Goal: Task Accomplishment & Management: Manage account settings

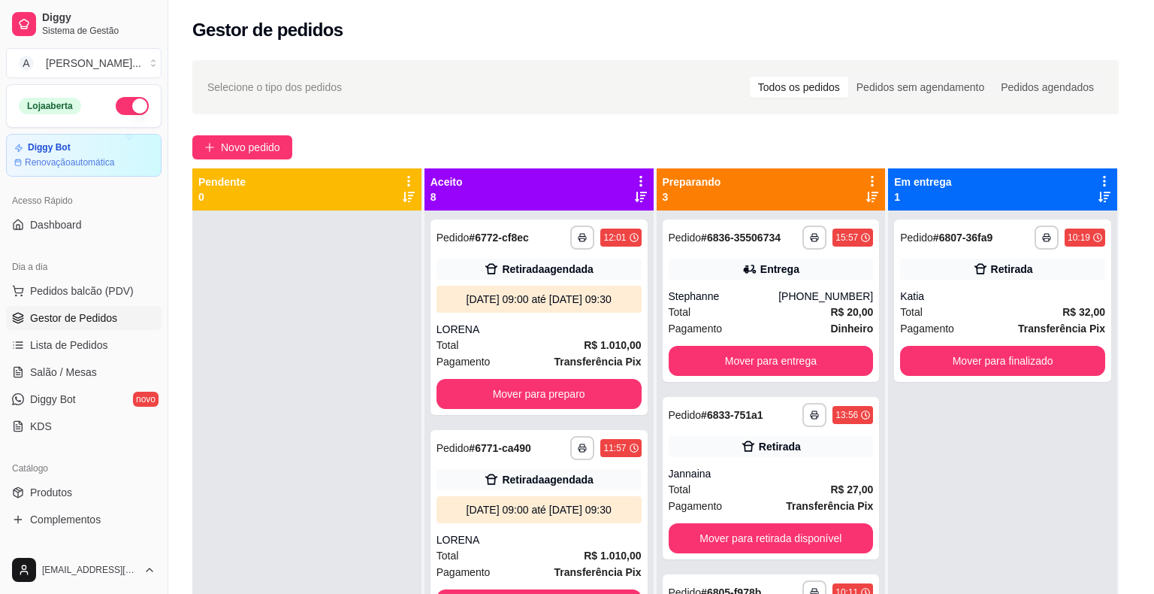
click at [739, 76] on button "Imprimir" at bounding box center [742, 69] width 53 height 24
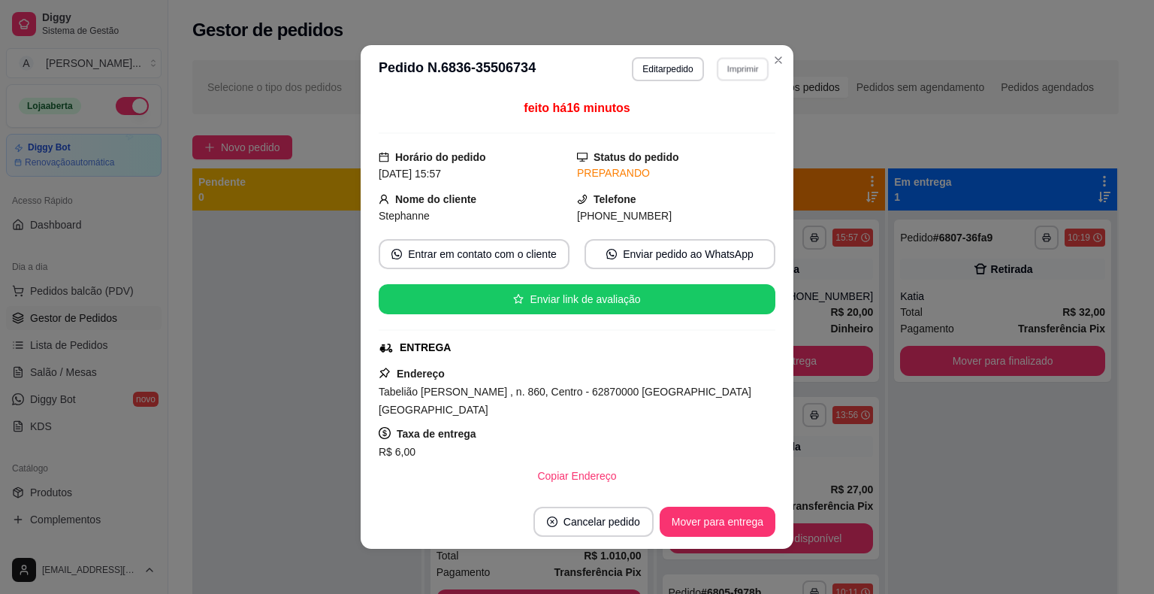
click at [739, 121] on button "IMPRESSORA" at bounding box center [722, 115] width 87 height 20
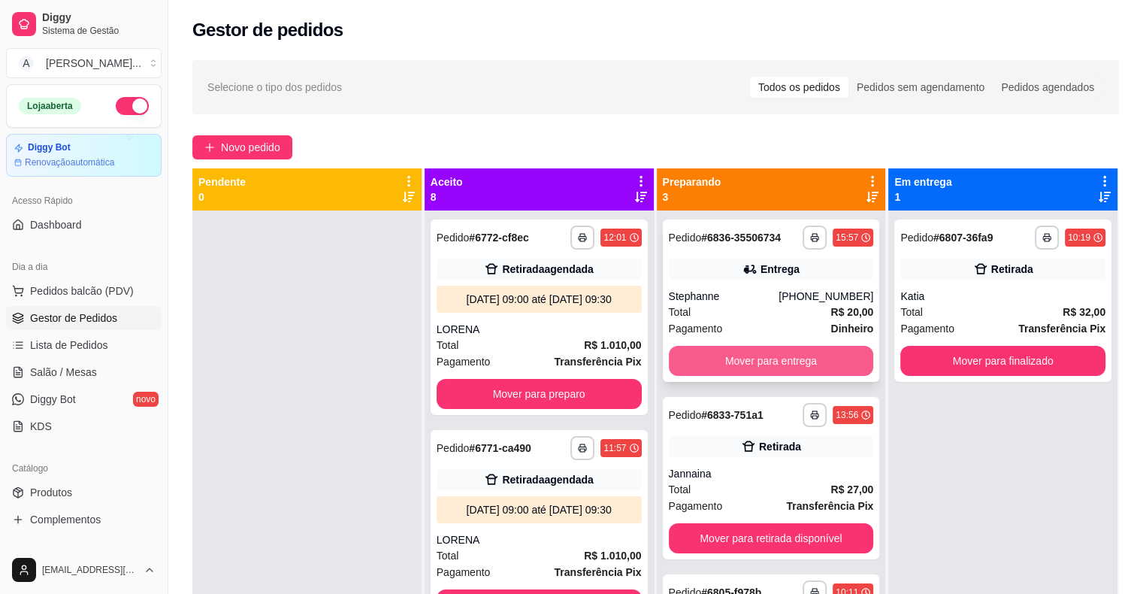
click at [791, 362] on button "Mover para entrega" at bounding box center [771, 361] width 205 height 30
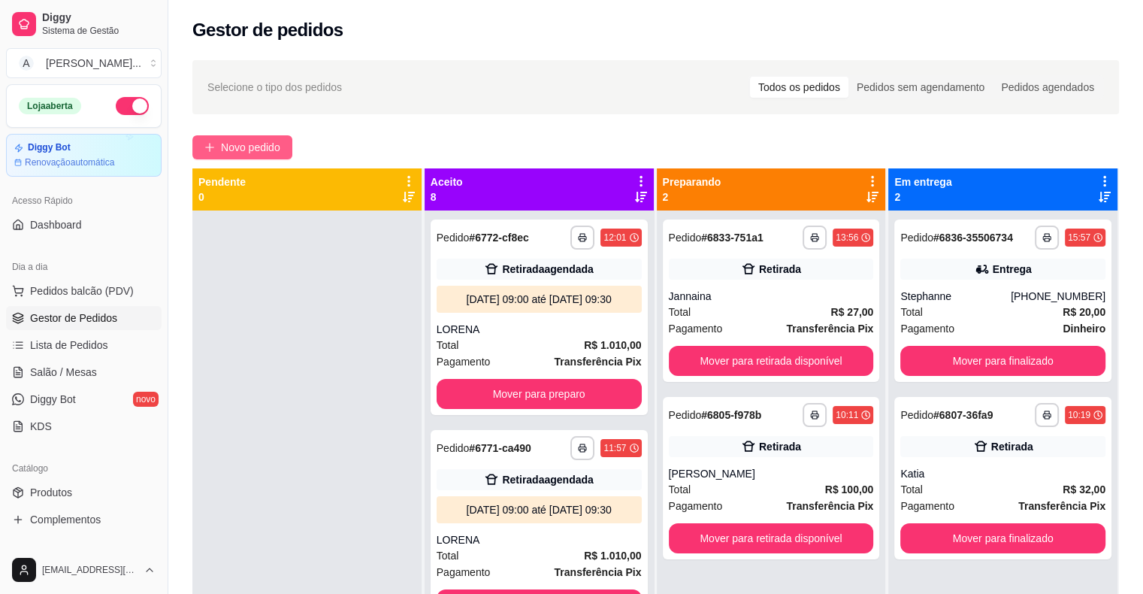
click at [249, 148] on span "Novo pedido" at bounding box center [250, 147] width 59 height 17
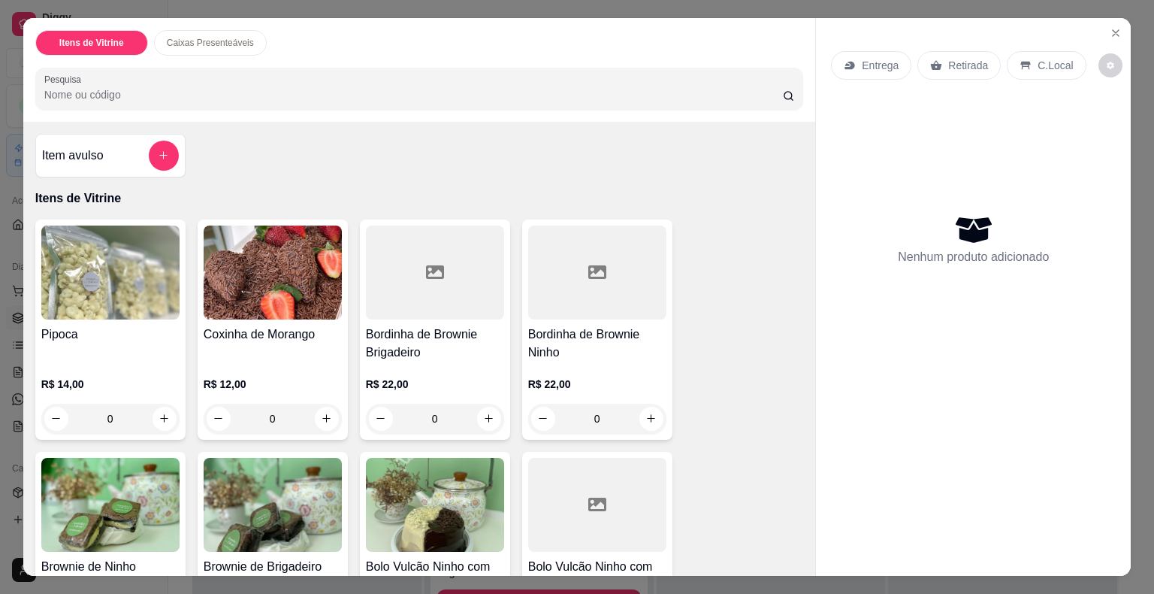
click at [249, 313] on div "Coxinha de Morango R$ 12,00 0" at bounding box center [273, 329] width 150 height 220
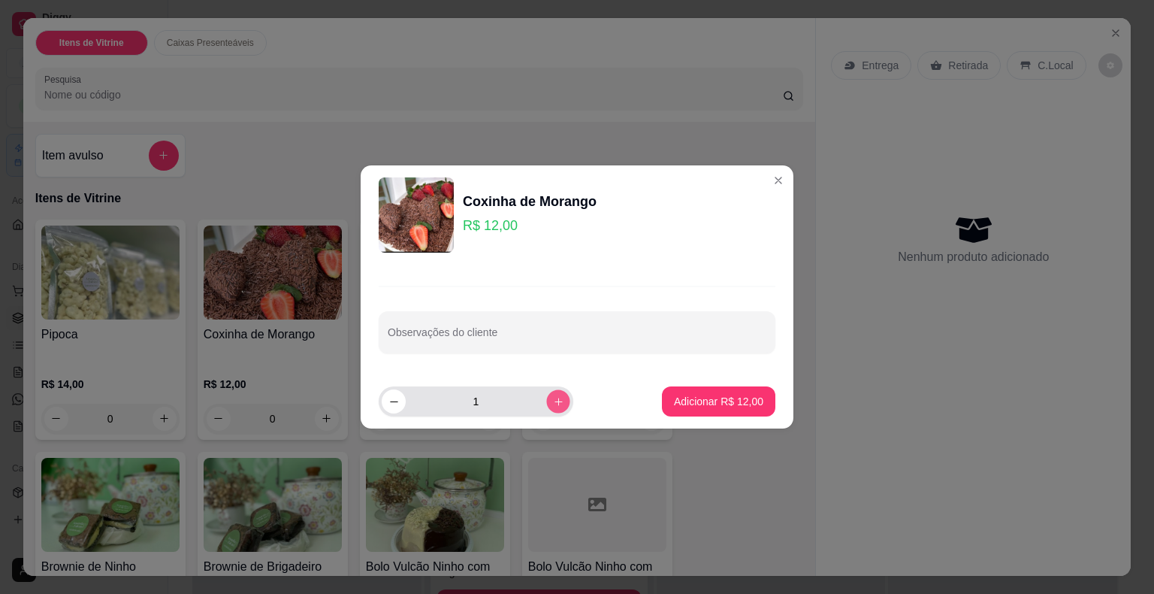
click at [553, 401] on icon "increase-product-quantity" at bounding box center [558, 401] width 11 height 11
type input "2"
click at [713, 396] on p "Adicionar R$ 24,00" at bounding box center [718, 401] width 89 height 15
type input "2"
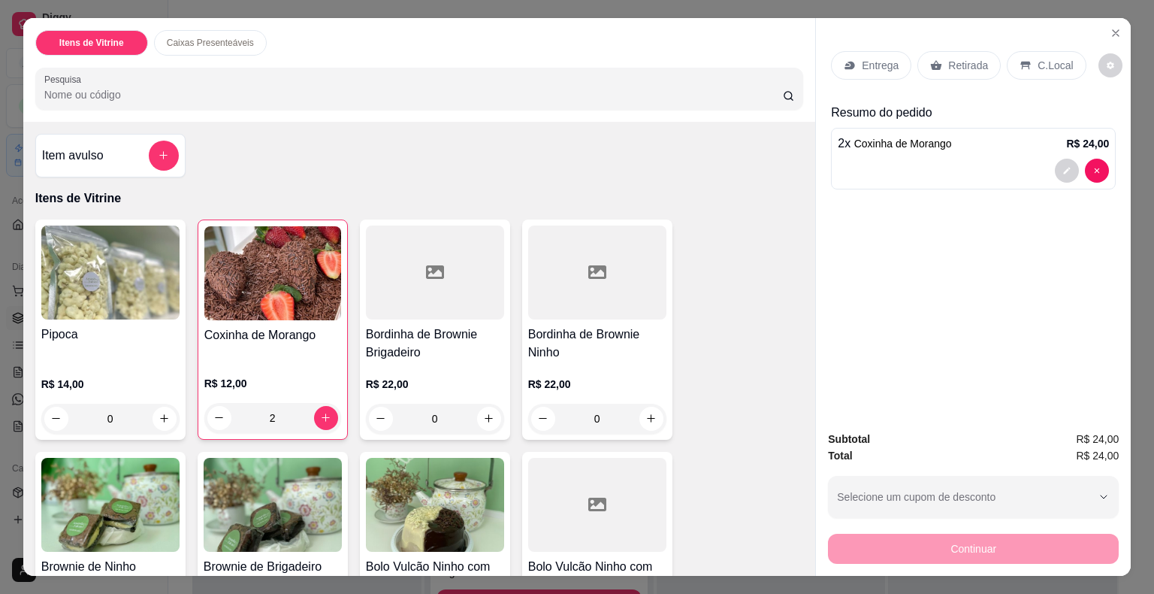
click at [948, 58] on p "Retirada" at bounding box center [968, 65] width 40 height 15
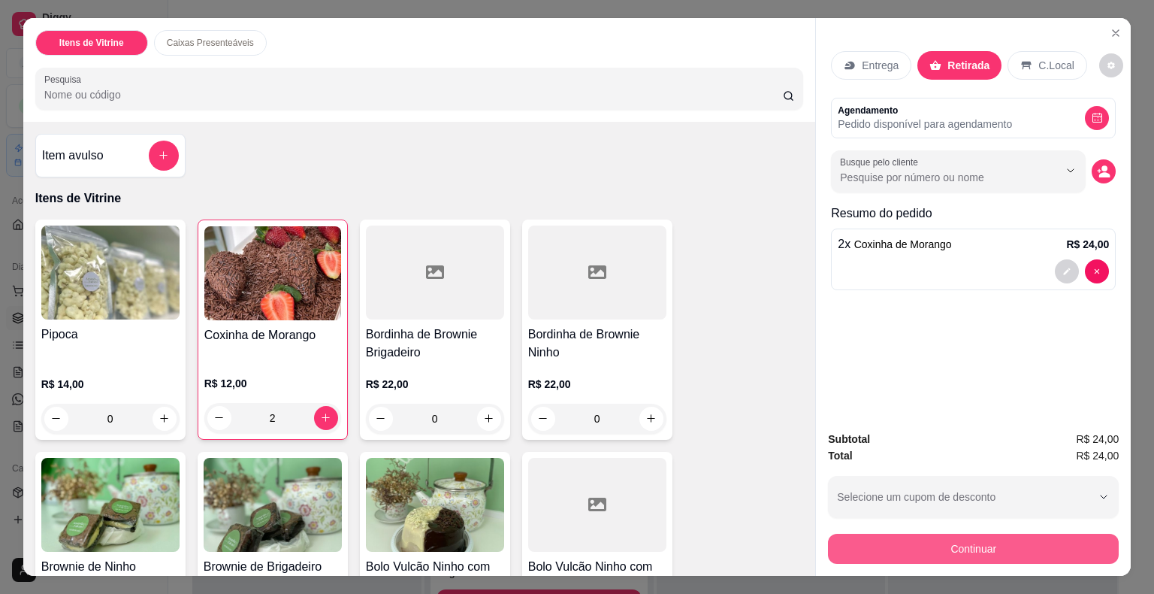
click at [923, 552] on button "Continuar" at bounding box center [973, 549] width 291 height 30
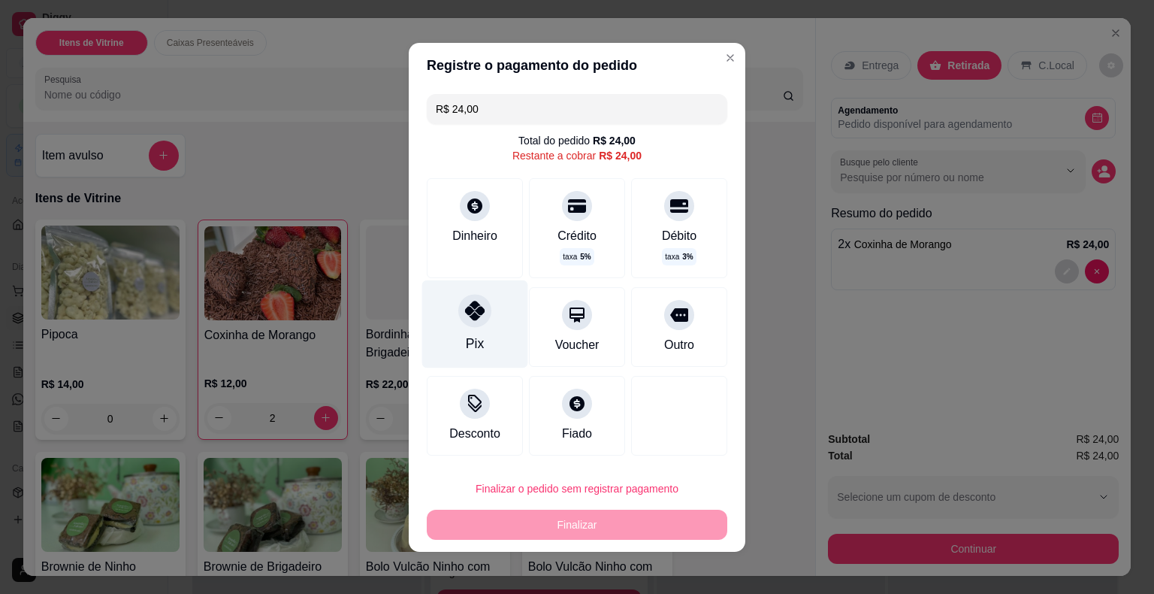
click at [472, 319] on icon at bounding box center [475, 311] width 20 height 20
type input "R$ 0,00"
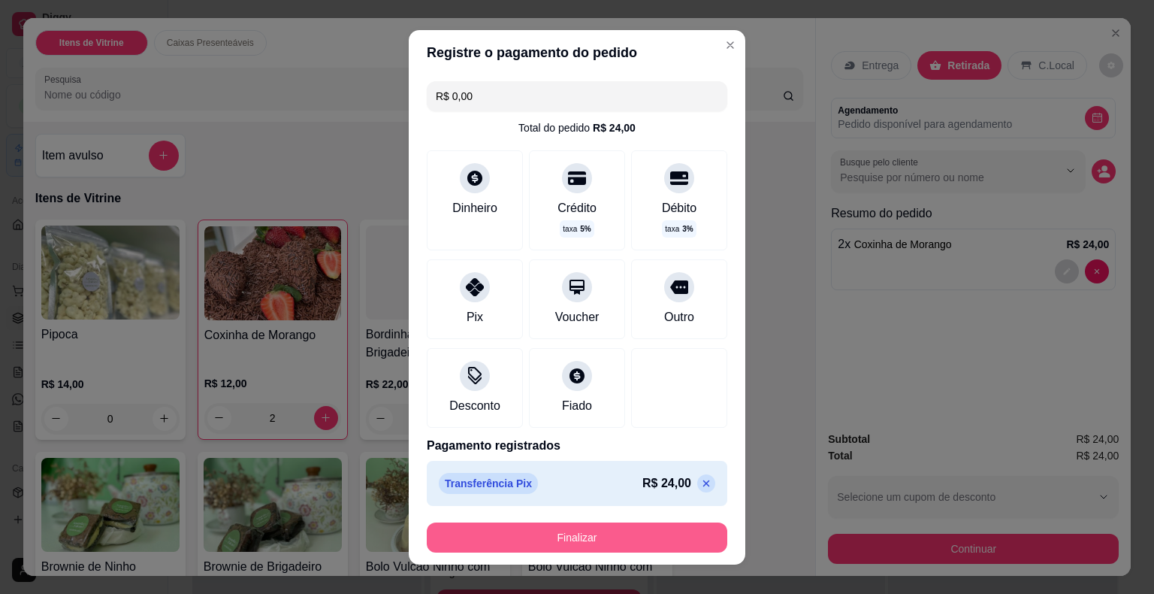
click at [572, 540] on button "Finalizar" at bounding box center [577, 537] width 301 height 30
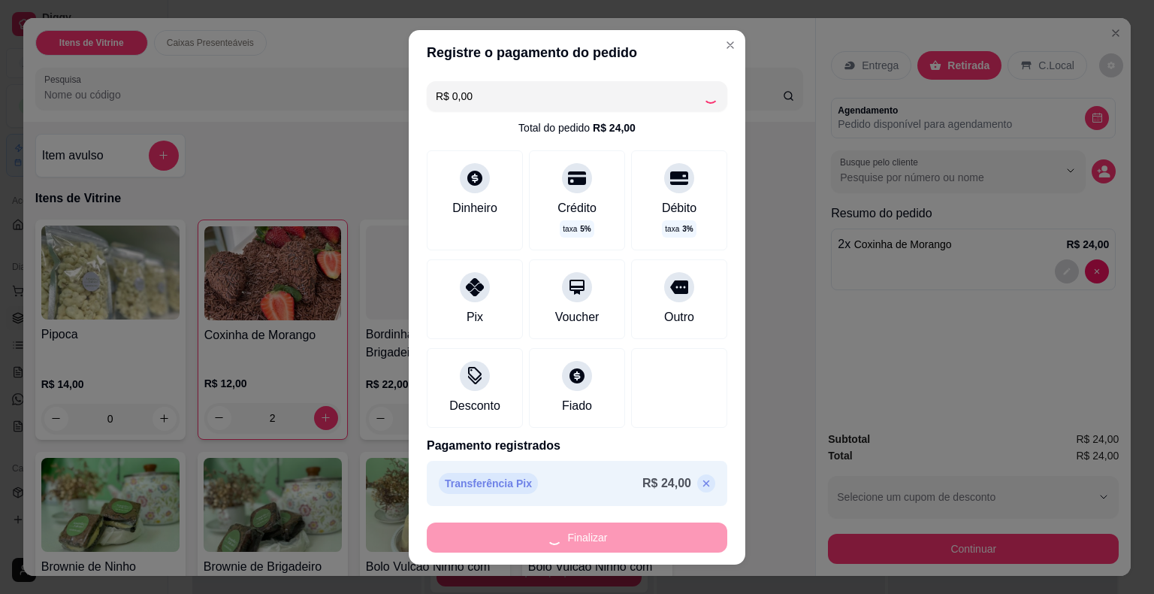
type input "0"
type input "-R$ 24,00"
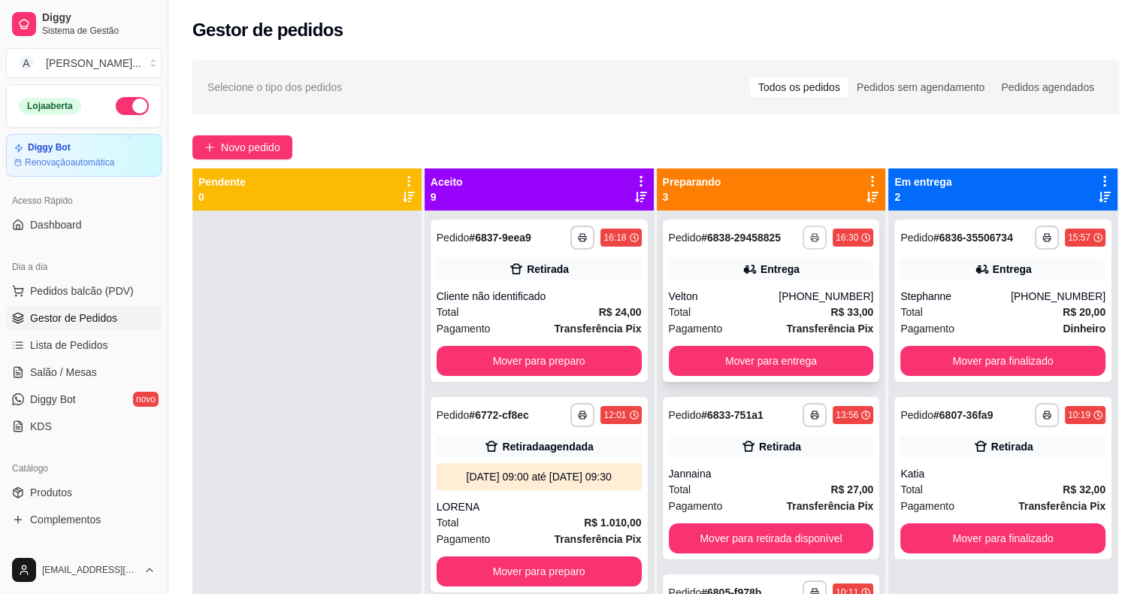
click at [806, 228] on button "button" at bounding box center [815, 237] width 24 height 24
click at [790, 290] on button "IMPRESSORA" at bounding box center [766, 290] width 109 height 24
click at [243, 150] on span "Novo pedido" at bounding box center [250, 147] width 59 height 17
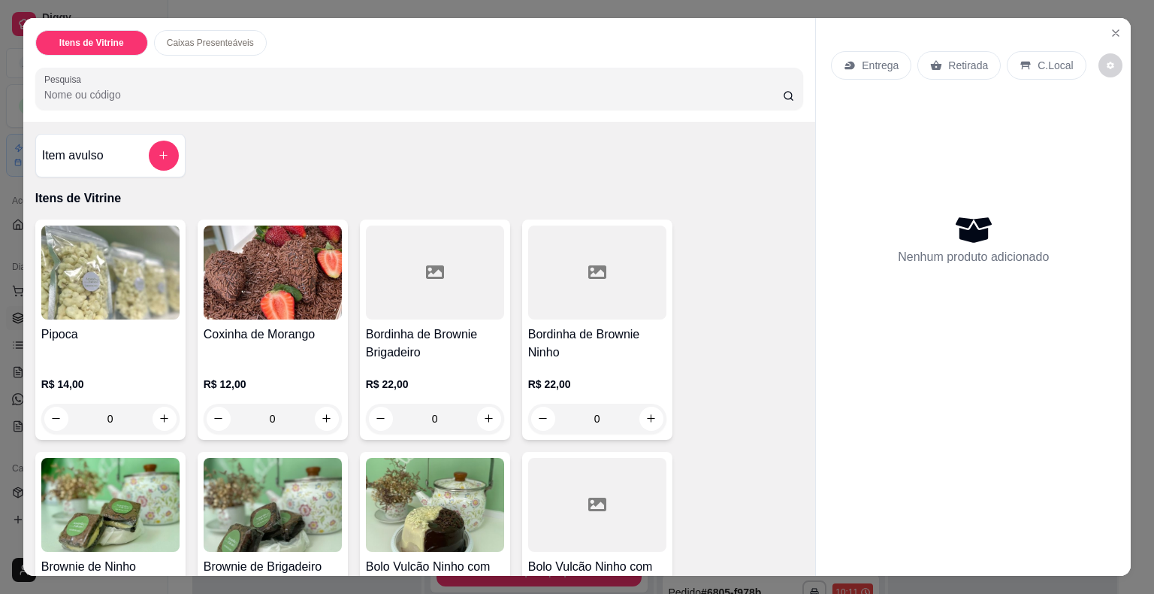
click at [416, 503] on img at bounding box center [435, 505] width 138 height 94
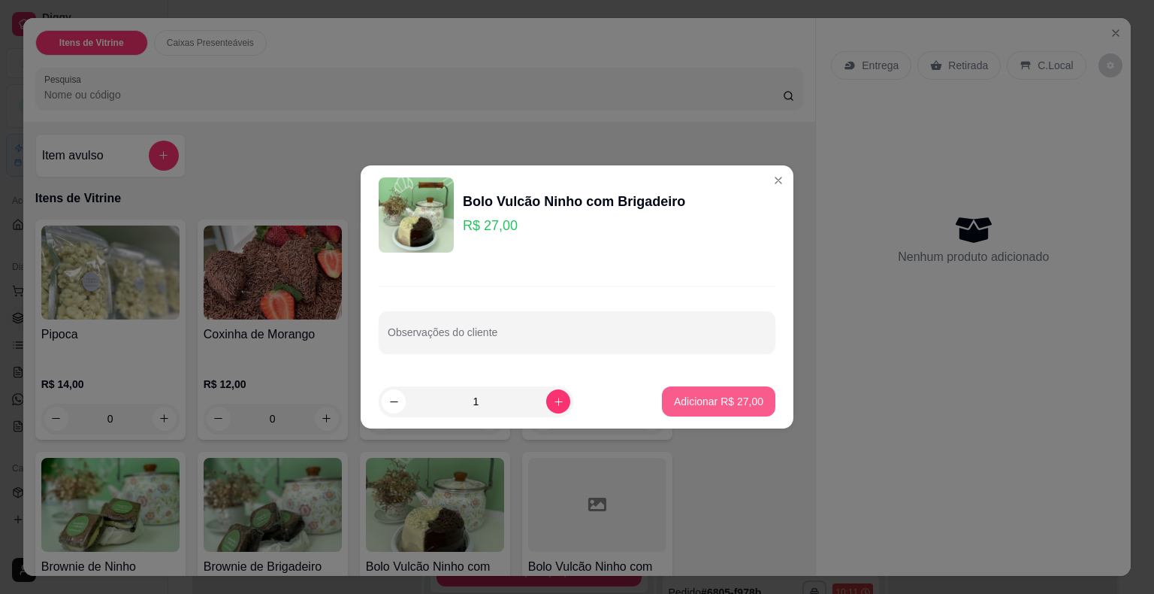
click at [686, 400] on p "Adicionar R$ 27,00" at bounding box center [718, 401] width 89 height 15
type input "1"
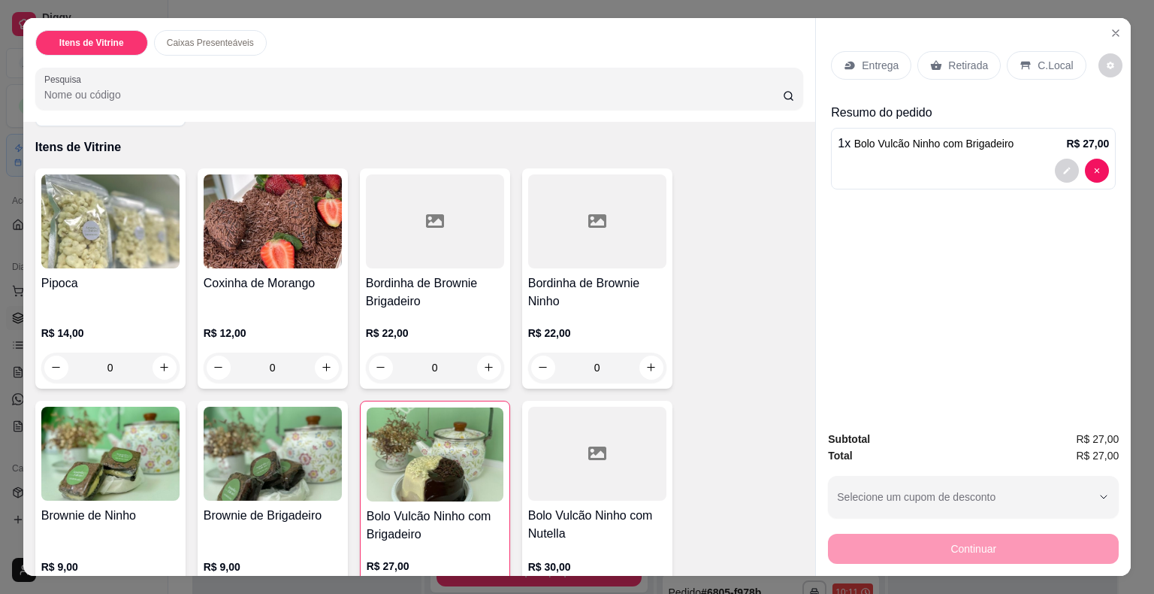
scroll to position [150, 0]
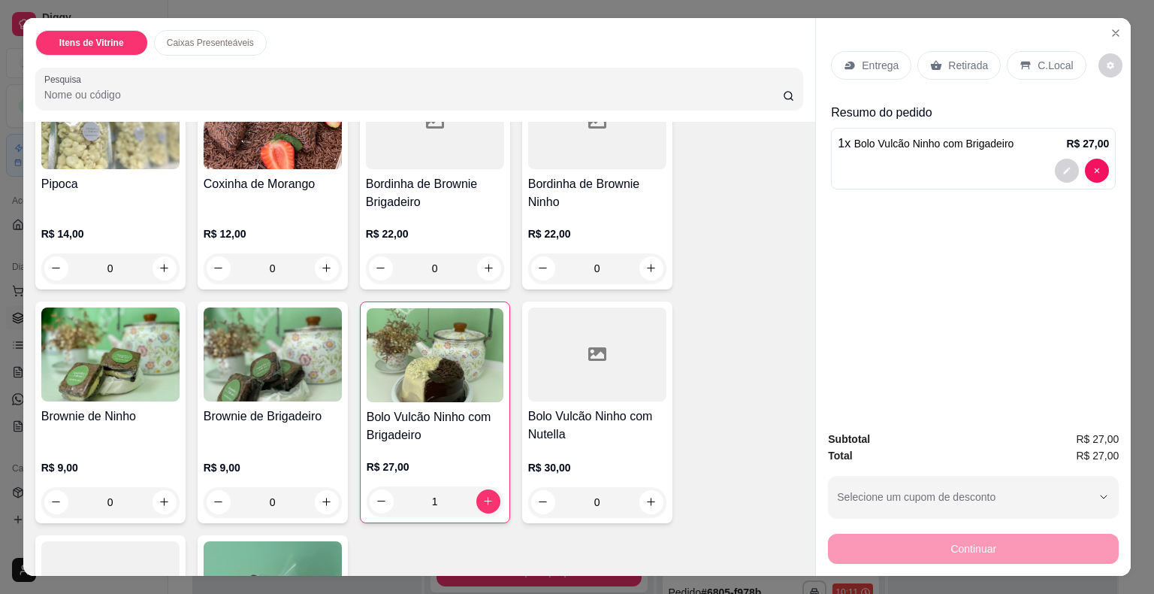
click at [545, 218] on div "R$ 22,00 0" at bounding box center [597, 247] width 138 height 72
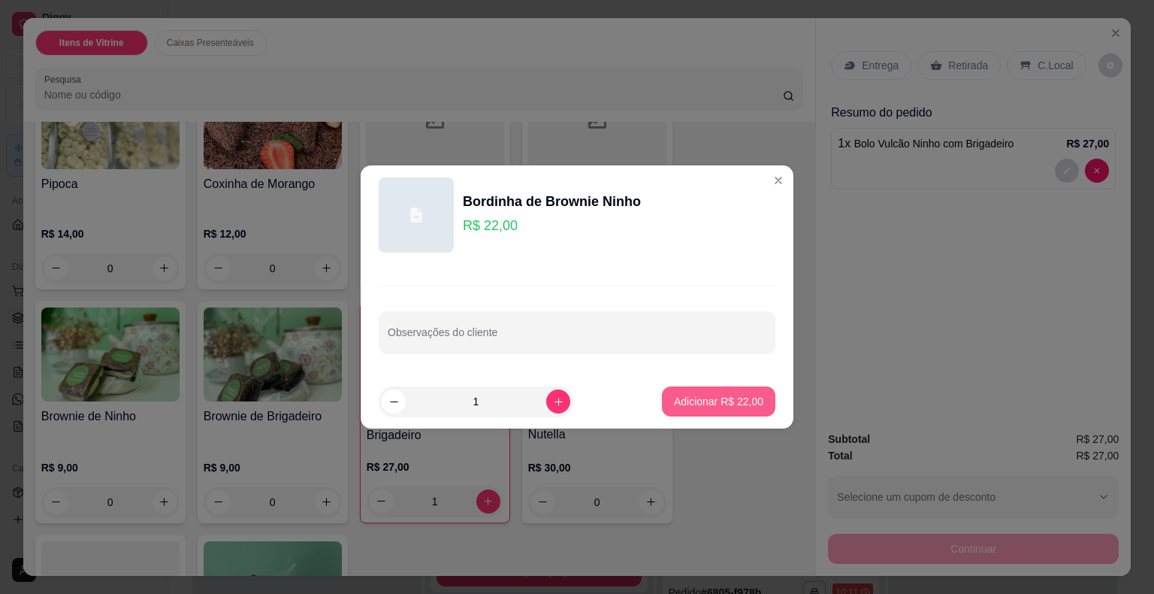
click at [717, 401] on p "Adicionar R$ 22,00" at bounding box center [718, 401] width 89 height 15
type input "1"
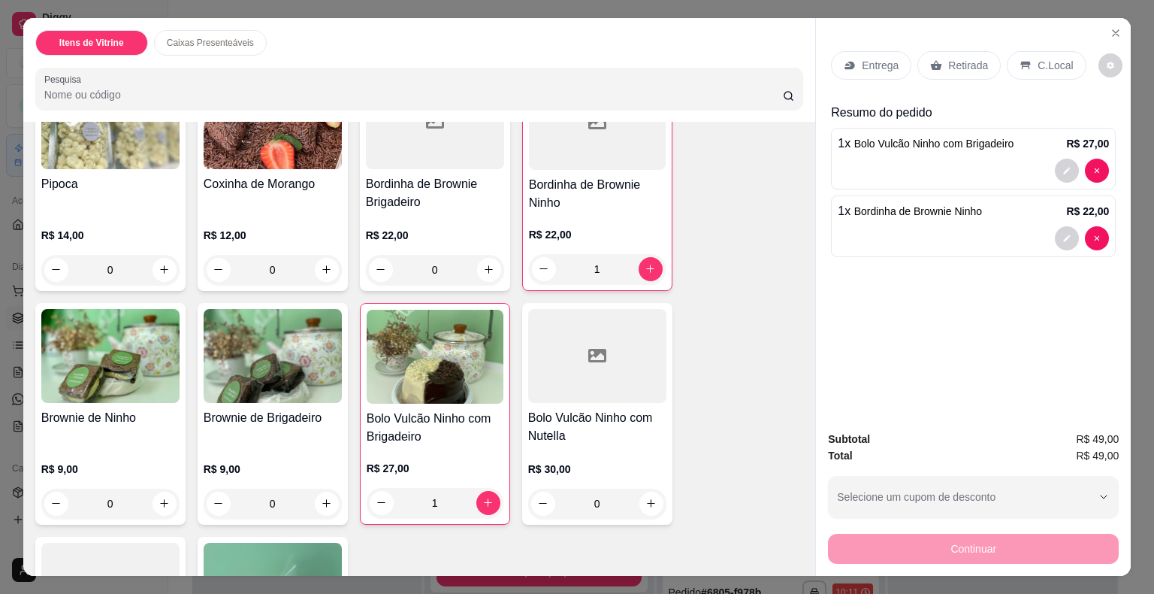
click at [960, 58] on p "Retirada" at bounding box center [968, 65] width 40 height 15
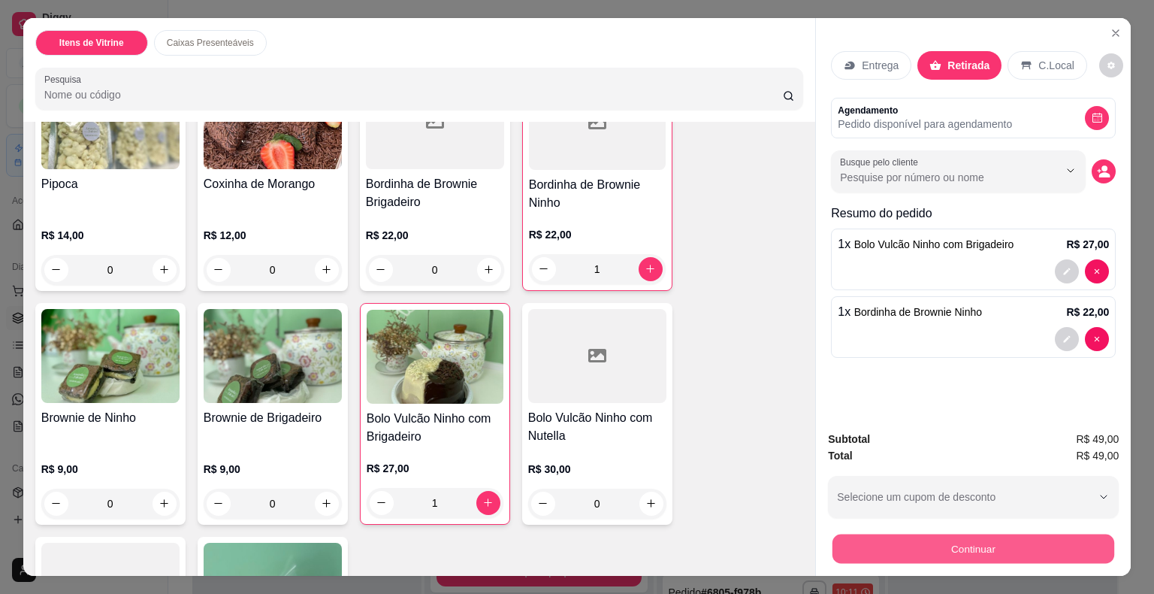
click at [954, 544] on button "Continuar" at bounding box center [974, 548] width 282 height 29
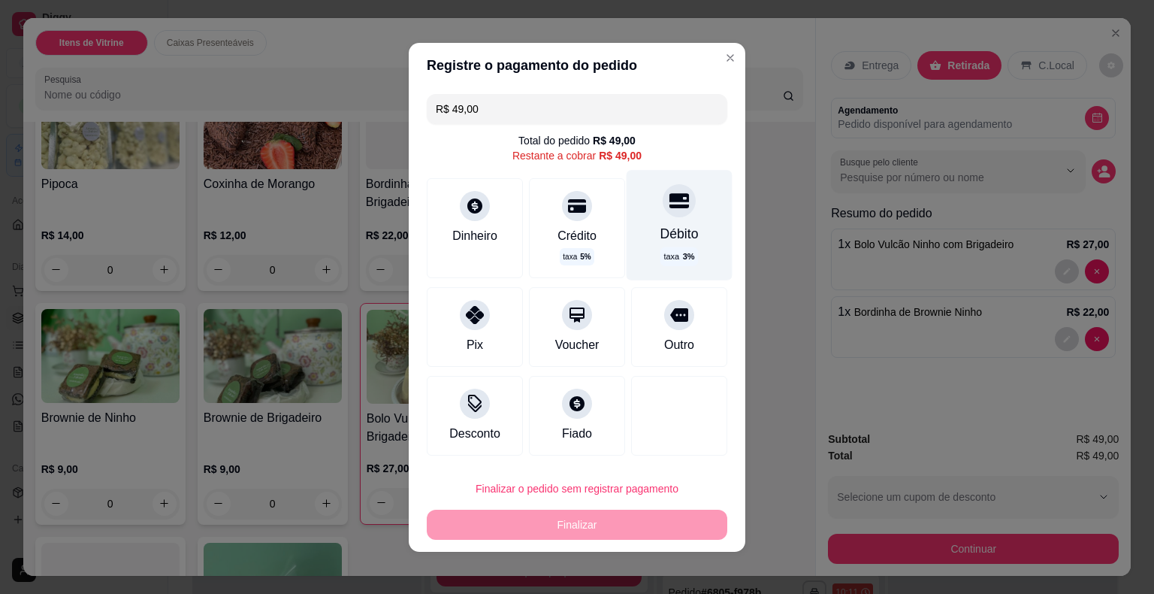
click at [678, 235] on div "Débito" at bounding box center [680, 233] width 38 height 20
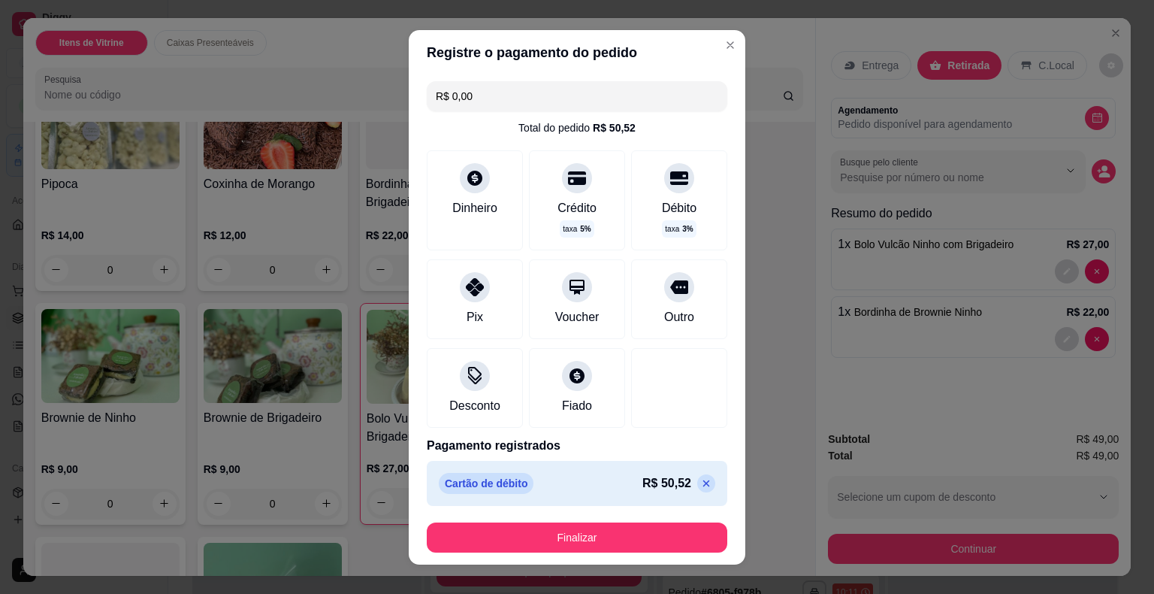
click at [700, 485] on icon at bounding box center [706, 483] width 12 height 12
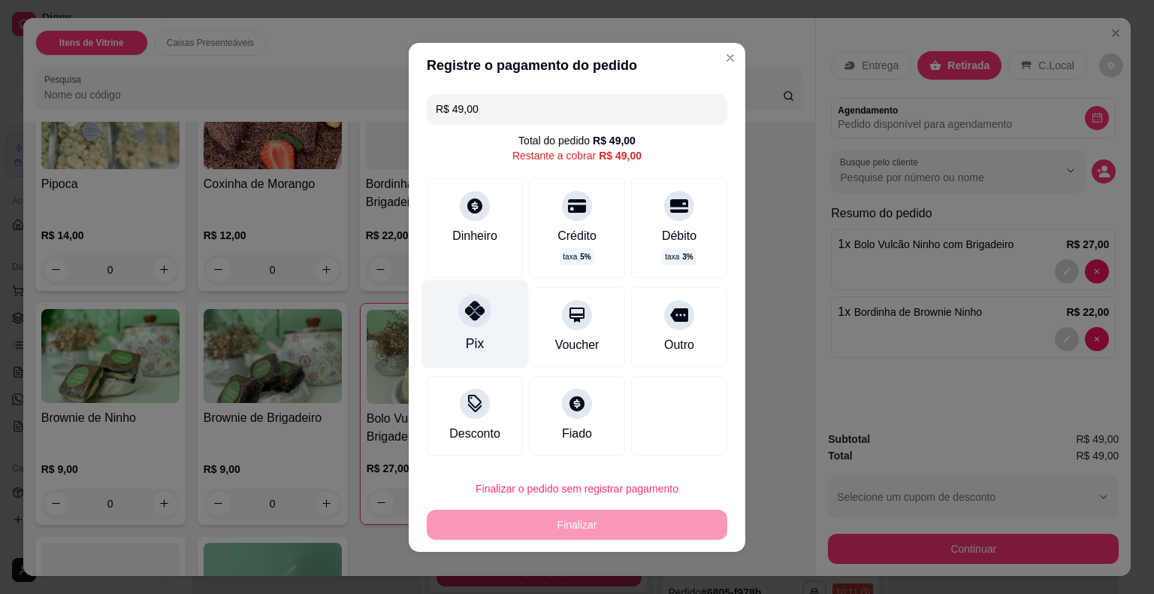
click at [457, 328] on div "Pix" at bounding box center [475, 324] width 106 height 88
type input "R$ 0,00"
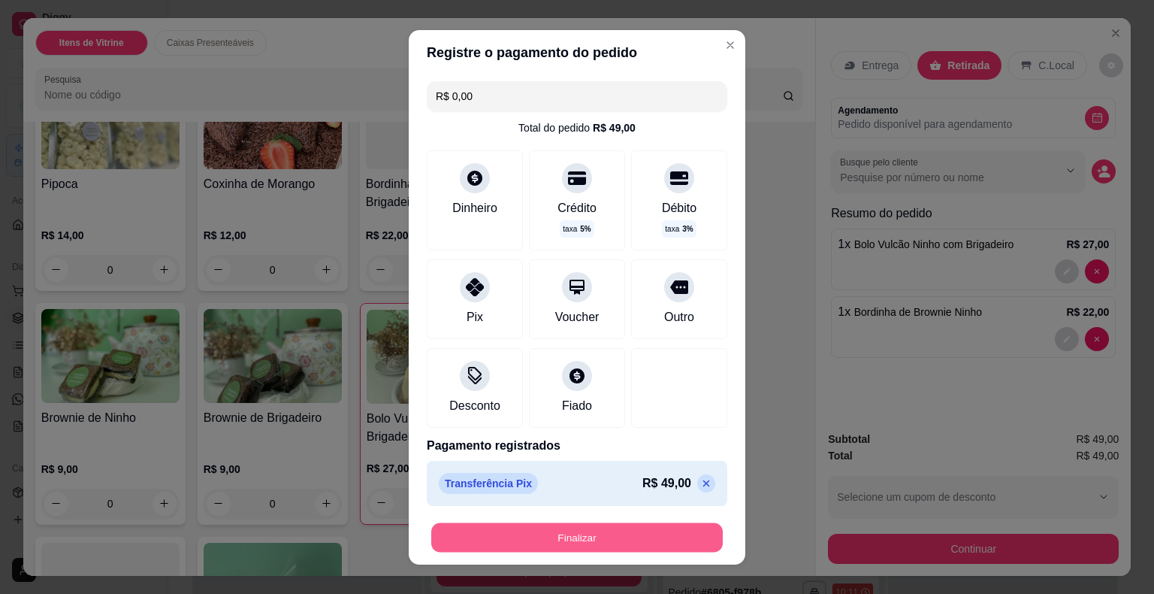
click at [546, 531] on button "Finalizar" at bounding box center [577, 536] width 292 height 29
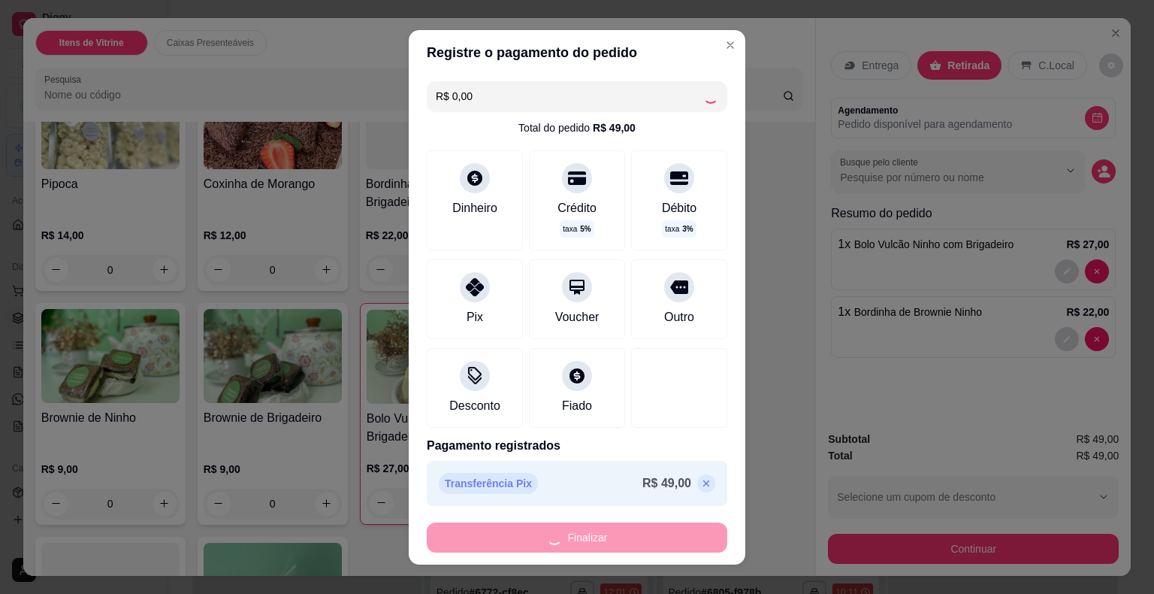
type input "0"
type input "-R$ 49,00"
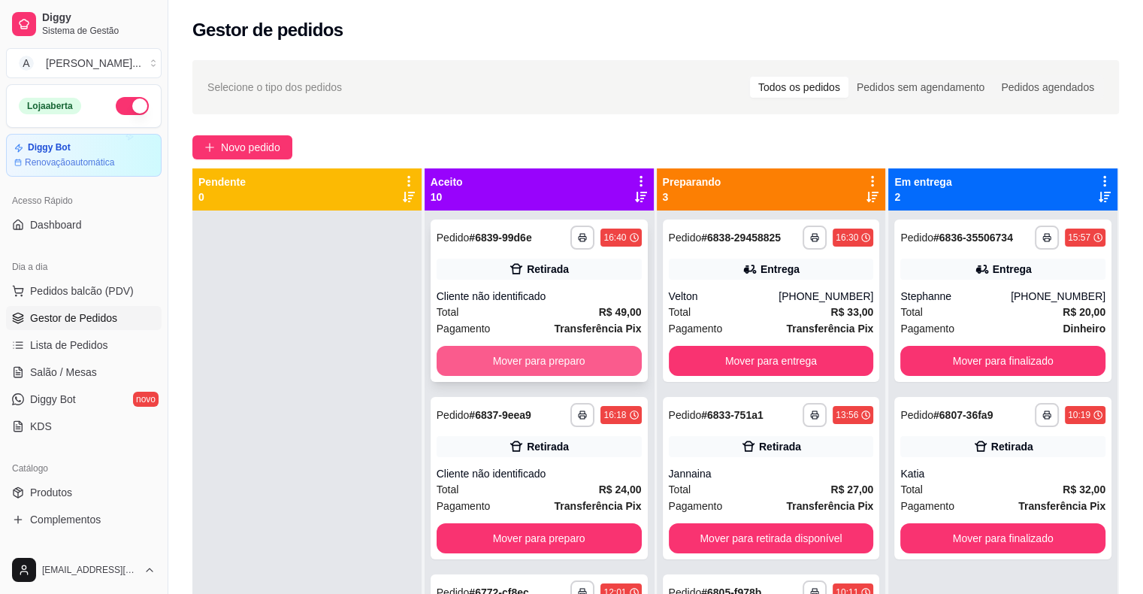
click at [588, 356] on button "Mover para preparo" at bounding box center [539, 361] width 205 height 30
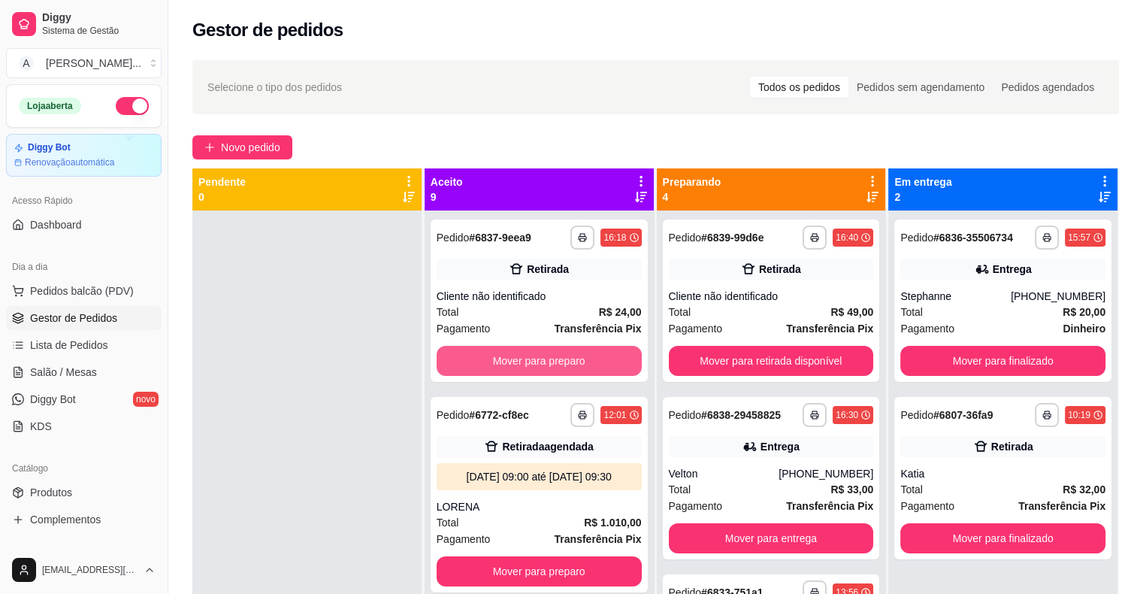
click at [588, 356] on button "Mover para preparo" at bounding box center [539, 361] width 205 height 30
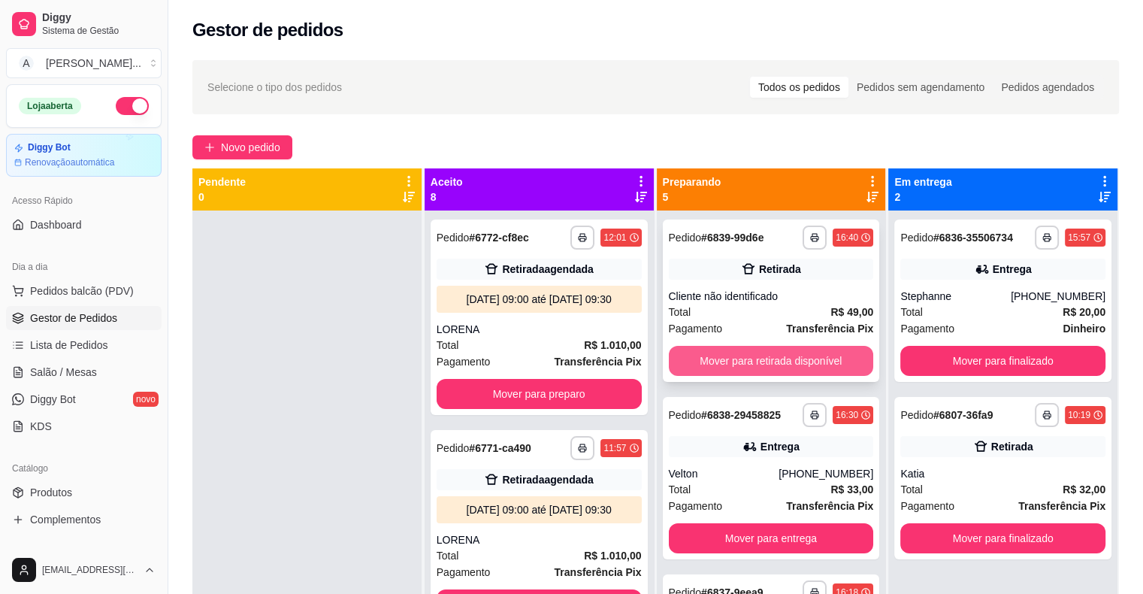
click at [708, 357] on button "Mover para retirada disponível" at bounding box center [771, 361] width 205 height 30
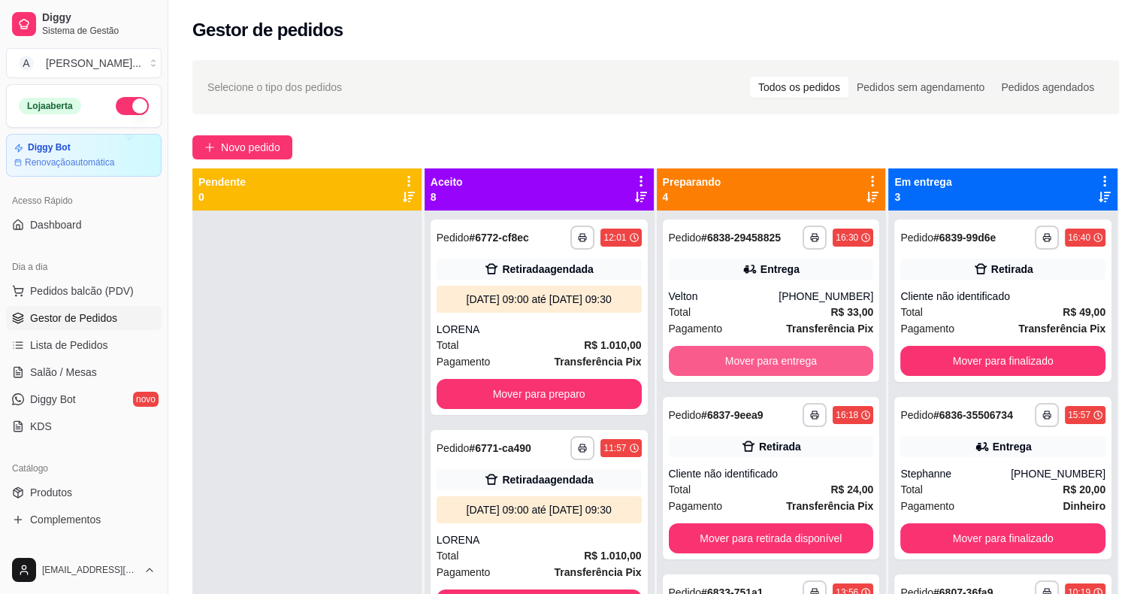
click at [708, 357] on button "Mover para entrega" at bounding box center [771, 361] width 205 height 30
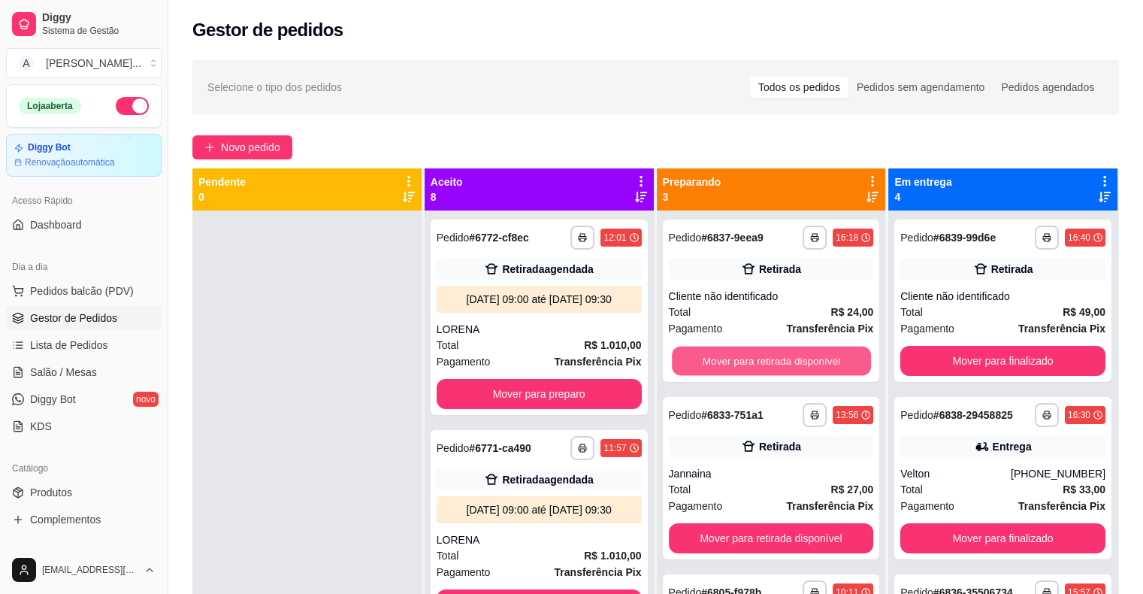
click at [708, 357] on button "Mover para retirada disponível" at bounding box center [771, 360] width 199 height 29
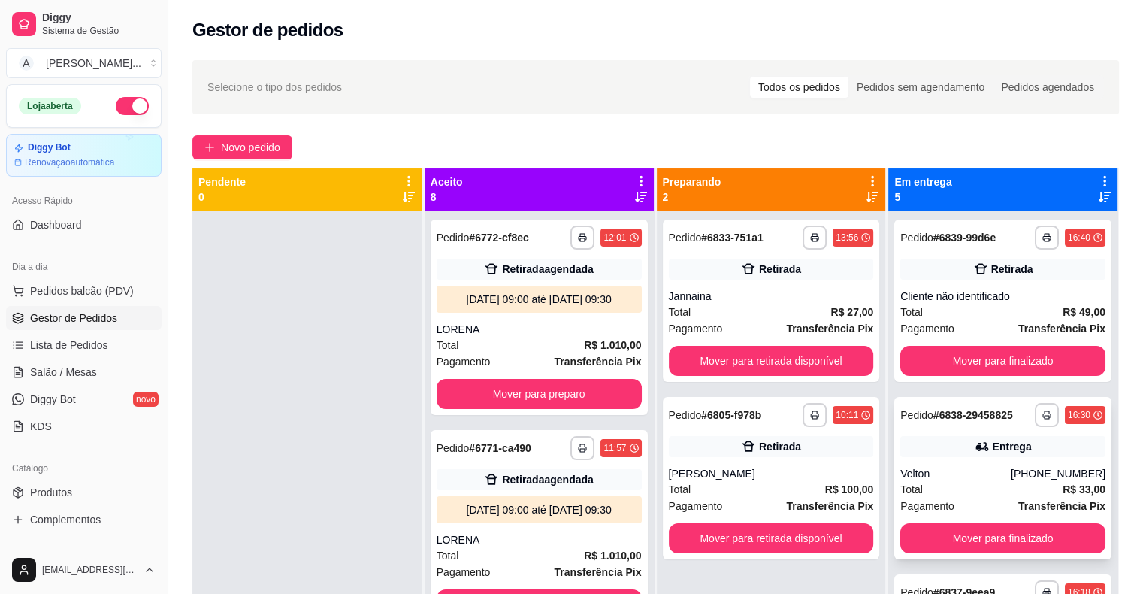
click at [951, 474] on div "Velton" at bounding box center [955, 473] width 110 height 15
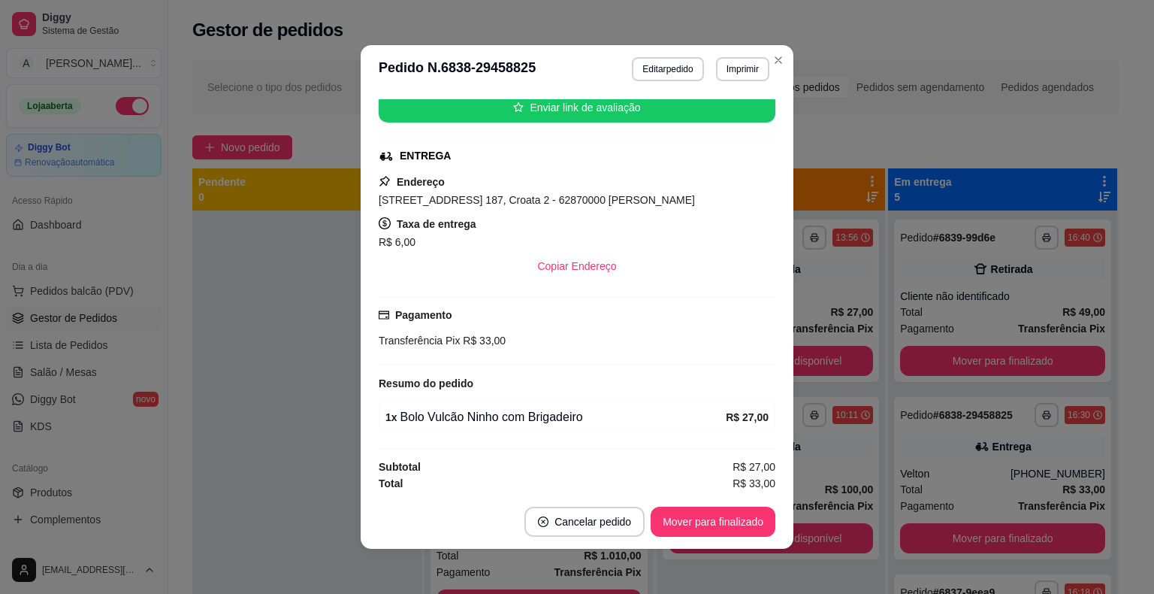
scroll to position [192, 0]
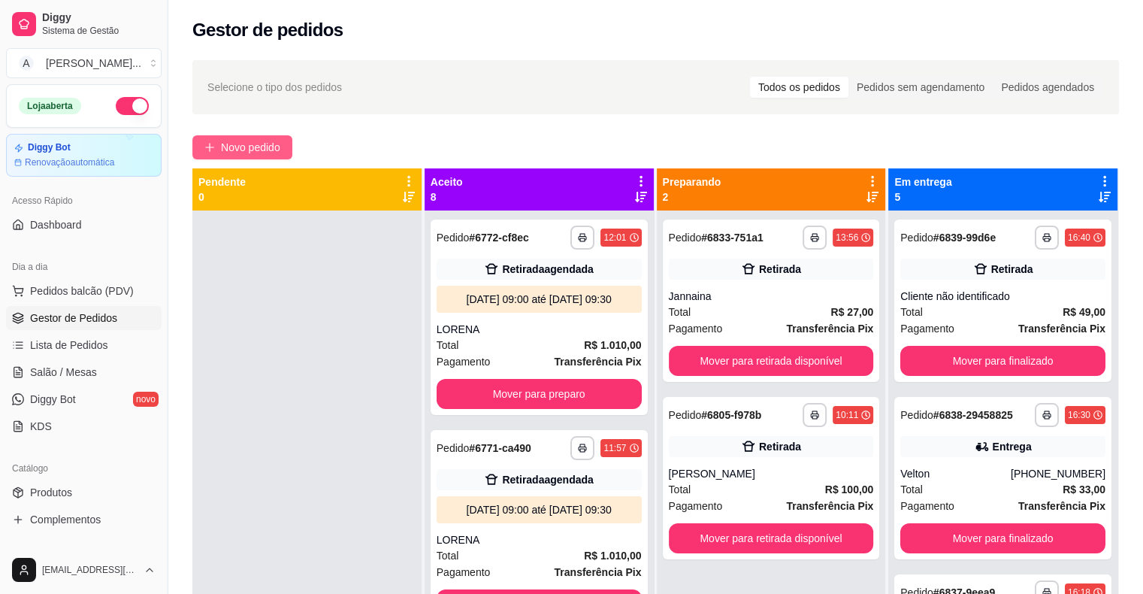
click at [260, 145] on span "Novo pedido" at bounding box center [250, 147] width 59 height 17
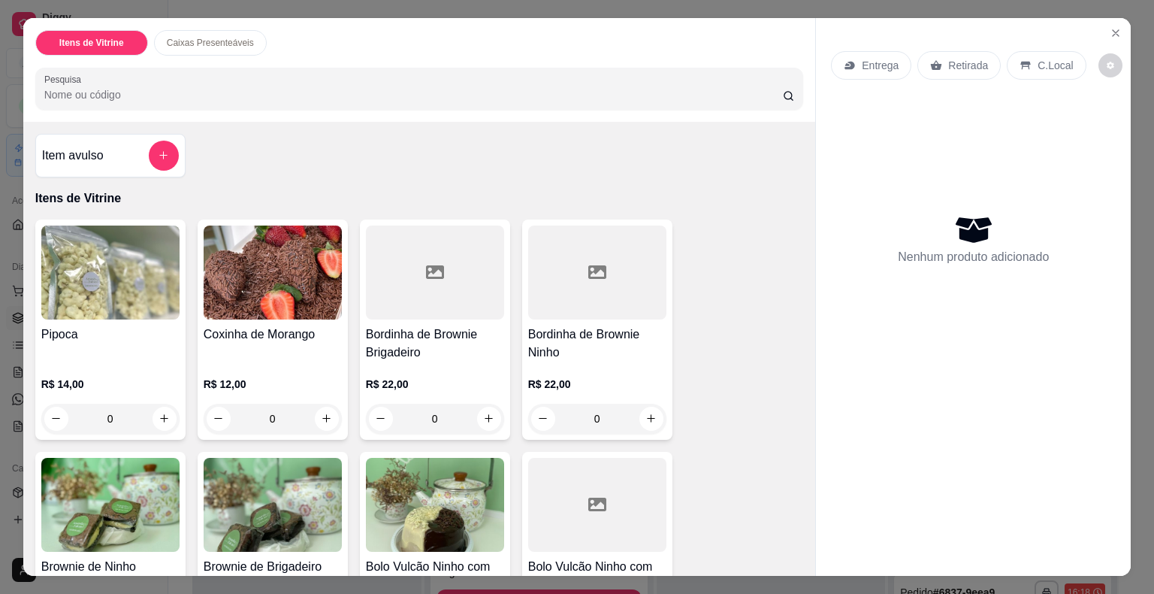
click at [433, 498] on img at bounding box center [435, 505] width 138 height 94
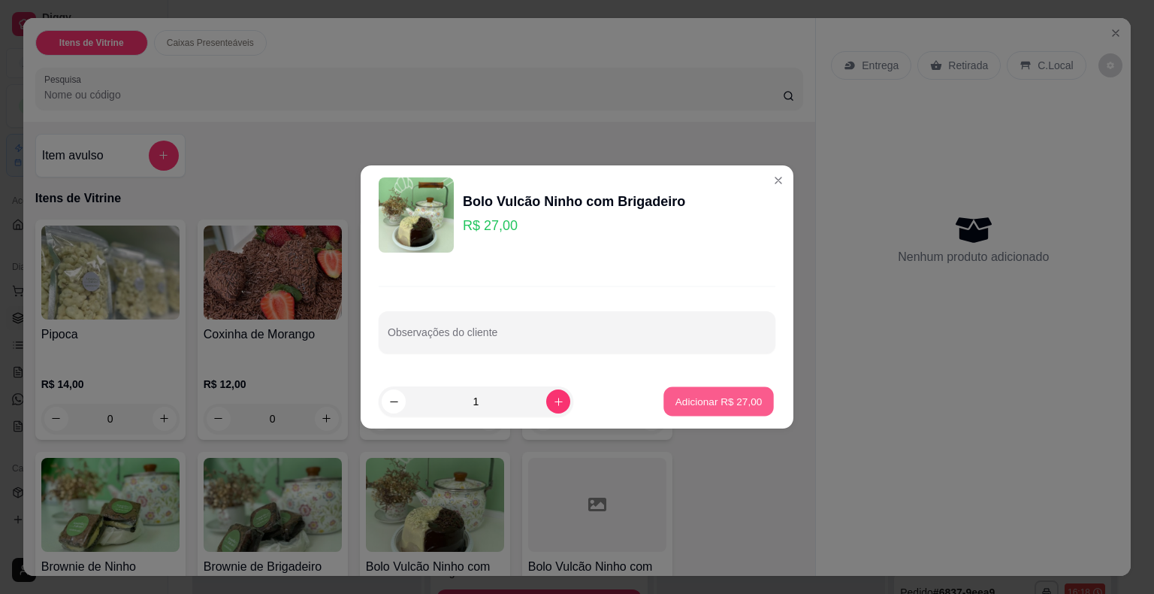
click at [703, 398] on p "Adicionar R$ 27,00" at bounding box center [719, 401] width 87 height 14
type input "1"
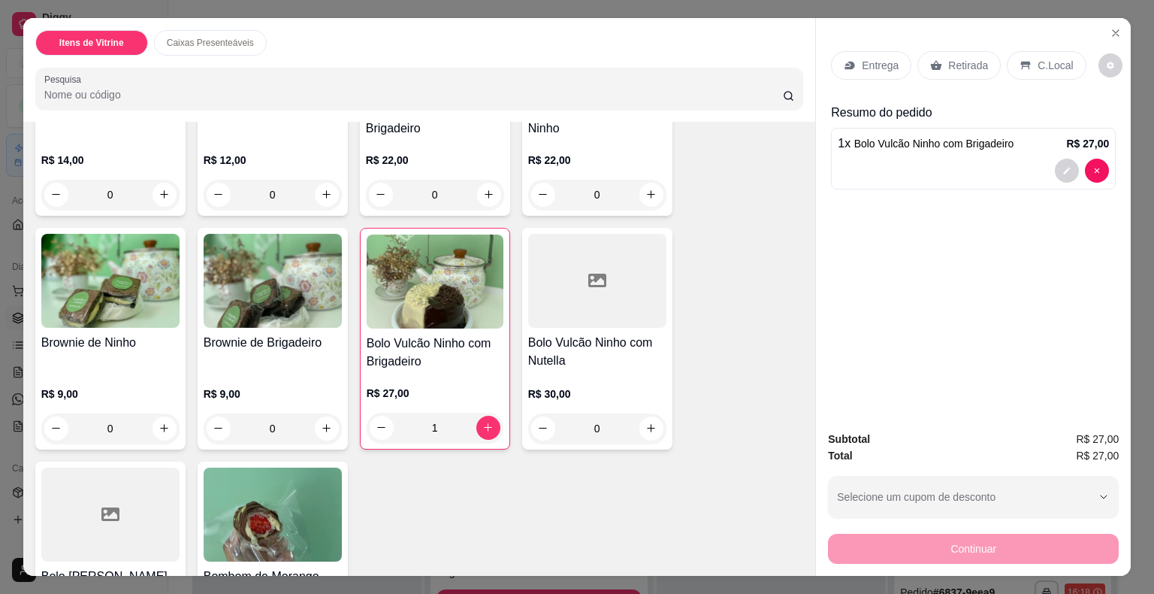
scroll to position [225, 0]
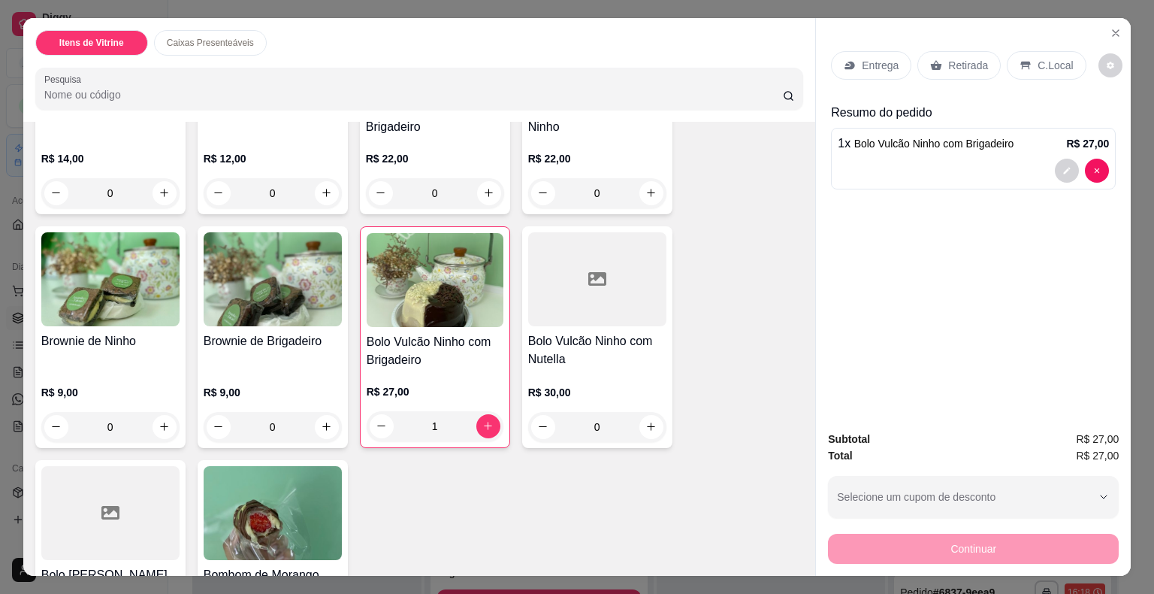
click at [244, 495] on img at bounding box center [273, 513] width 138 height 94
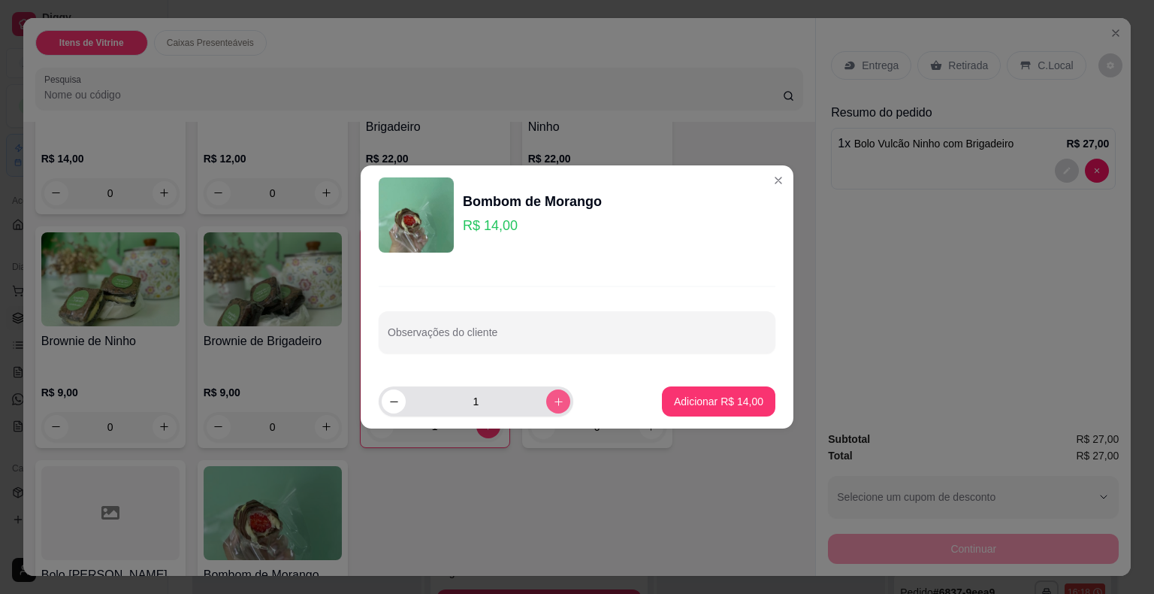
click at [546, 401] on button "increase-product-quantity" at bounding box center [558, 401] width 24 height 24
type input "2"
click at [674, 395] on p "Adicionar R$ 28,00" at bounding box center [718, 401] width 89 height 15
type input "2"
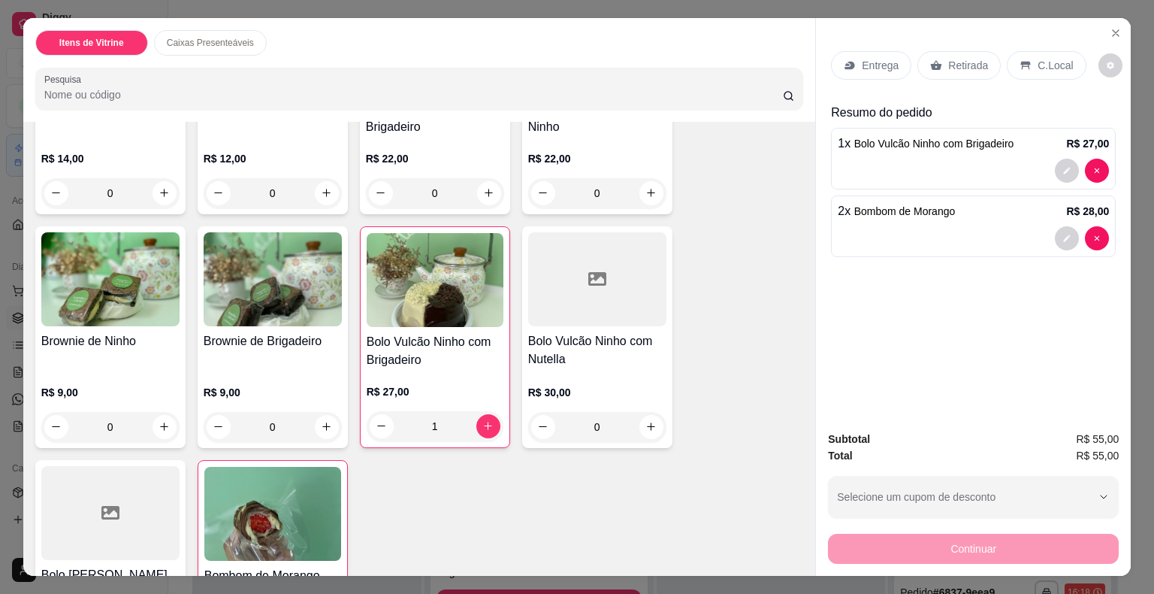
click at [862, 61] on p "Entrega" at bounding box center [880, 65] width 37 height 15
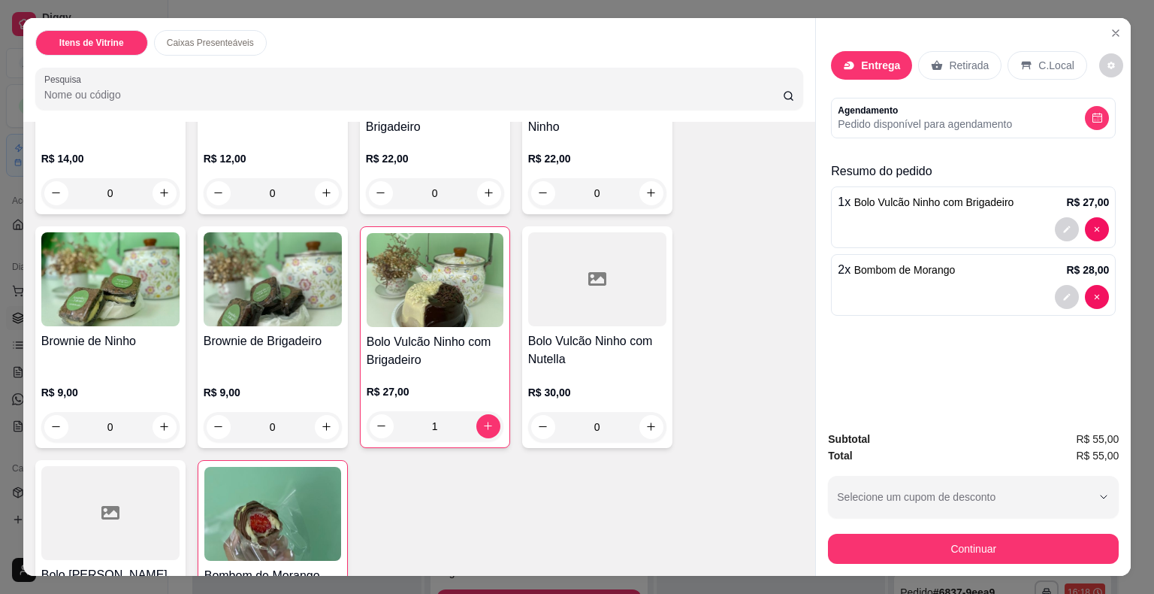
click at [571, 96] on div at bounding box center [576, 101] width 283 height 30
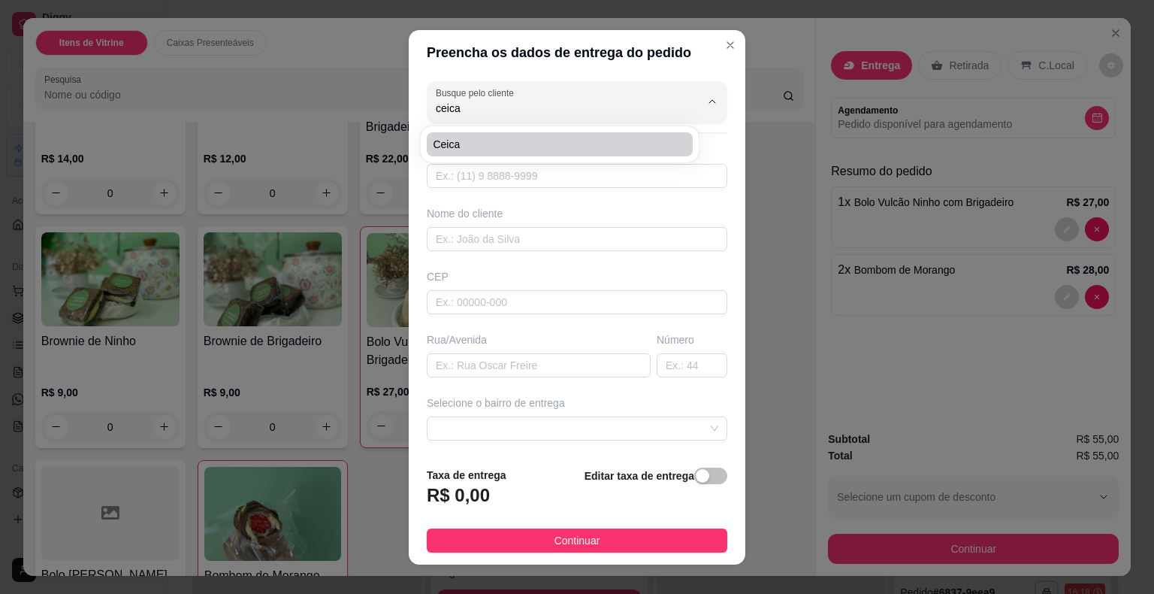
click at [522, 150] on span "Ceica" at bounding box center [552, 144] width 239 height 15
type input "Ceica"
type input "8596888992"
type input "Ceica"
type input "Rua cônego [PERSON_NAME]"
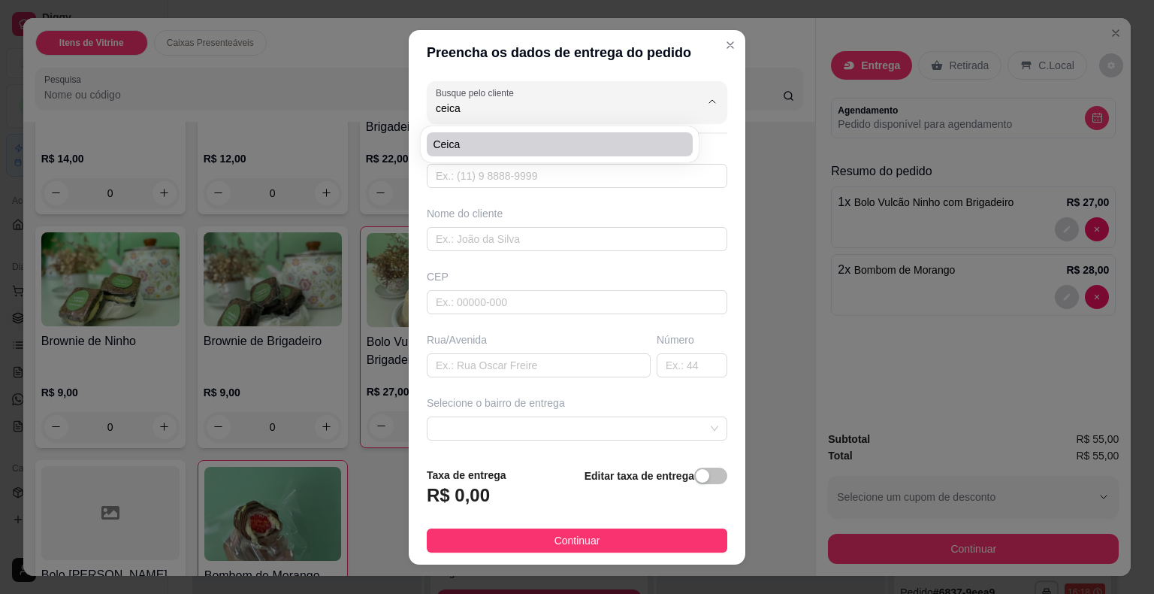
type input "1117"
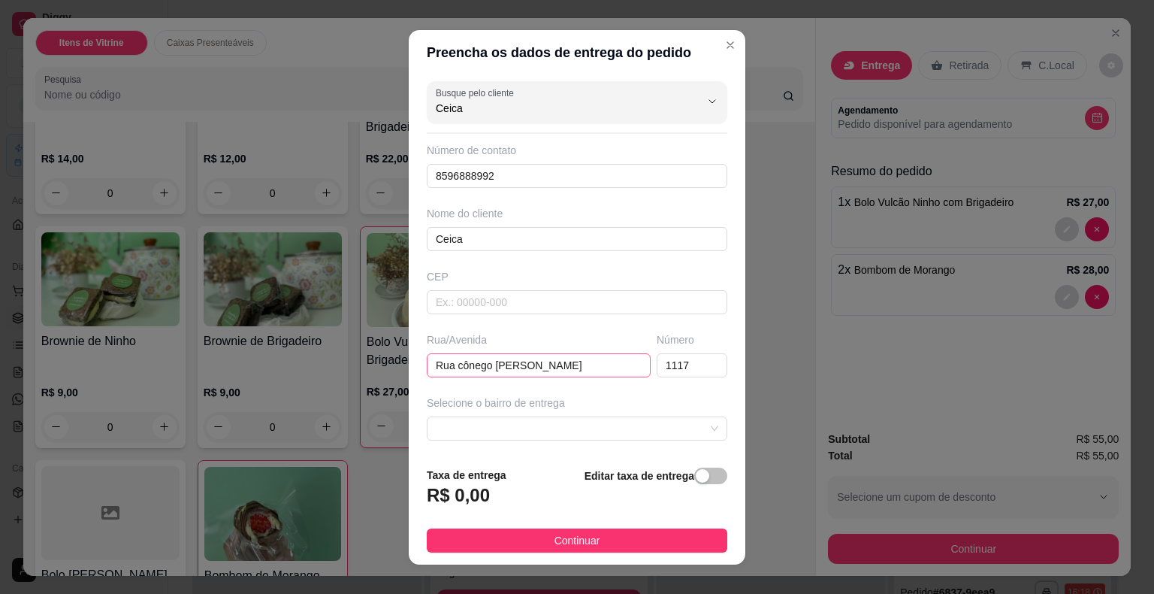
type input "Ceica"
click at [590, 360] on input "Rua cônego [PERSON_NAME]" at bounding box center [539, 365] width 224 height 24
type input "R"
type input "Rua Guarany"
click at [691, 366] on input "1117" at bounding box center [692, 365] width 71 height 24
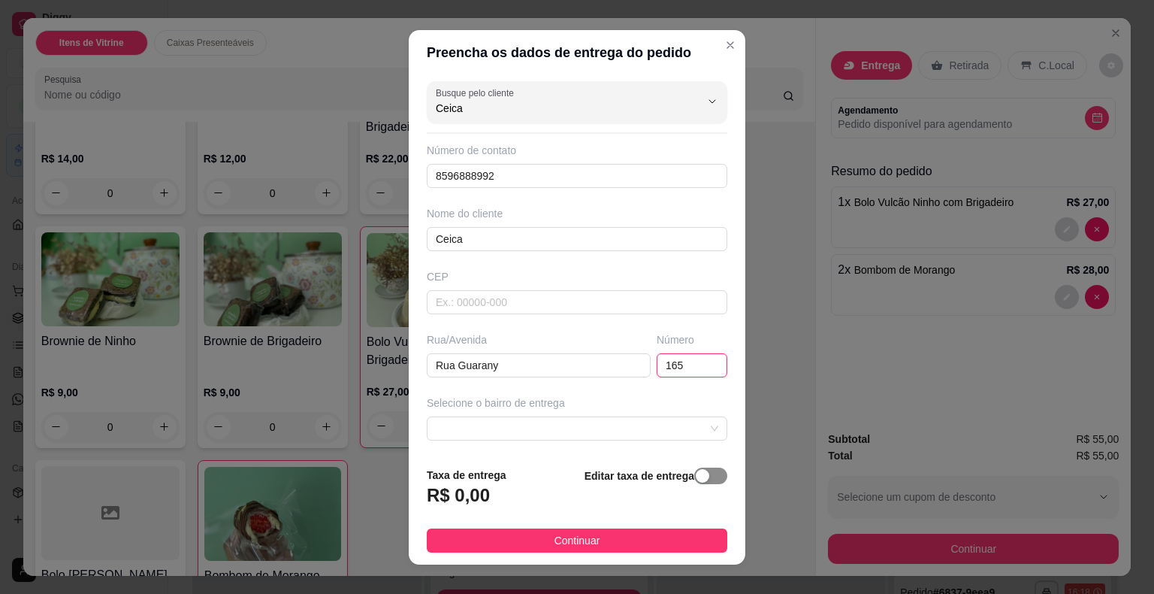
type input "165"
click at [694, 470] on span "button" at bounding box center [710, 475] width 33 height 17
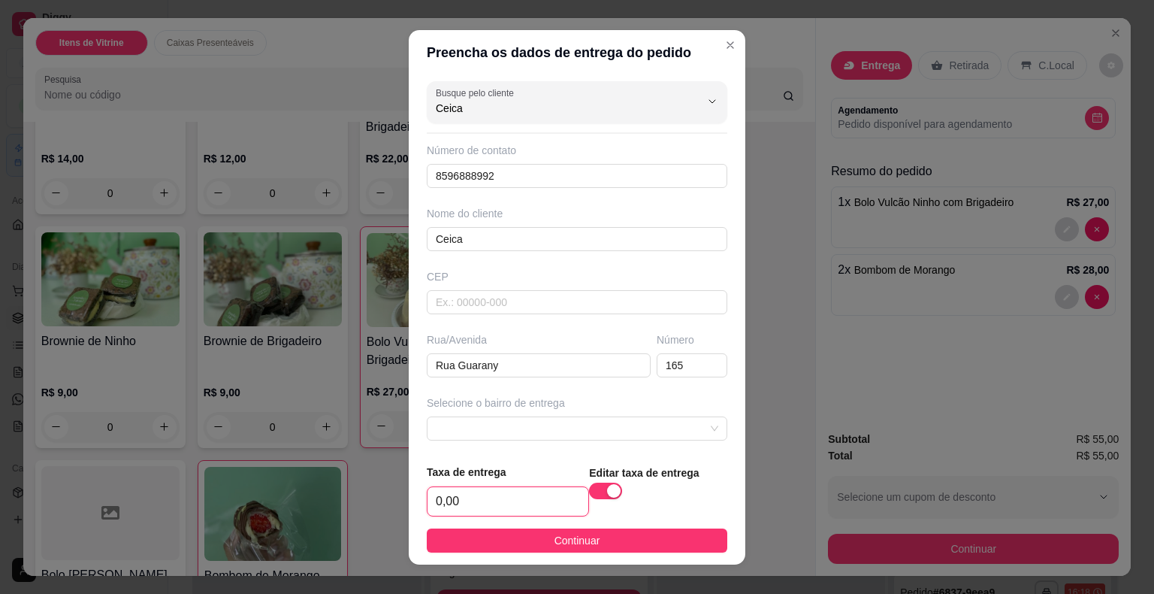
click at [500, 491] on input "0,00" at bounding box center [508, 501] width 161 height 29
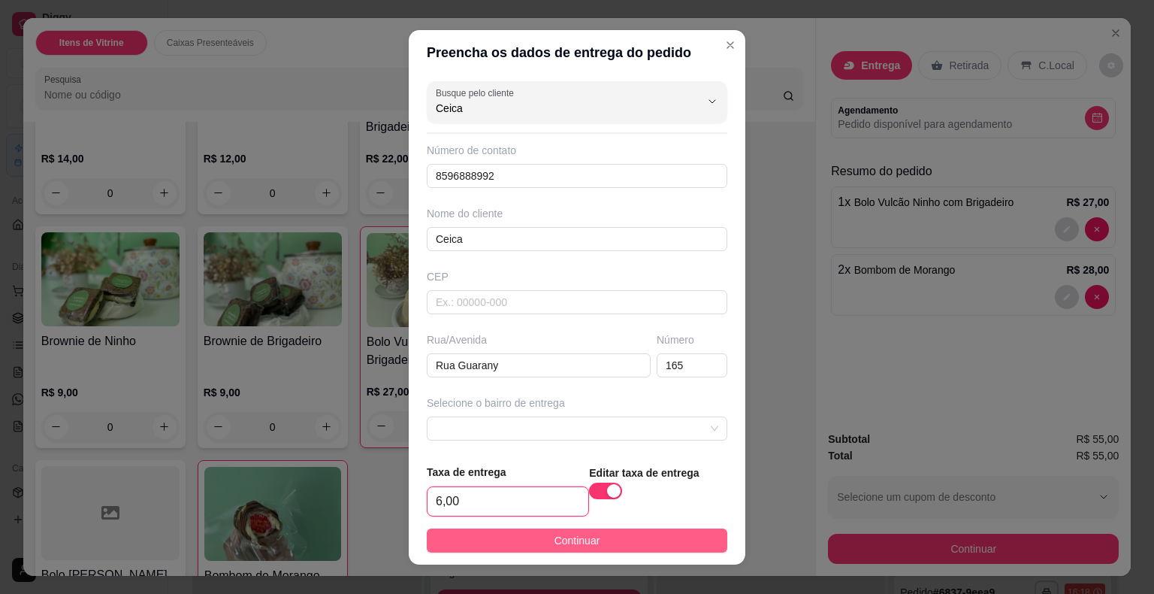
type input "6,00"
click at [521, 537] on button "Continuar" at bounding box center [577, 540] width 301 height 24
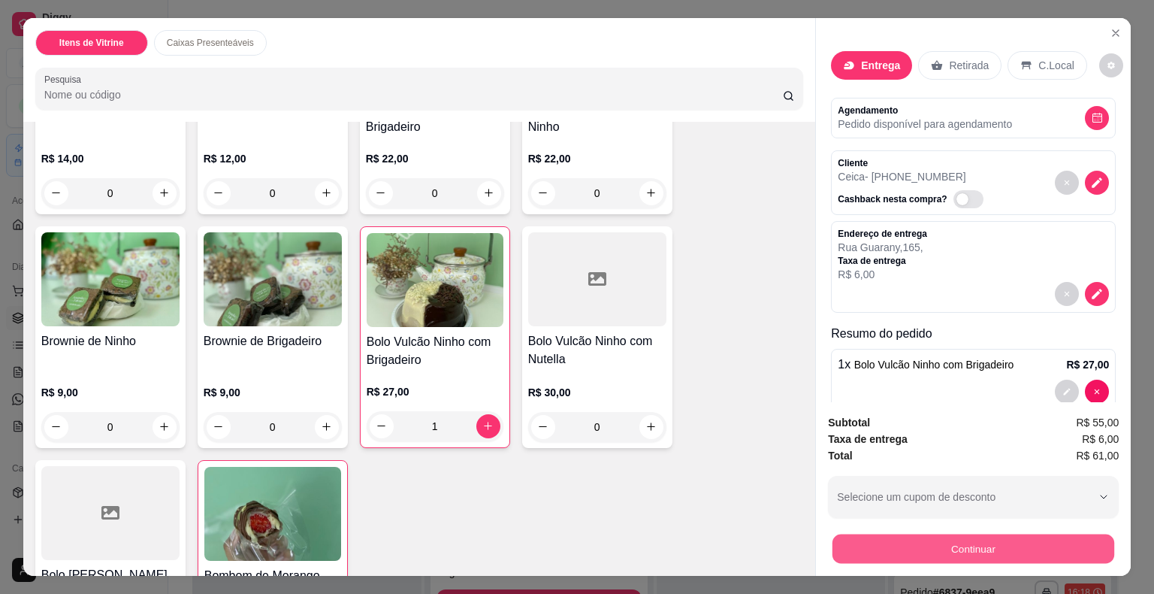
click at [855, 540] on button "Continuar" at bounding box center [974, 548] width 282 height 29
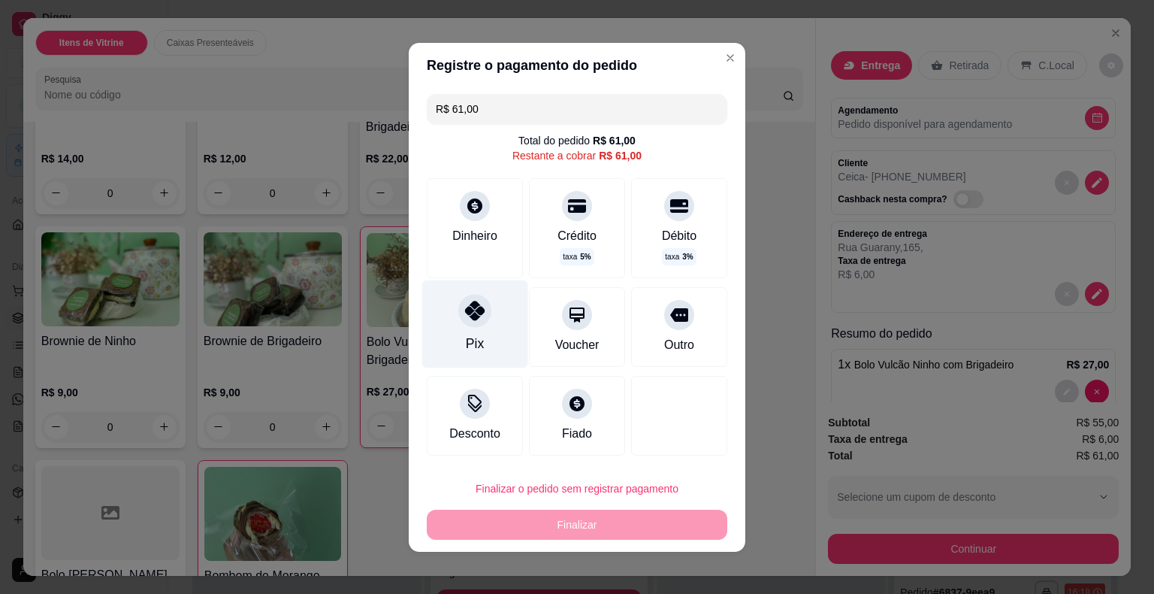
click at [482, 322] on div "Pix" at bounding box center [475, 324] width 106 height 88
type input "R$ 0,00"
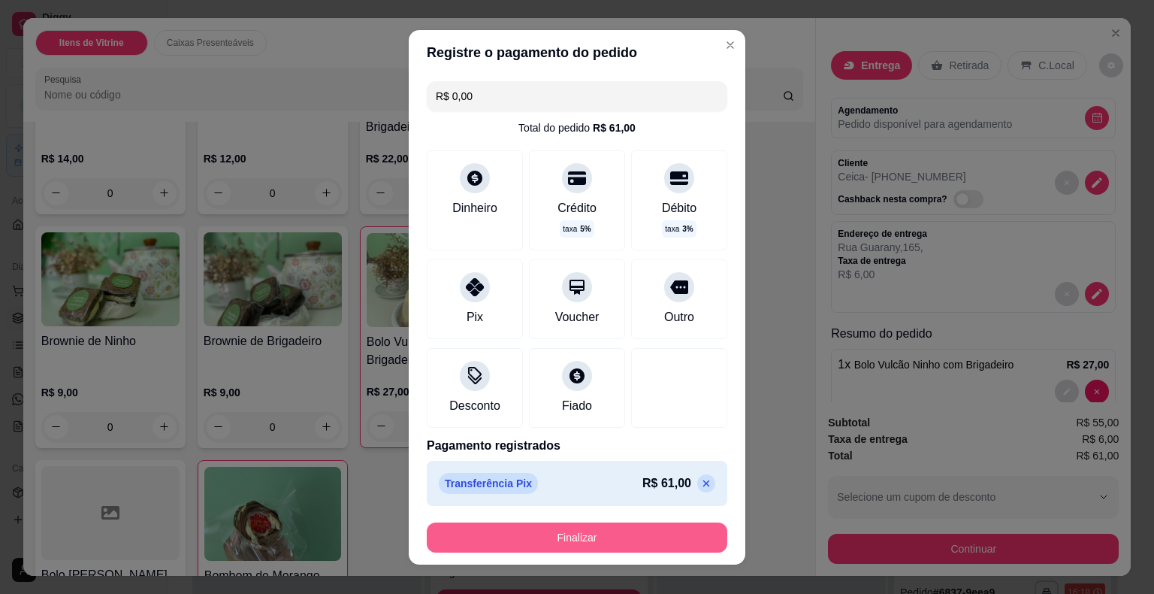
click at [547, 536] on button "Finalizar" at bounding box center [577, 537] width 301 height 30
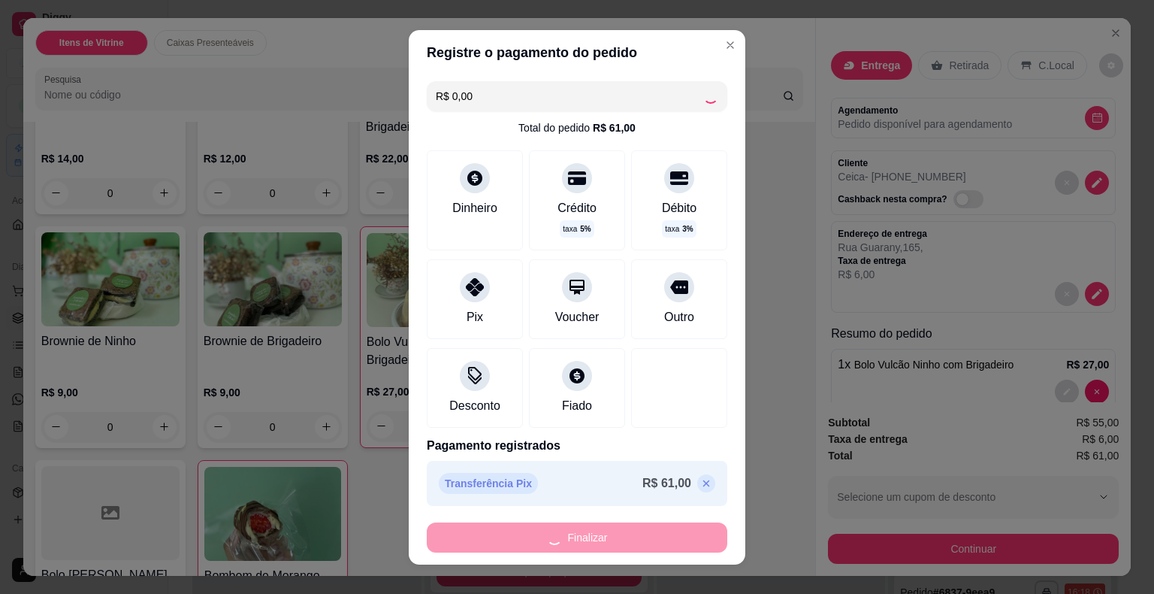
type input "0"
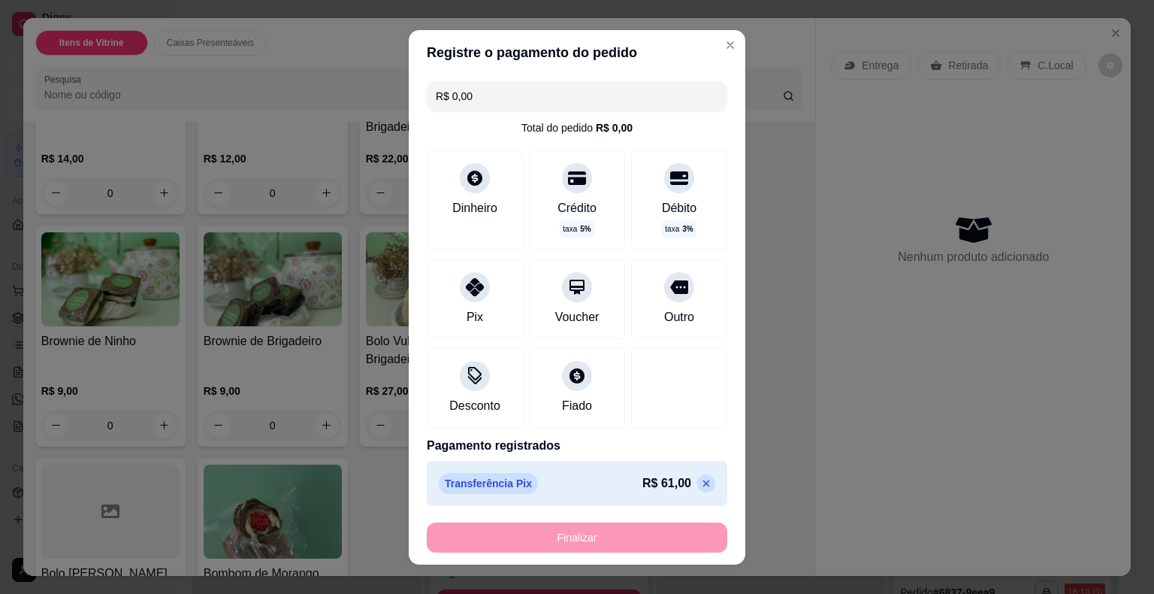
type input "-R$ 61,00"
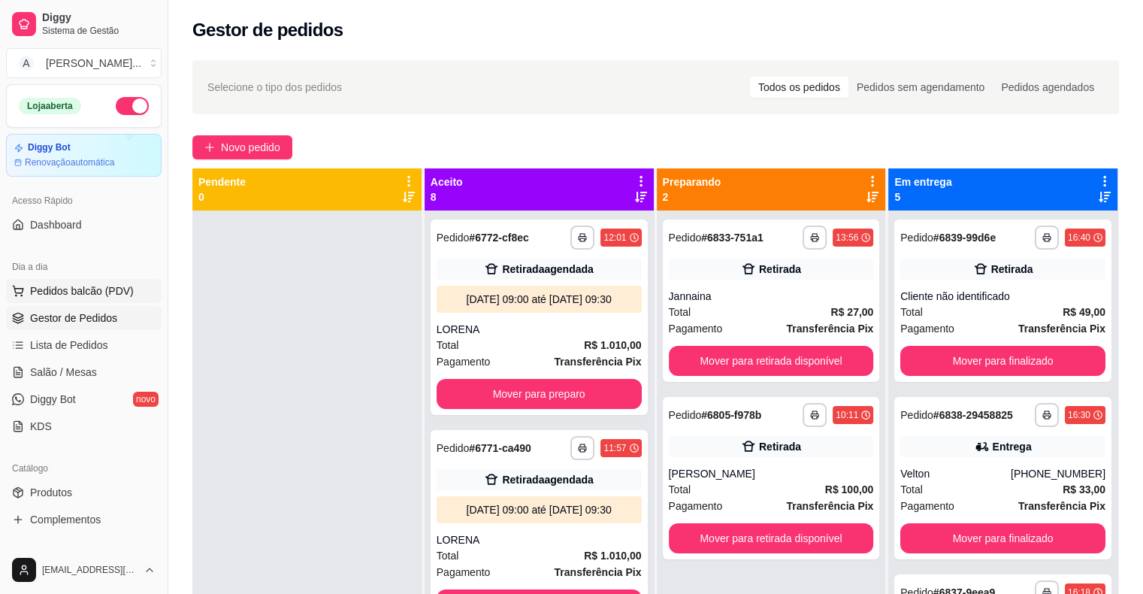
click at [86, 294] on span "Pedidos balcão (PDV)" at bounding box center [82, 290] width 104 height 15
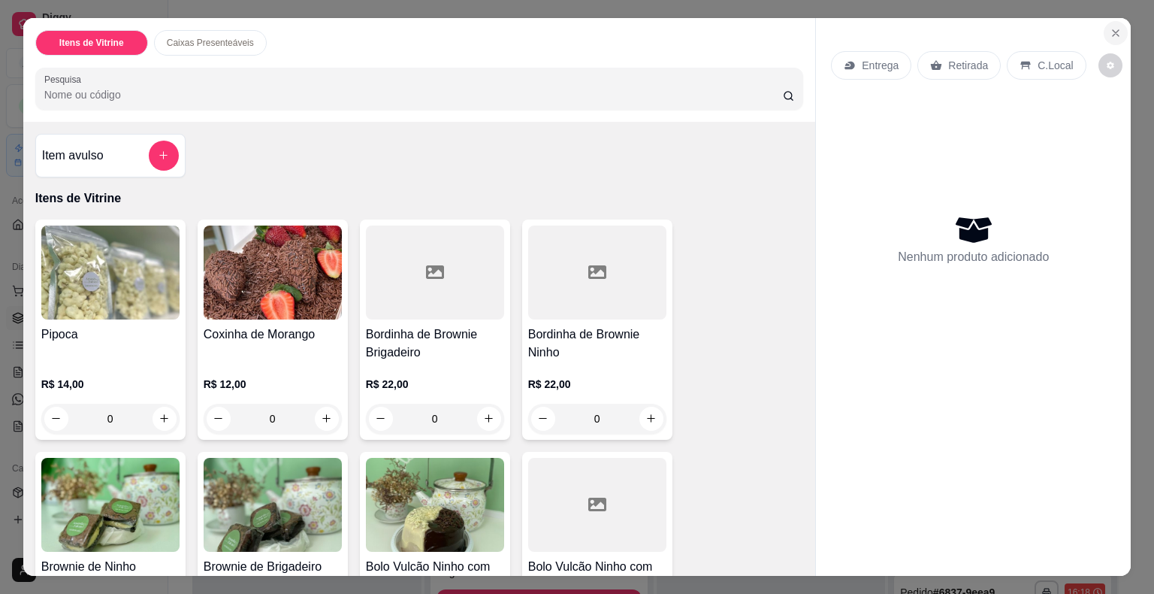
click at [1110, 27] on icon "Close" at bounding box center [1116, 33] width 12 height 12
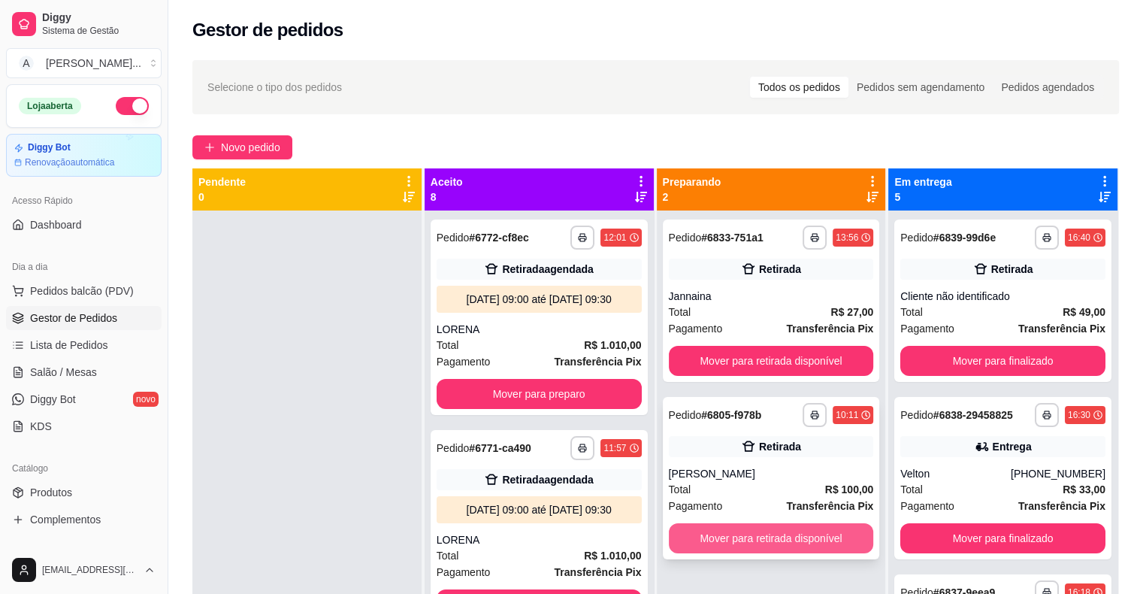
click at [712, 532] on button "Mover para retirada disponível" at bounding box center [771, 538] width 205 height 30
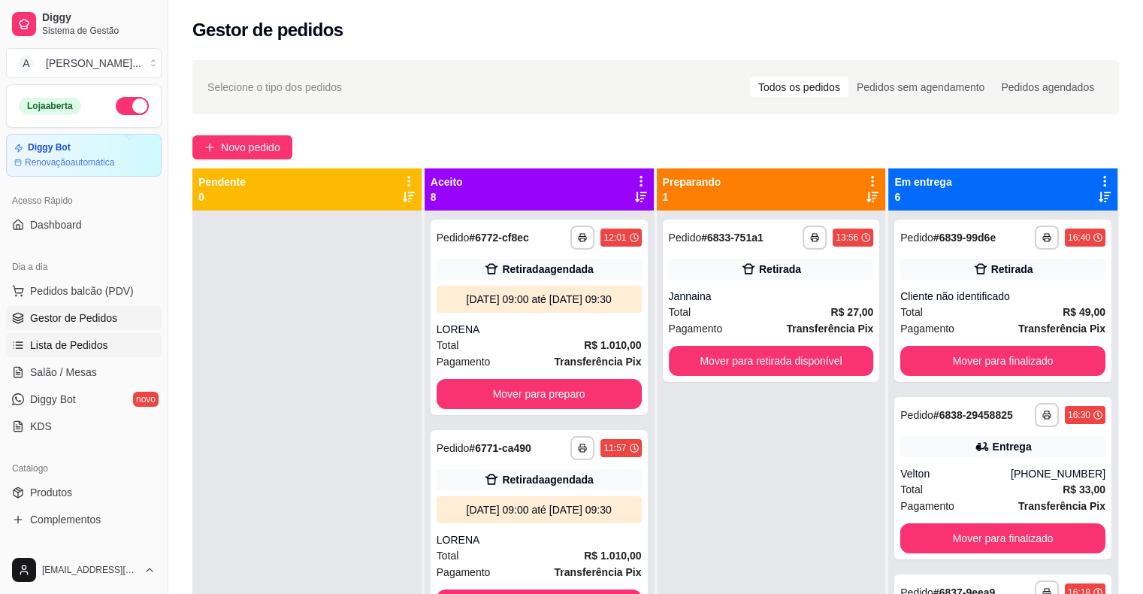
click at [135, 352] on link "Lista de Pedidos" at bounding box center [84, 345] width 156 height 24
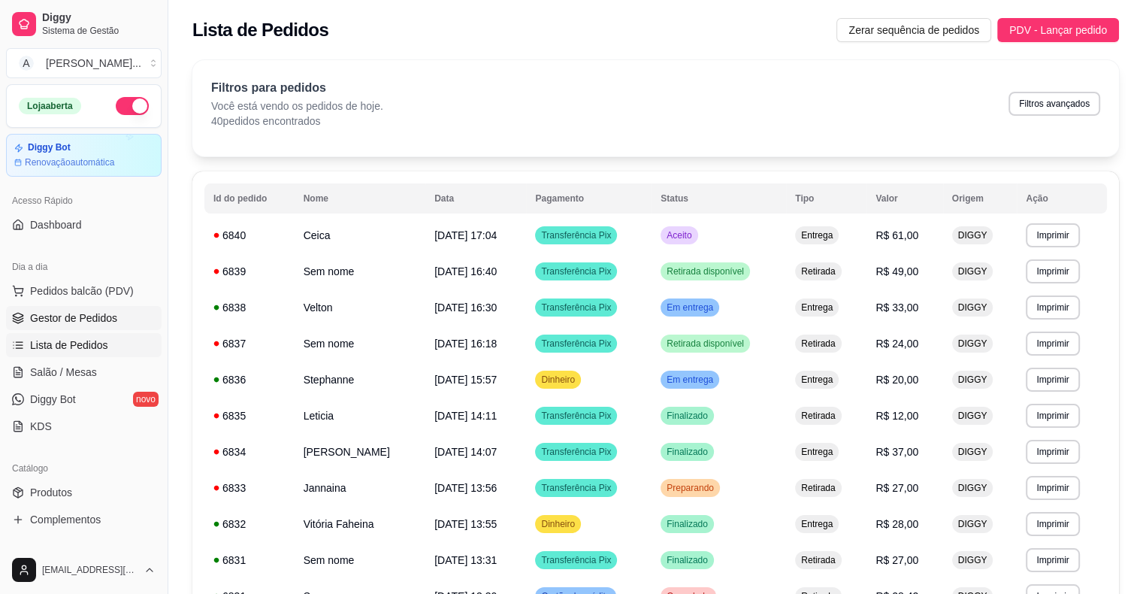
click at [132, 326] on link "Gestor de Pedidos" at bounding box center [84, 318] width 156 height 24
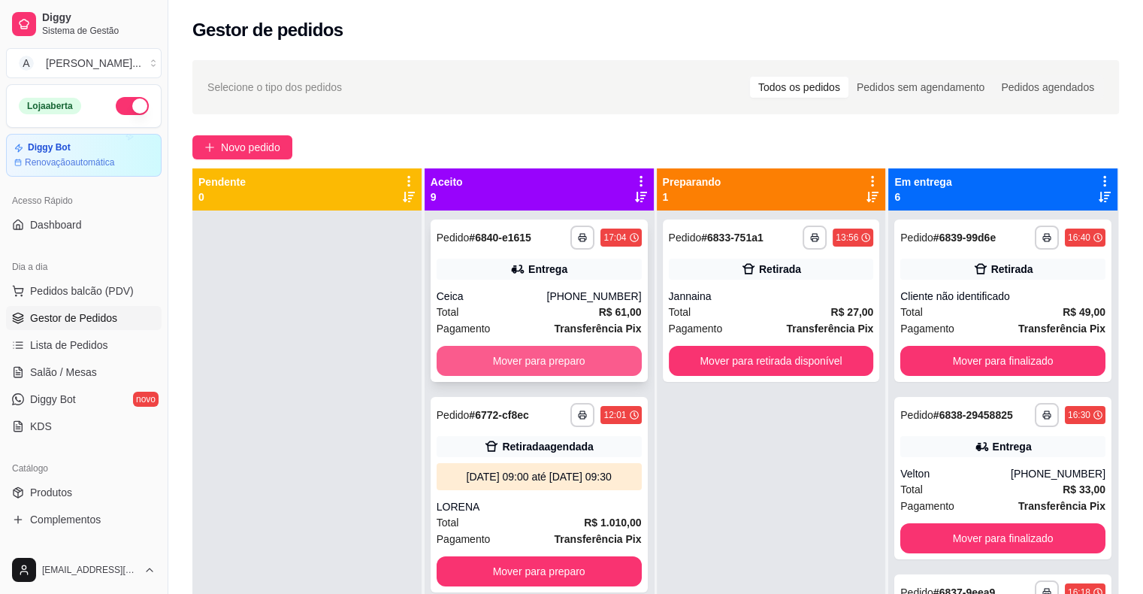
click at [485, 356] on button "Mover para preparo" at bounding box center [539, 361] width 205 height 30
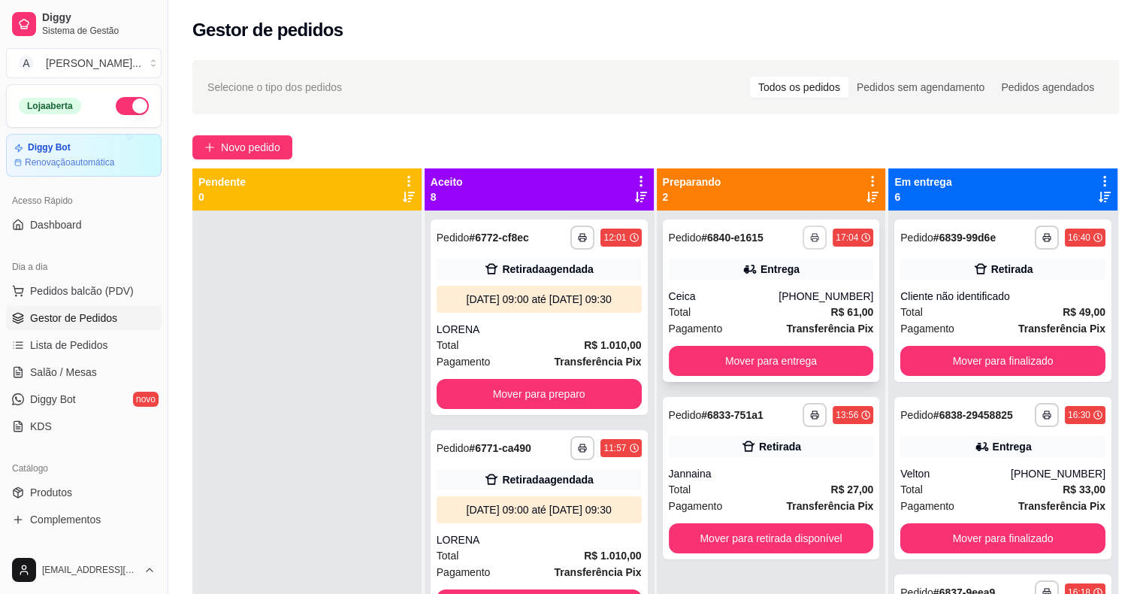
click at [803, 238] on button "button" at bounding box center [815, 237] width 24 height 24
click at [785, 282] on button "IMPRESSORA" at bounding box center [766, 290] width 109 height 24
click at [259, 156] on button "Novo pedido" at bounding box center [242, 147] width 100 height 24
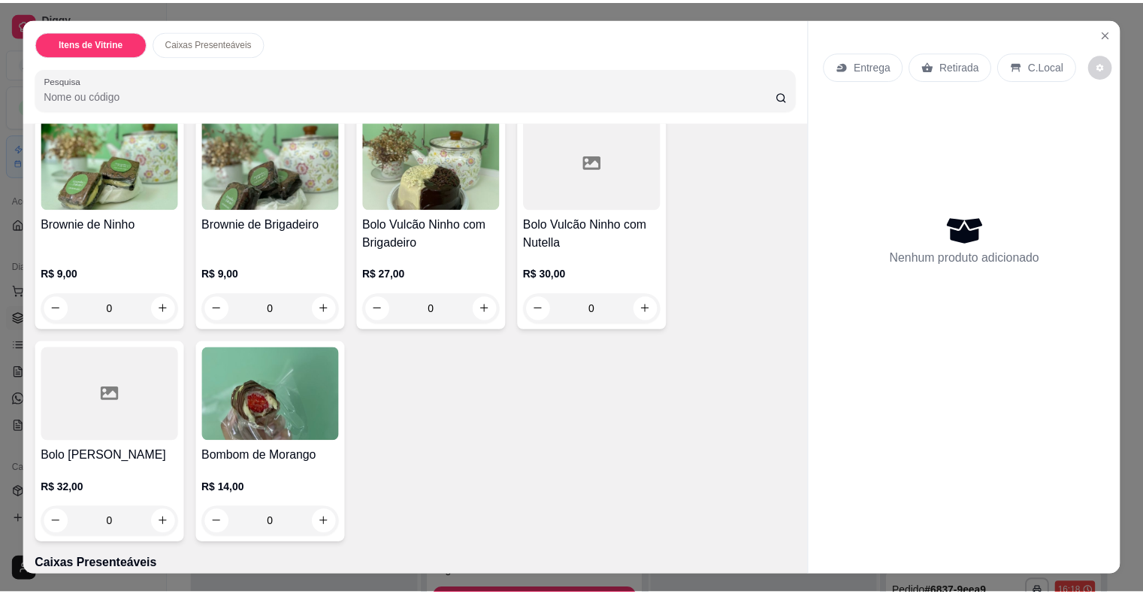
scroll to position [526, 0]
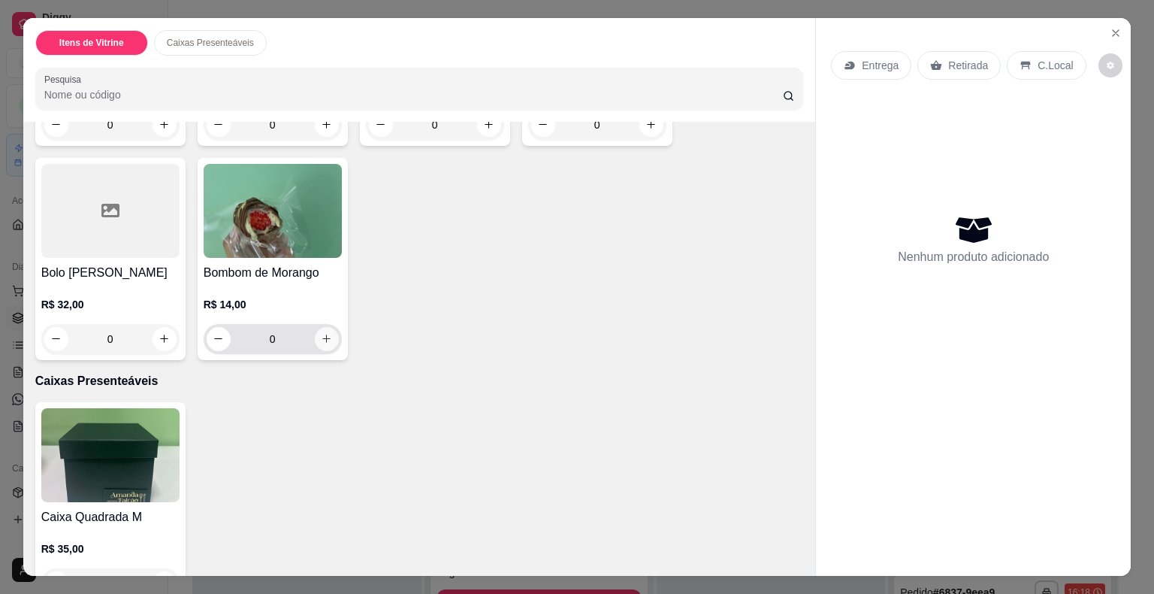
click at [325, 344] on icon "increase-product-quantity" at bounding box center [326, 338] width 11 height 11
type input "1"
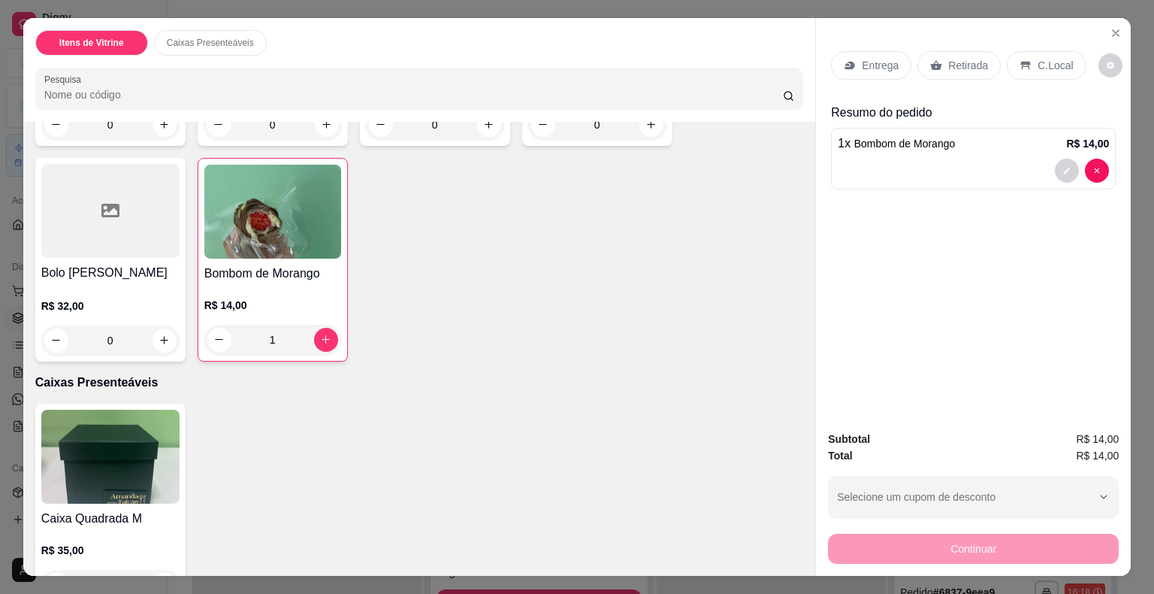
click at [948, 62] on p "Retirada" at bounding box center [968, 65] width 40 height 15
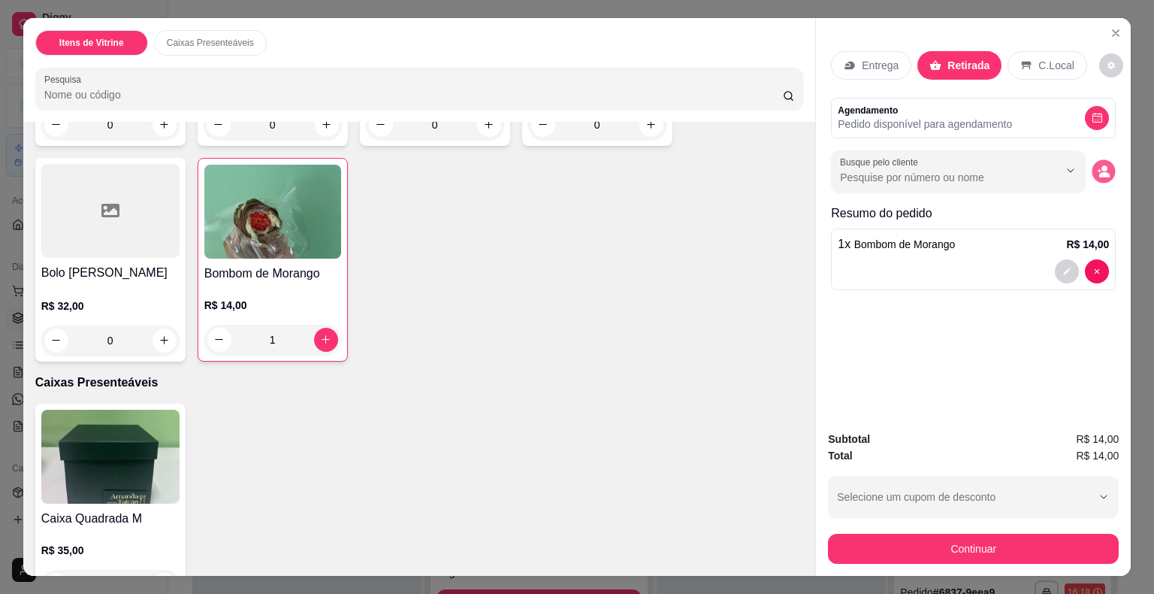
click at [1102, 172] on icon "decrease-product-quantity" at bounding box center [1104, 174] width 11 height 5
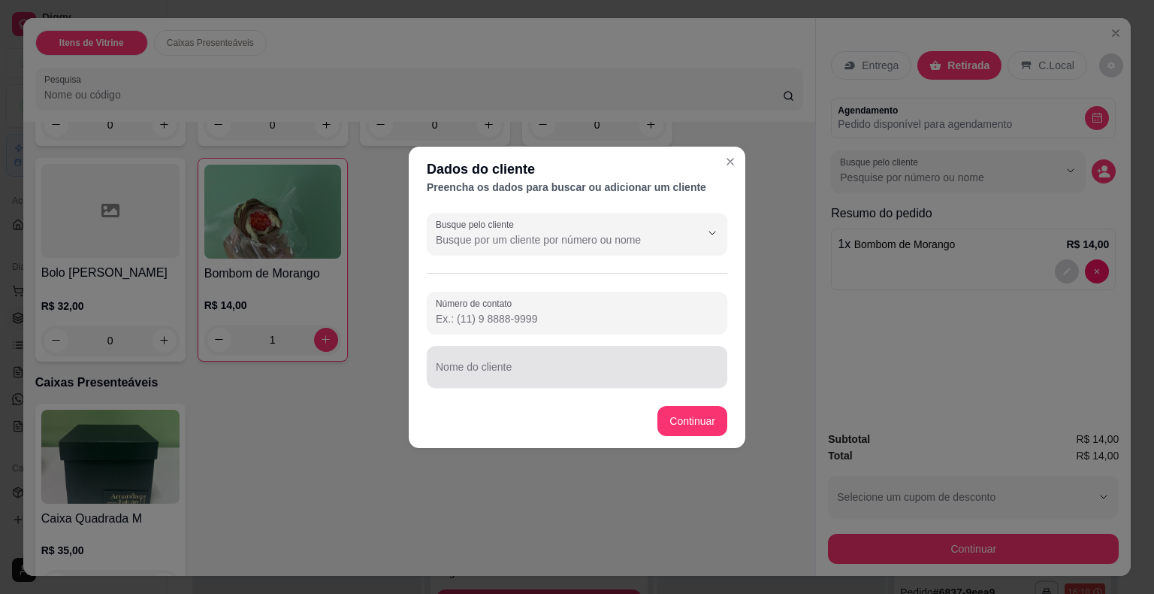
click at [605, 375] on input "Nome do cliente" at bounding box center [577, 372] width 283 height 15
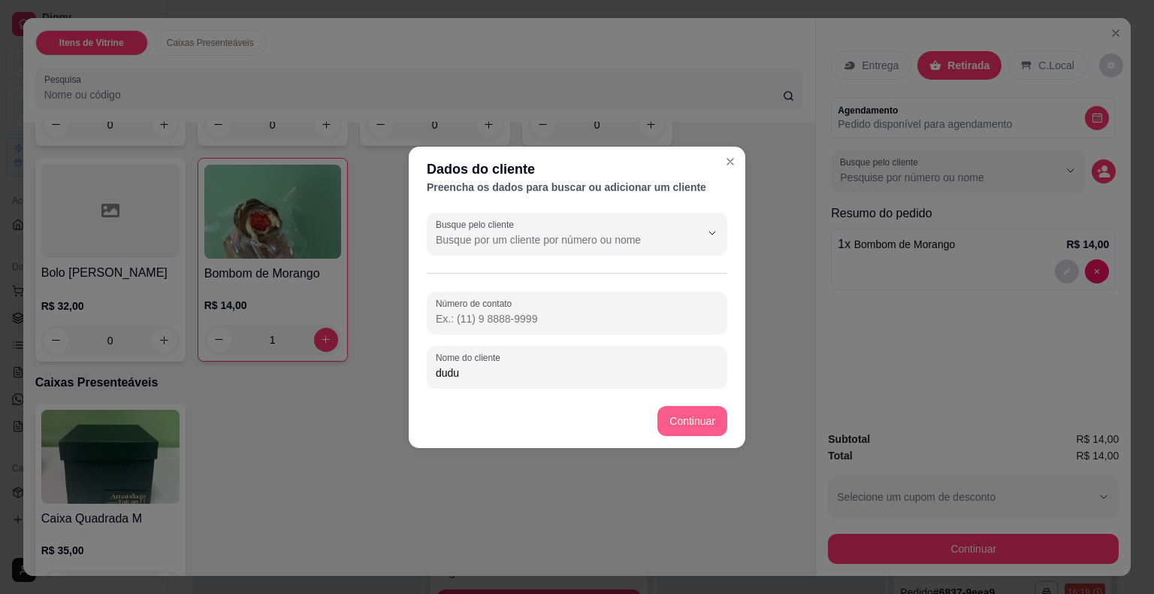
type input "dudu"
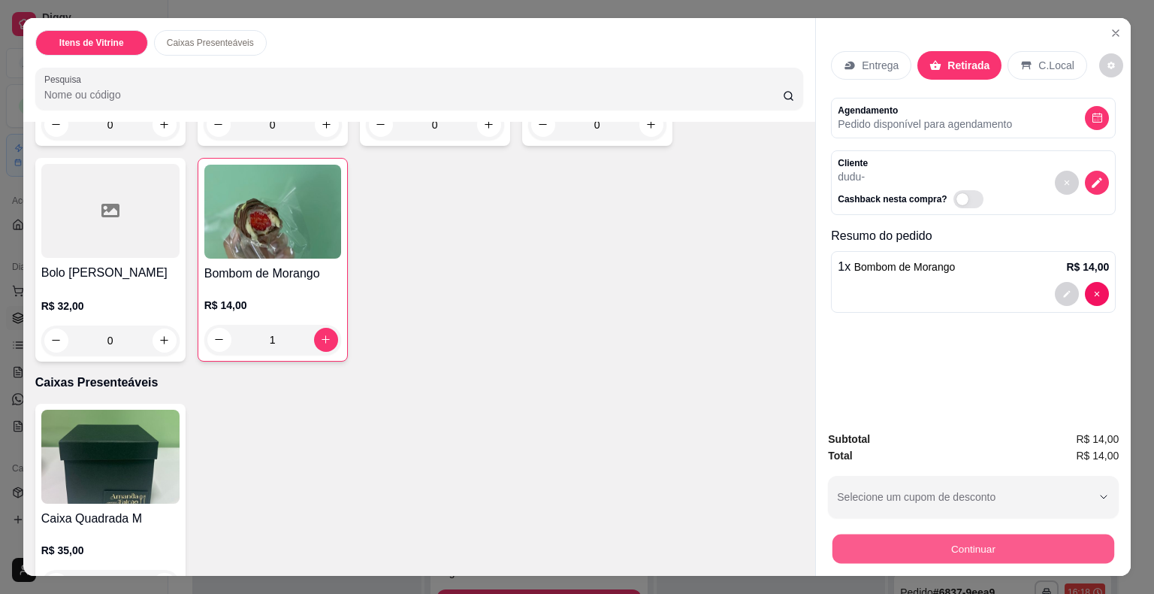
click at [936, 540] on button "Continuar" at bounding box center [974, 548] width 282 height 29
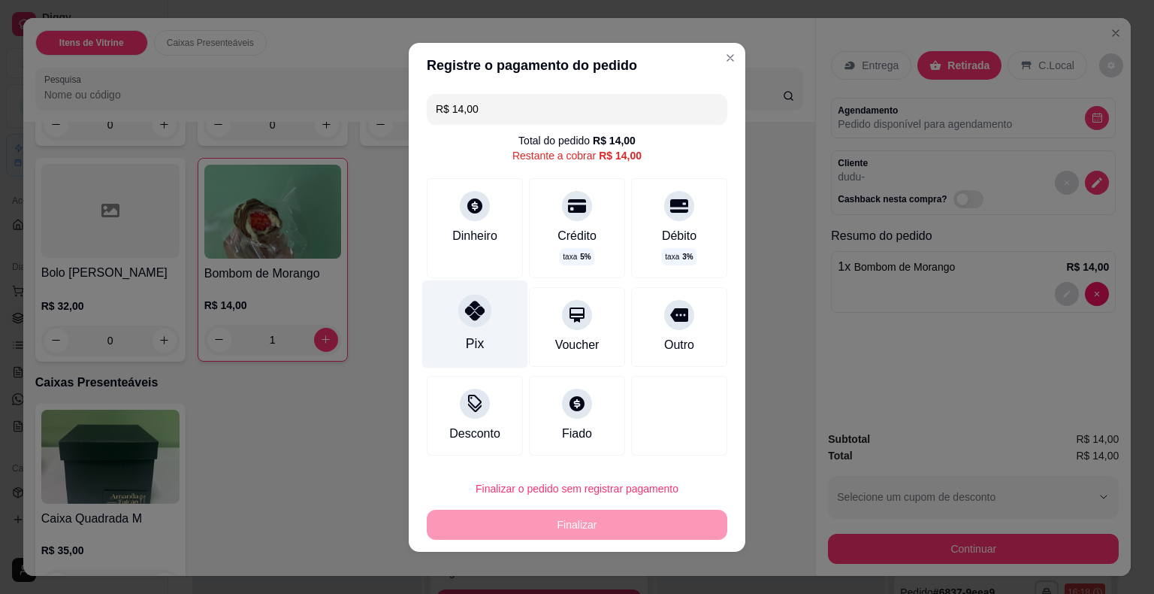
click at [473, 331] on div "Pix" at bounding box center [475, 324] width 106 height 88
type input "R$ 0,00"
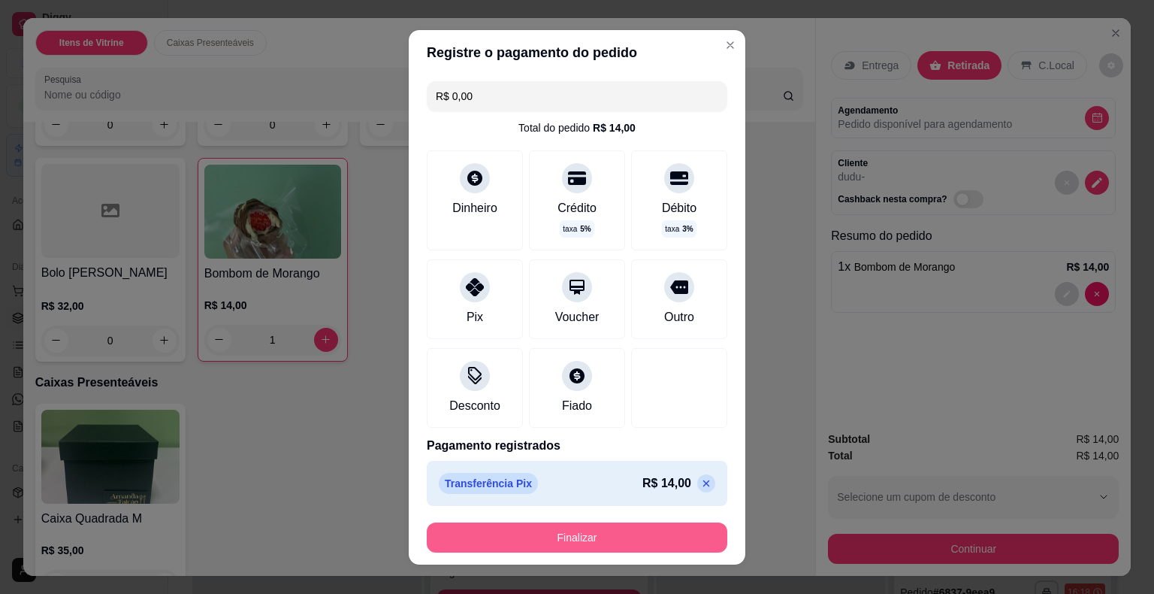
click at [639, 526] on button "Finalizar" at bounding box center [577, 537] width 301 height 30
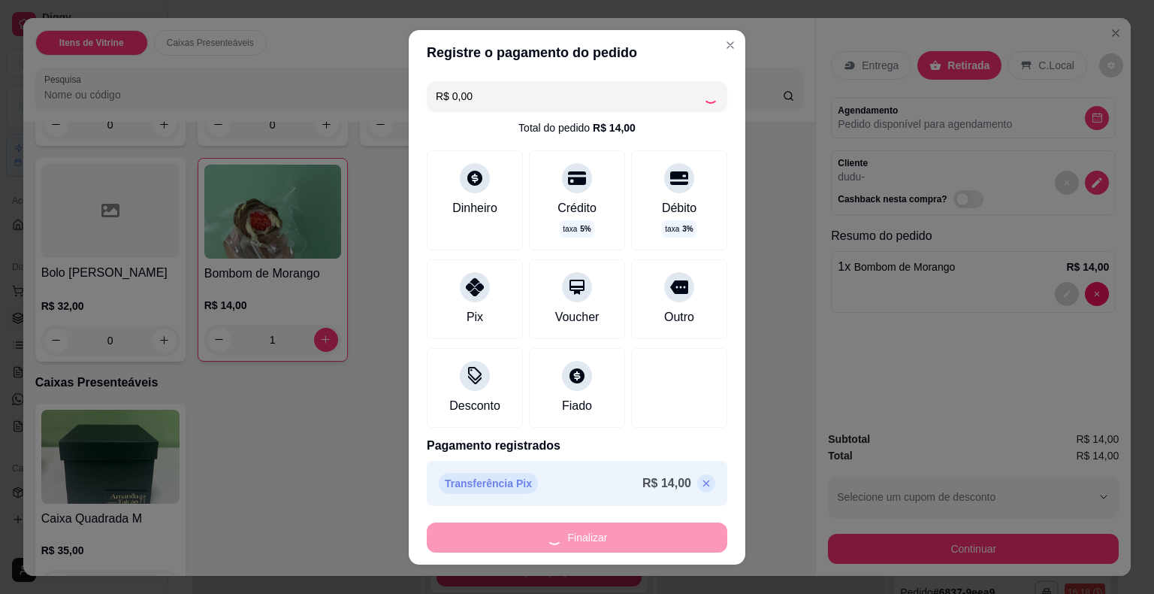
type input "0"
type input "-R$ 14,00"
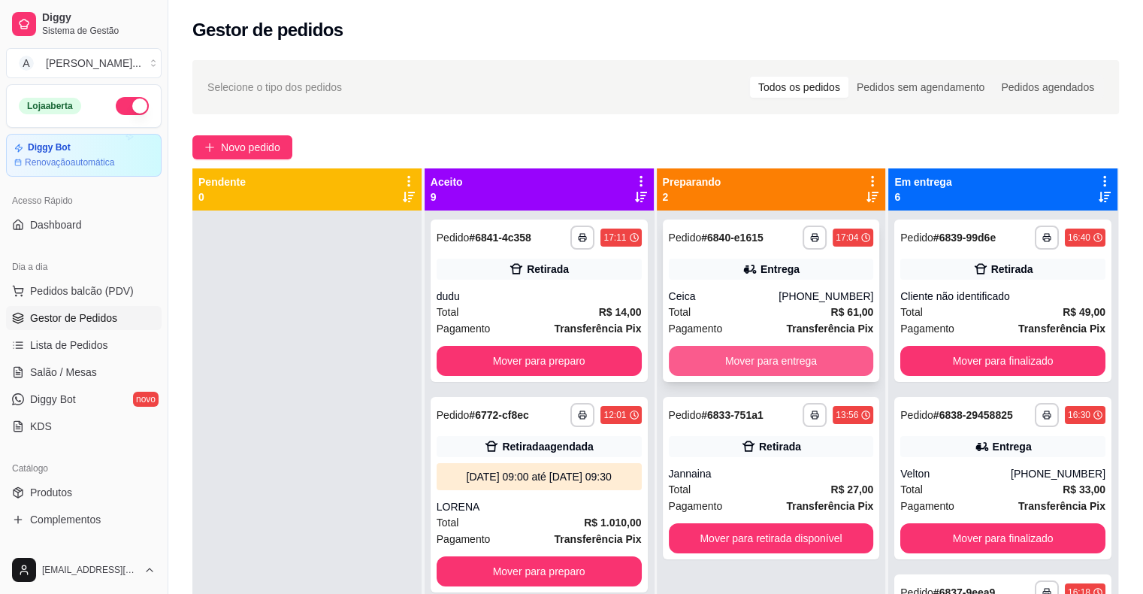
click at [730, 362] on button "Mover para entrega" at bounding box center [771, 361] width 205 height 30
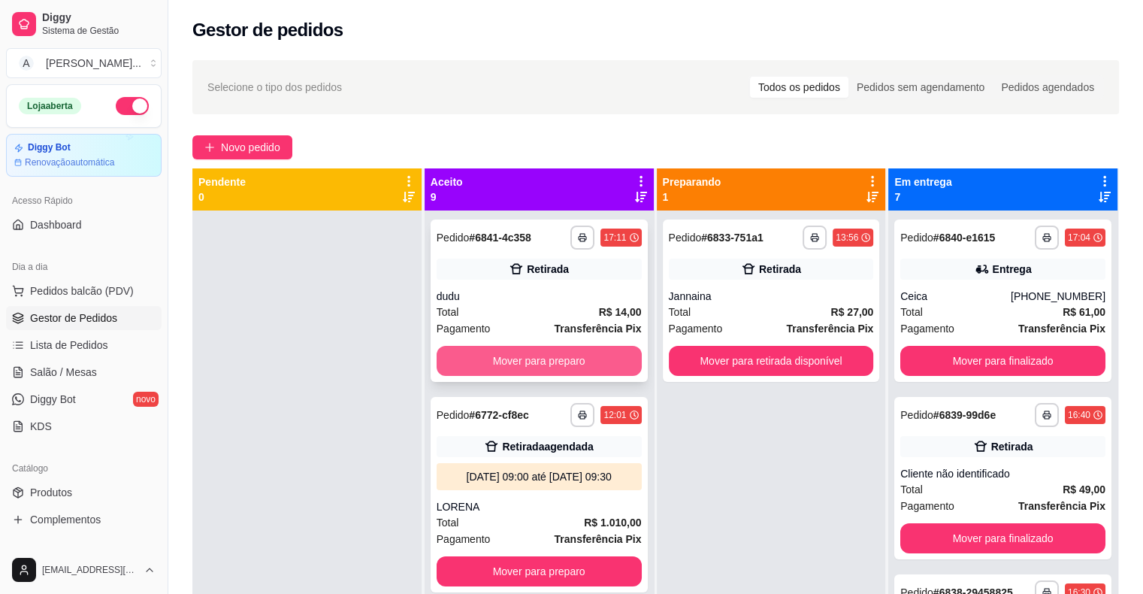
click at [587, 355] on button "Mover para preparo" at bounding box center [539, 361] width 205 height 30
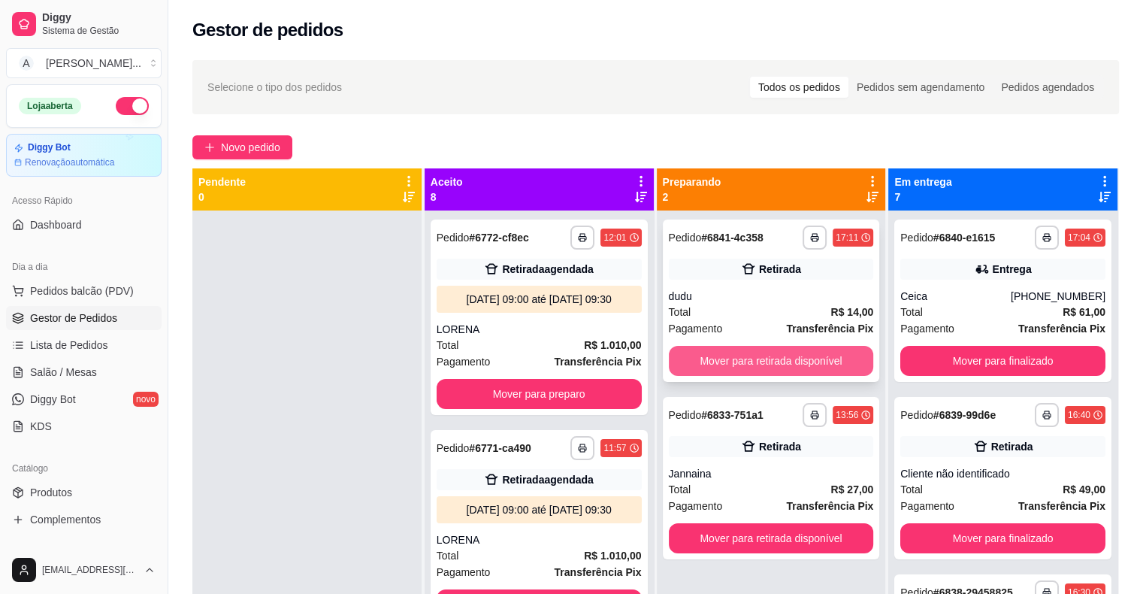
click at [705, 355] on button "Mover para retirada disponível" at bounding box center [771, 361] width 205 height 30
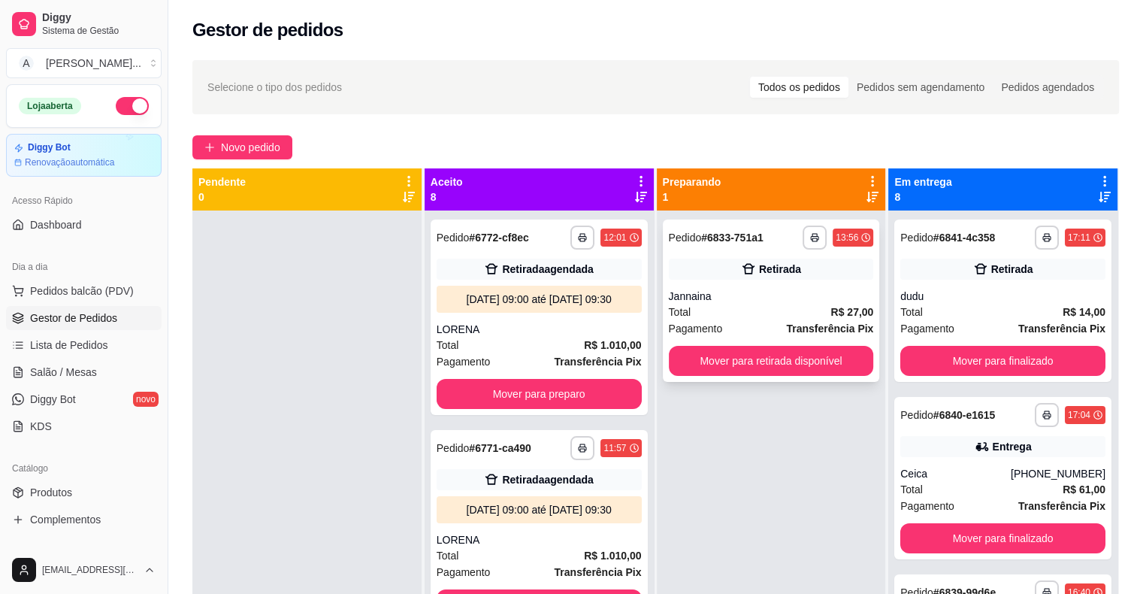
click at [724, 236] on strong "# 6833-751a1" at bounding box center [732, 237] width 62 height 12
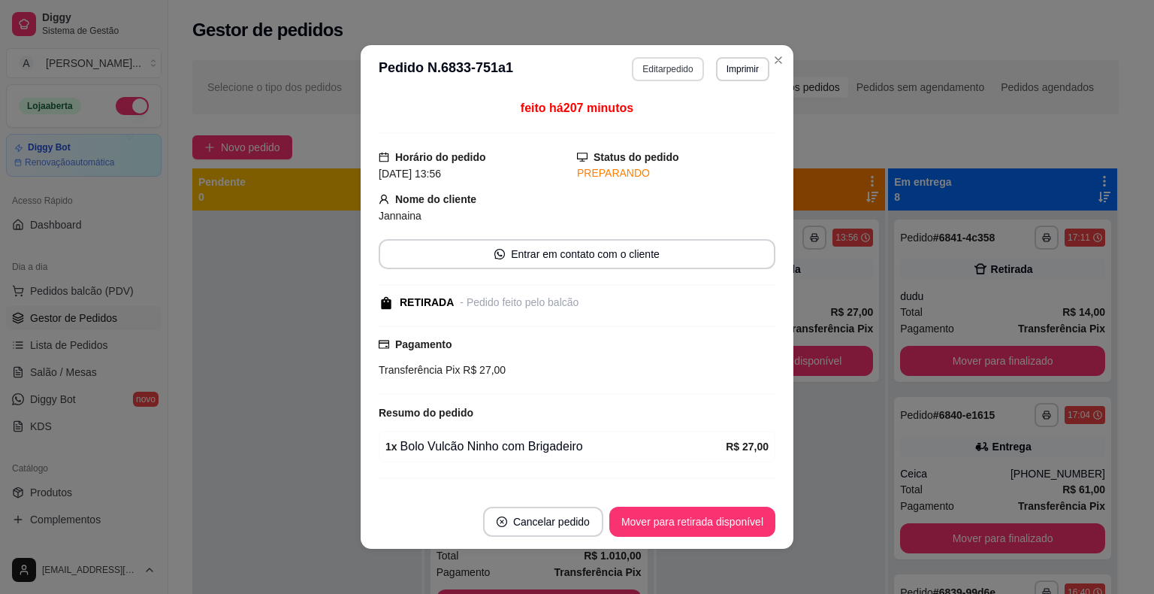
click at [652, 68] on button "Editar pedido" at bounding box center [667, 69] width 71 height 24
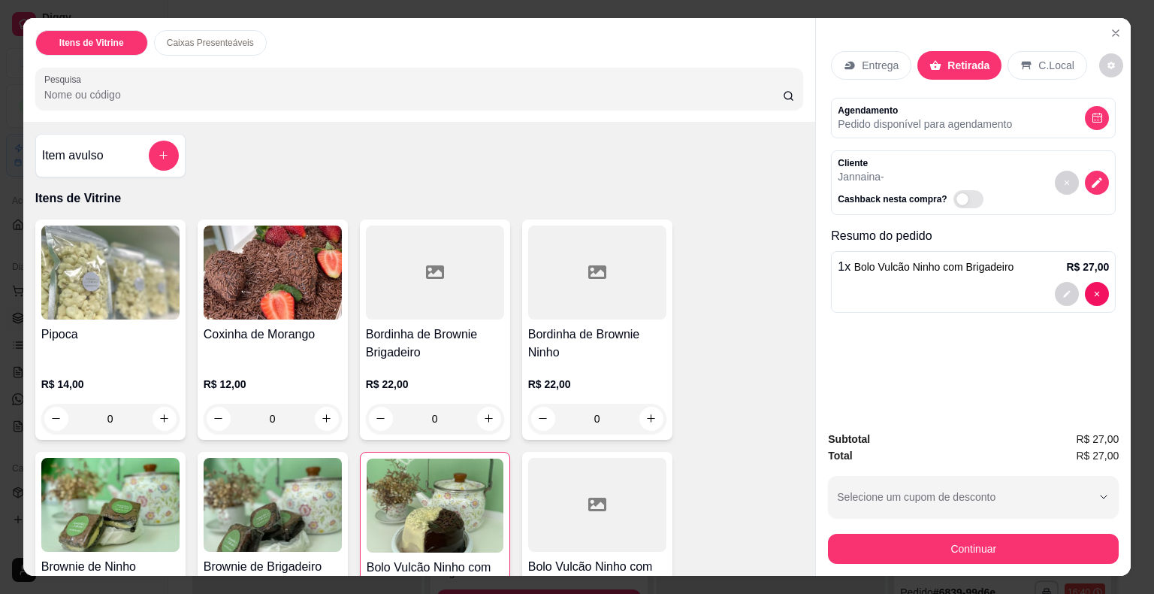
click at [92, 316] on div "Pipoca R$ 14,00 0" at bounding box center [110, 329] width 150 height 220
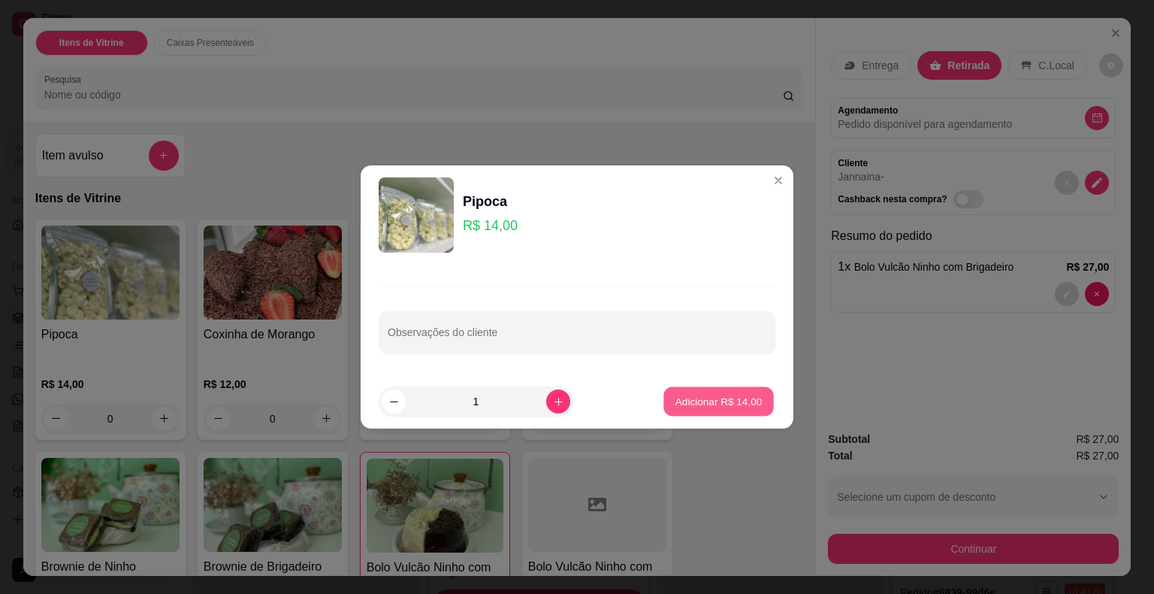
click at [689, 395] on p "Adicionar R$ 14,00" at bounding box center [719, 401] width 87 height 14
type input "1"
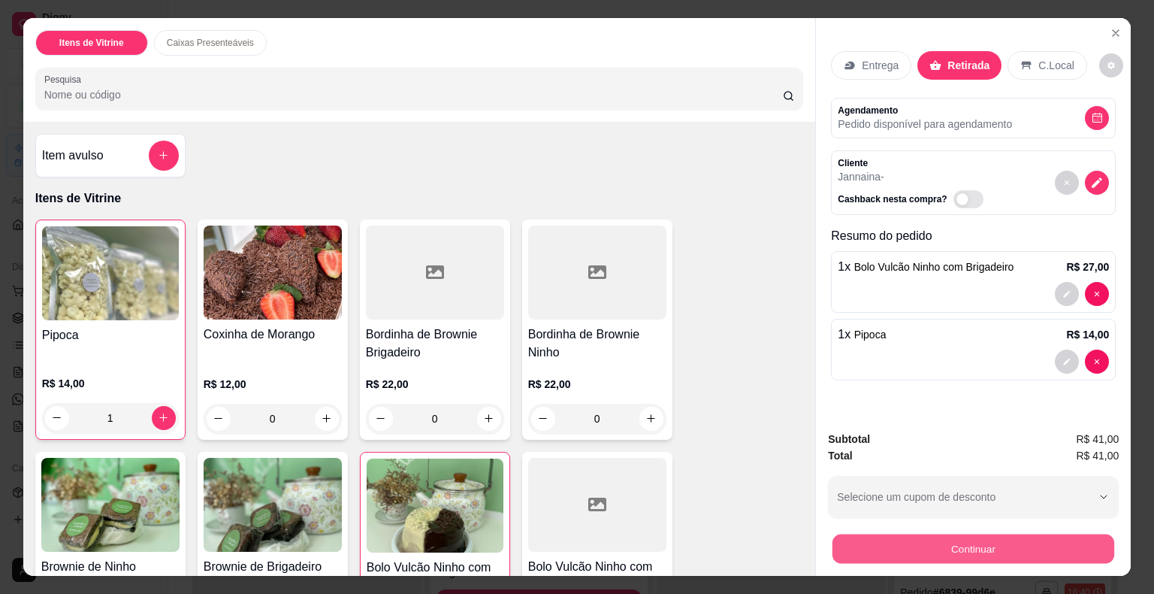
click at [1000, 543] on button "Continuar" at bounding box center [974, 548] width 282 height 29
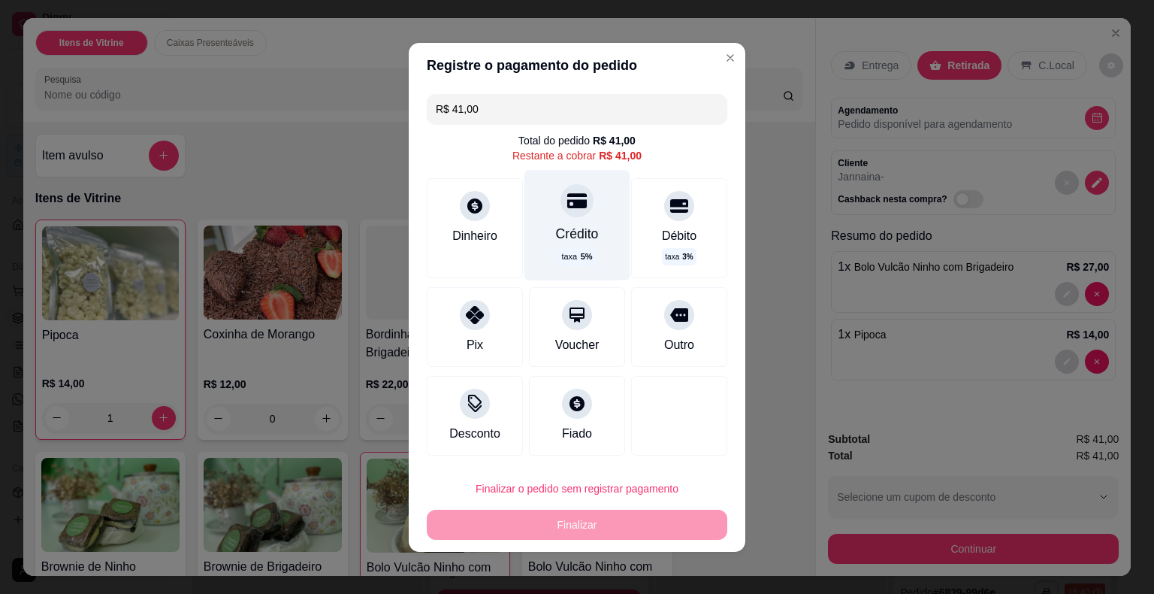
click at [560, 239] on div "Crédito" at bounding box center [577, 233] width 43 height 20
type input "R$ 0,00"
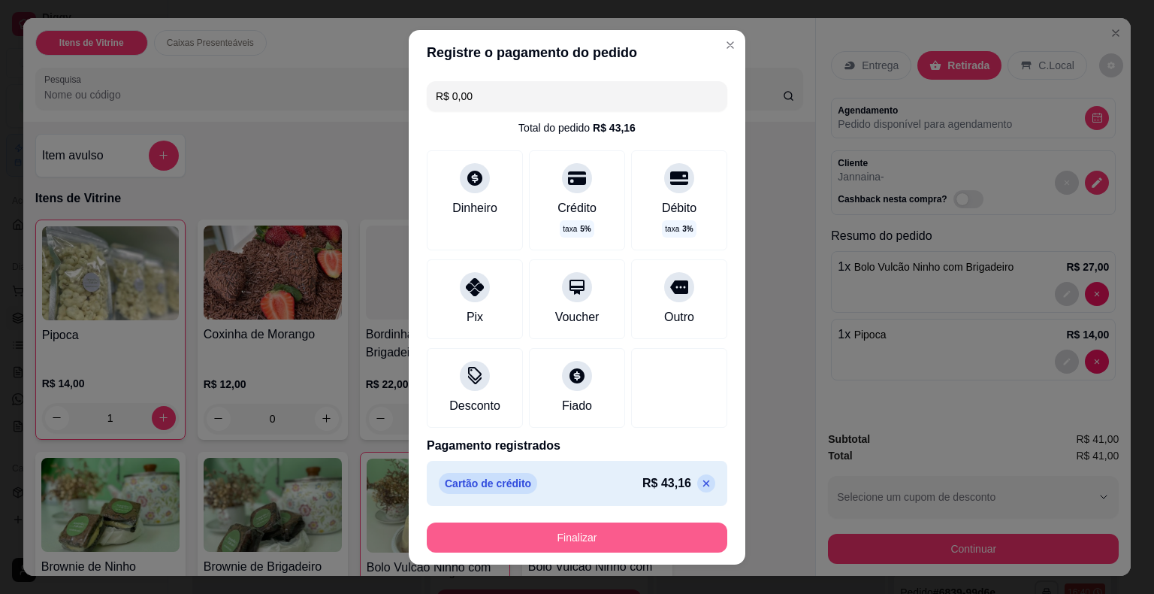
click at [618, 543] on button "Finalizar" at bounding box center [577, 537] width 301 height 30
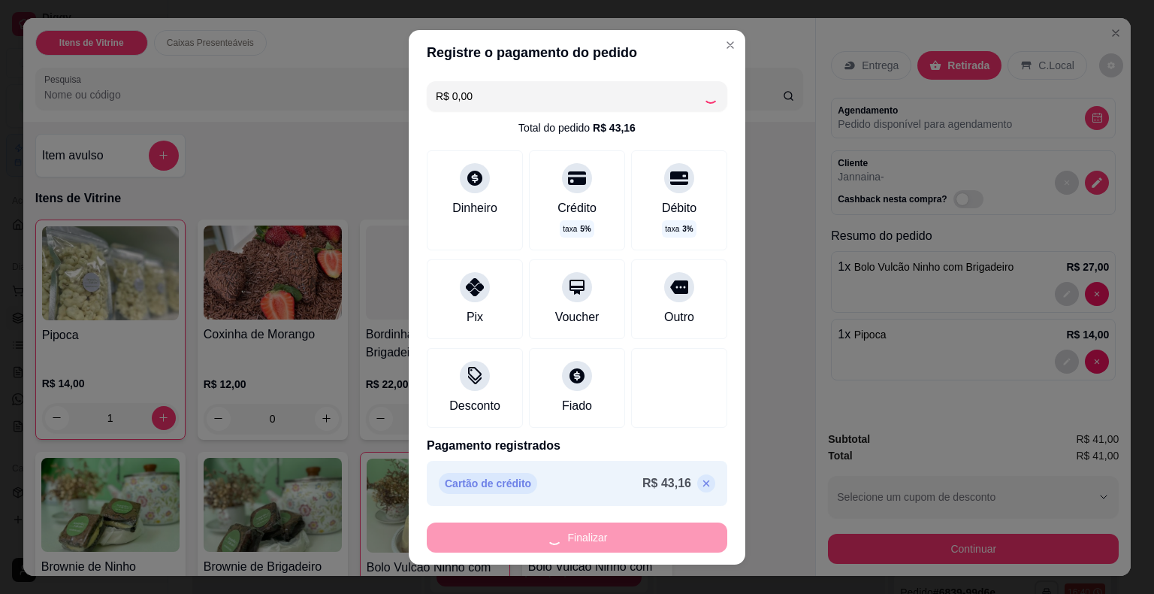
type input "0"
type input "-R$ 41,00"
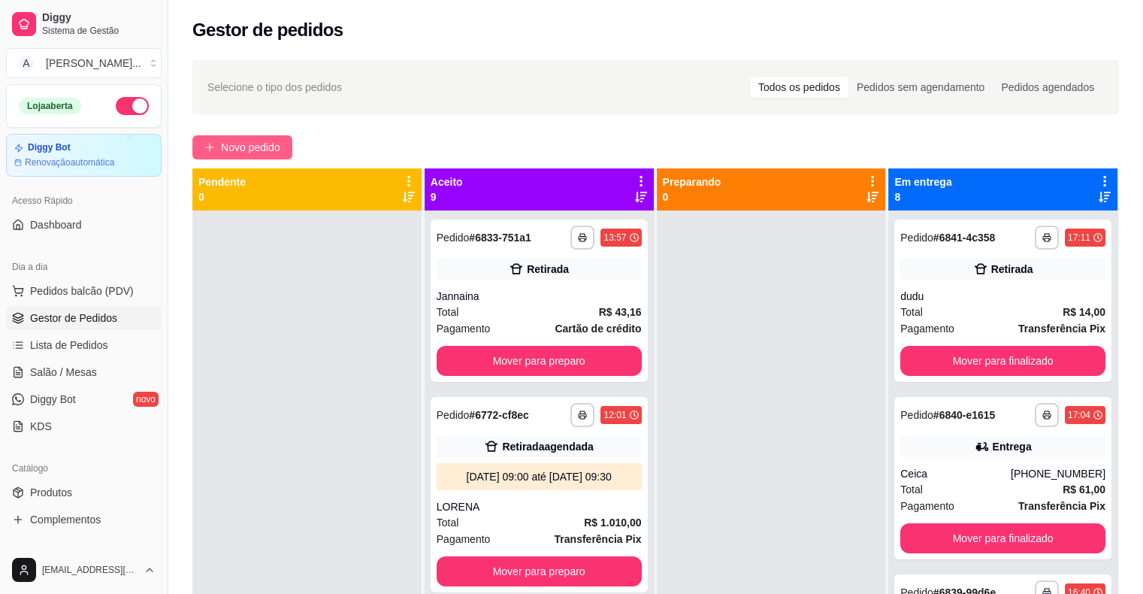
click at [235, 140] on span "Novo pedido" at bounding box center [250, 147] width 59 height 17
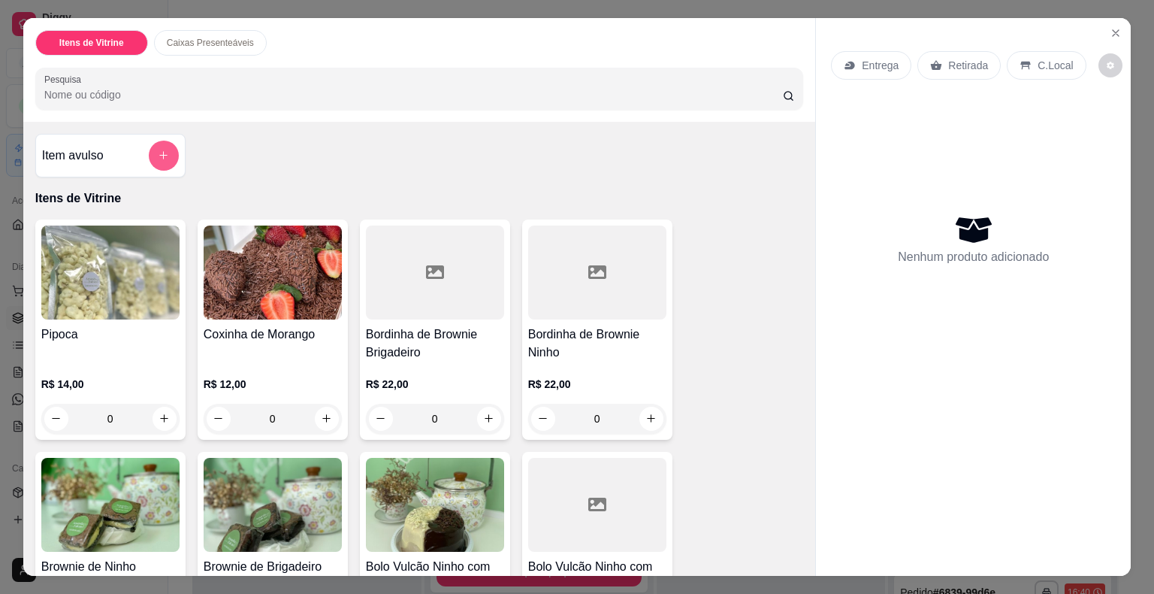
click at [158, 150] on icon "add-separate-item" at bounding box center [163, 155] width 11 height 11
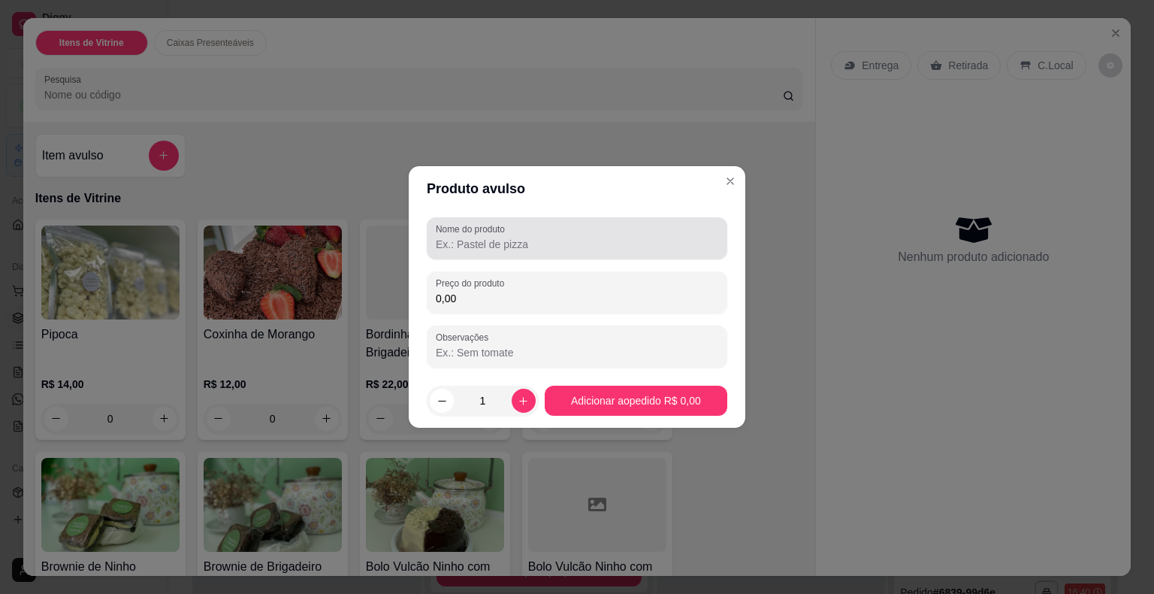
click at [496, 239] on input "Nome do produto" at bounding box center [577, 244] width 283 height 15
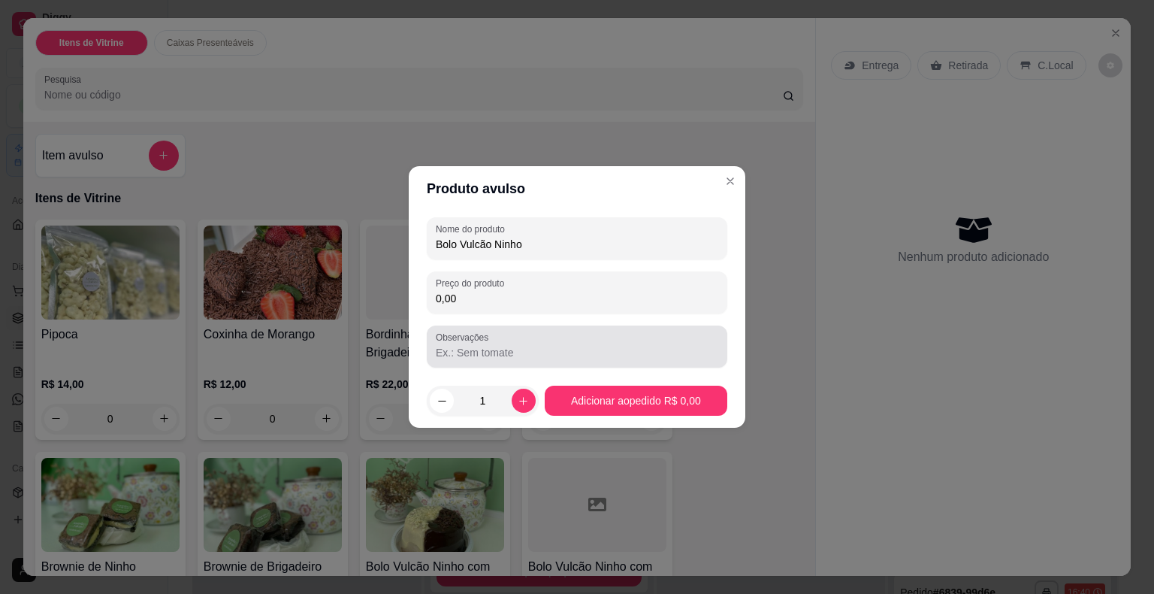
type input "Bolo Vulcão Ninho"
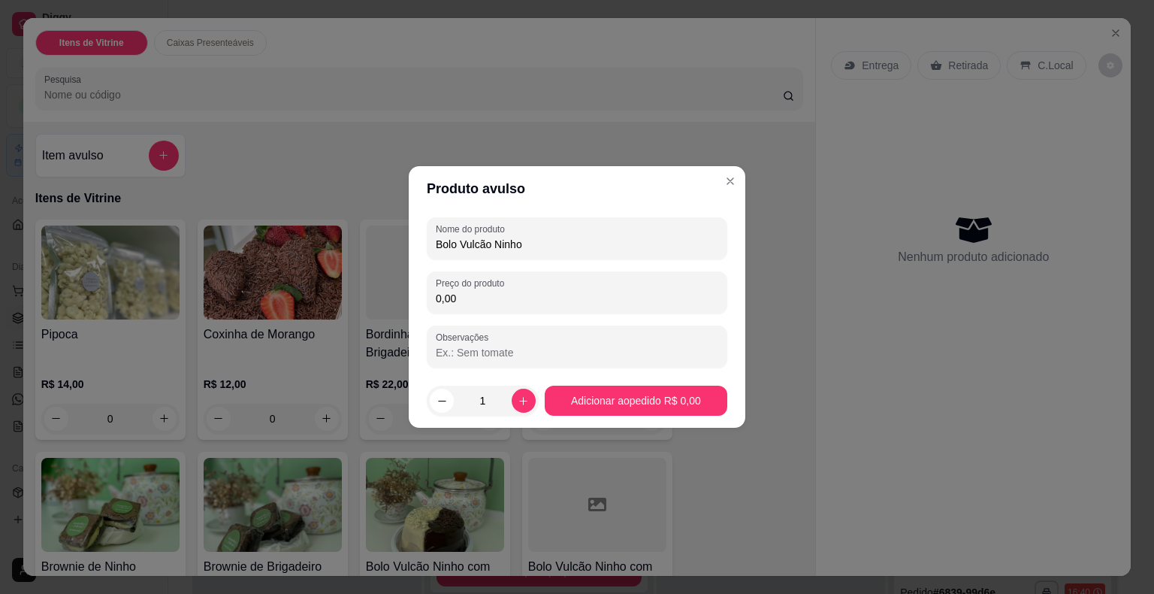
click at [577, 302] on input "0,00" at bounding box center [577, 298] width 283 height 15
type input "27,00"
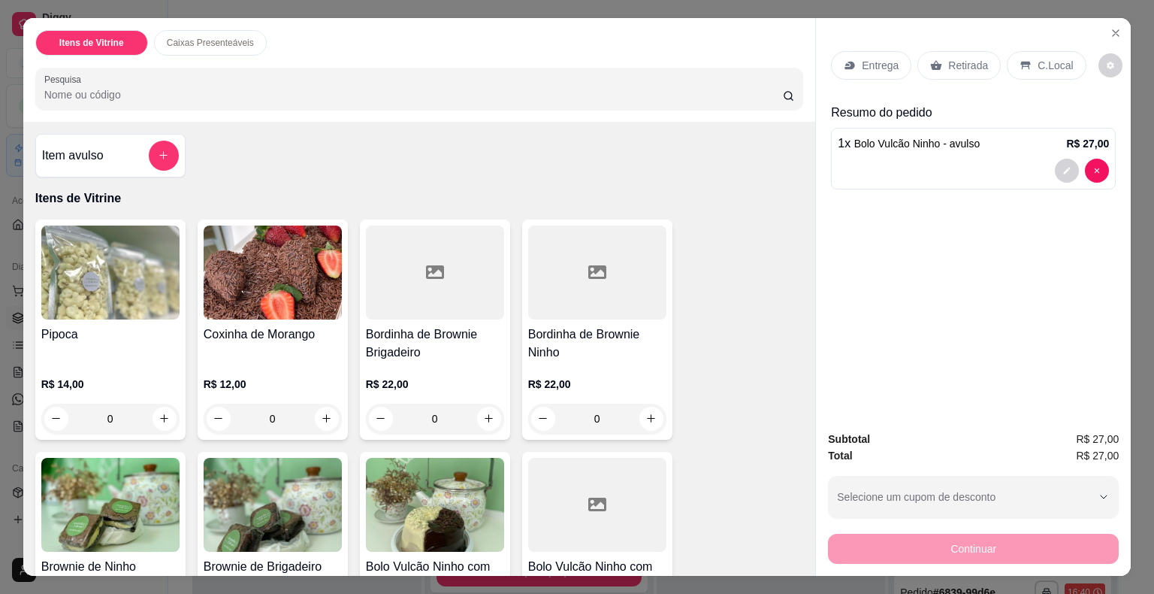
click at [862, 62] on p "Entrega" at bounding box center [880, 65] width 37 height 15
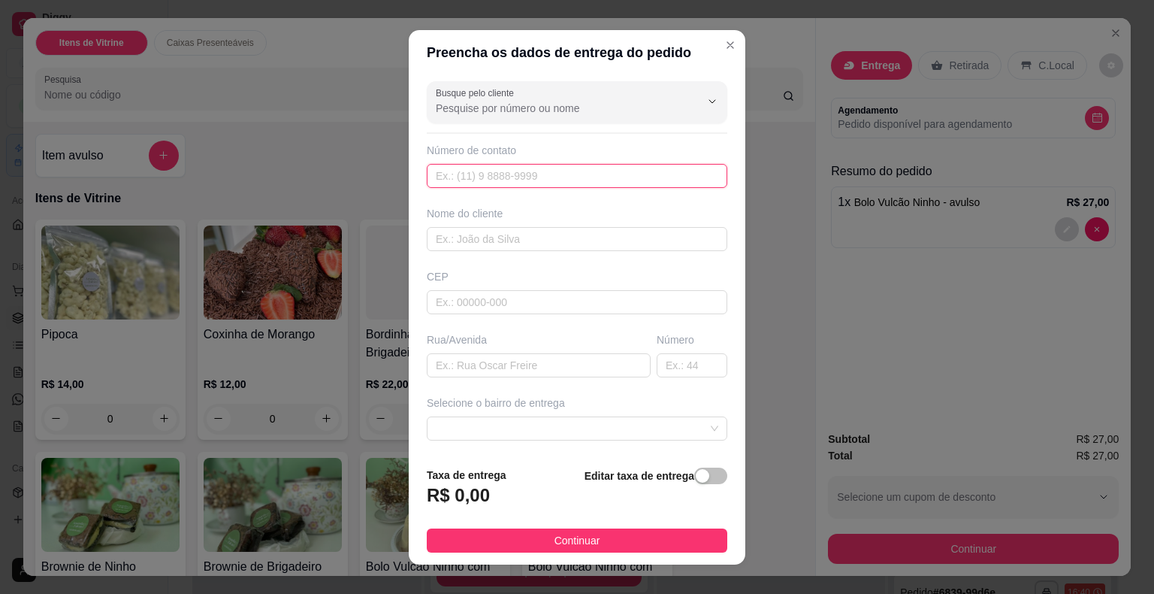
click at [535, 171] on input "text" at bounding box center [577, 176] width 301 height 24
type input "[PHONE_NUMBER]"
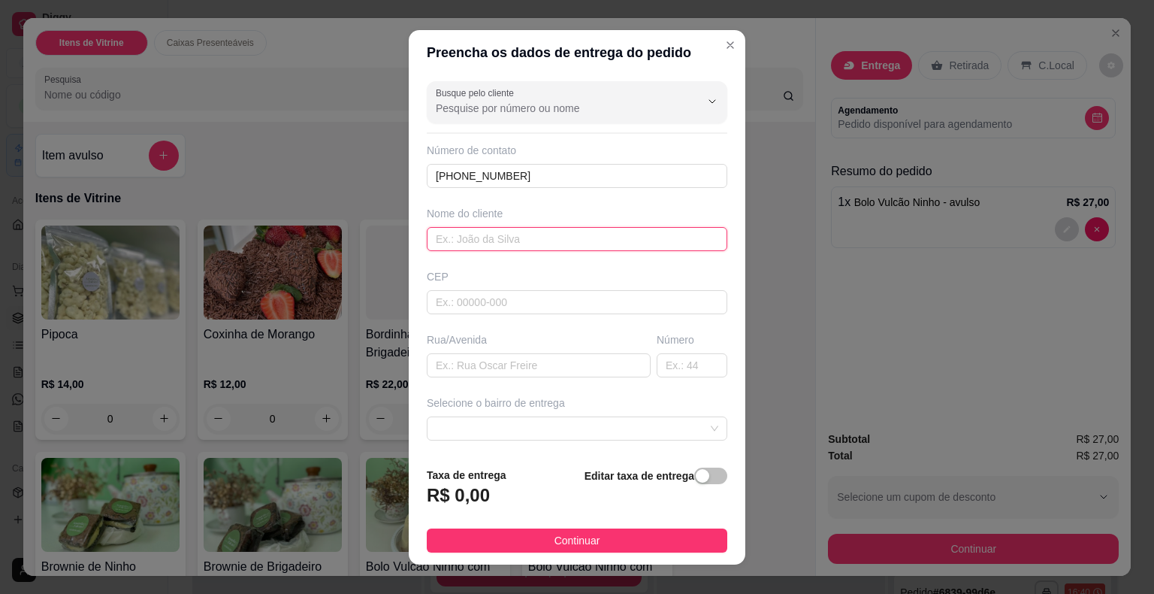
click at [510, 244] on input "text" at bounding box center [577, 239] width 301 height 24
type input "[PERSON_NAME]"
click at [482, 369] on input "text" at bounding box center [539, 365] width 224 height 24
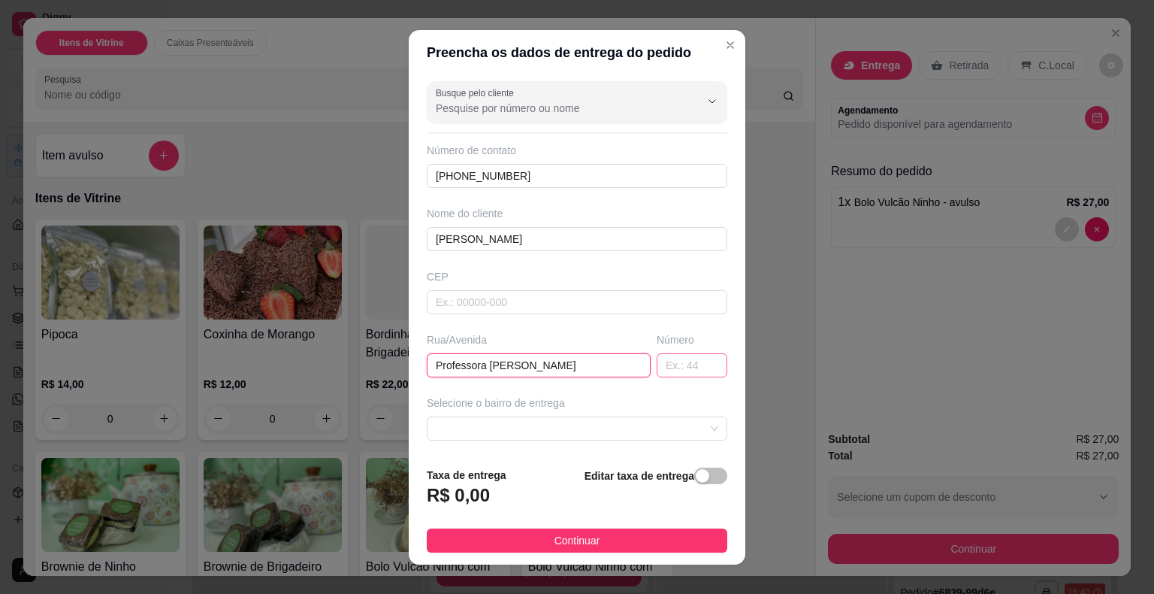
type input "Professora [PERSON_NAME]"
click at [676, 367] on input "text" at bounding box center [692, 365] width 71 height 24
click at [653, 419] on span at bounding box center [577, 428] width 283 height 23
type input "134"
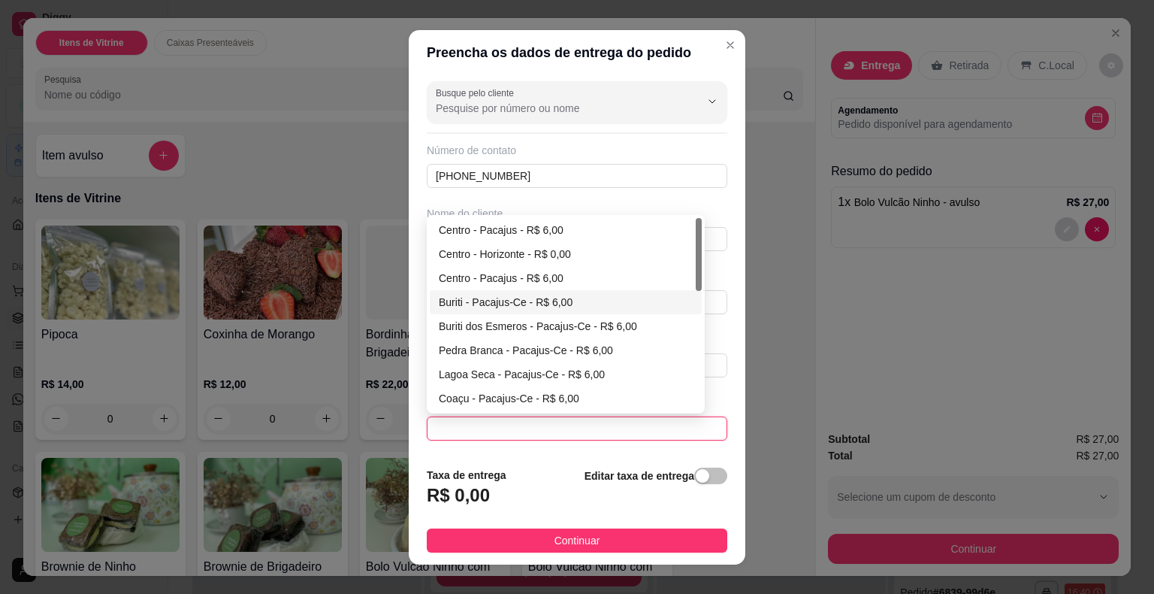
click at [502, 301] on div "Buriti - Pacajus-Ce - R$ 6,00" at bounding box center [566, 302] width 254 height 17
type input "Pacajus-Ce"
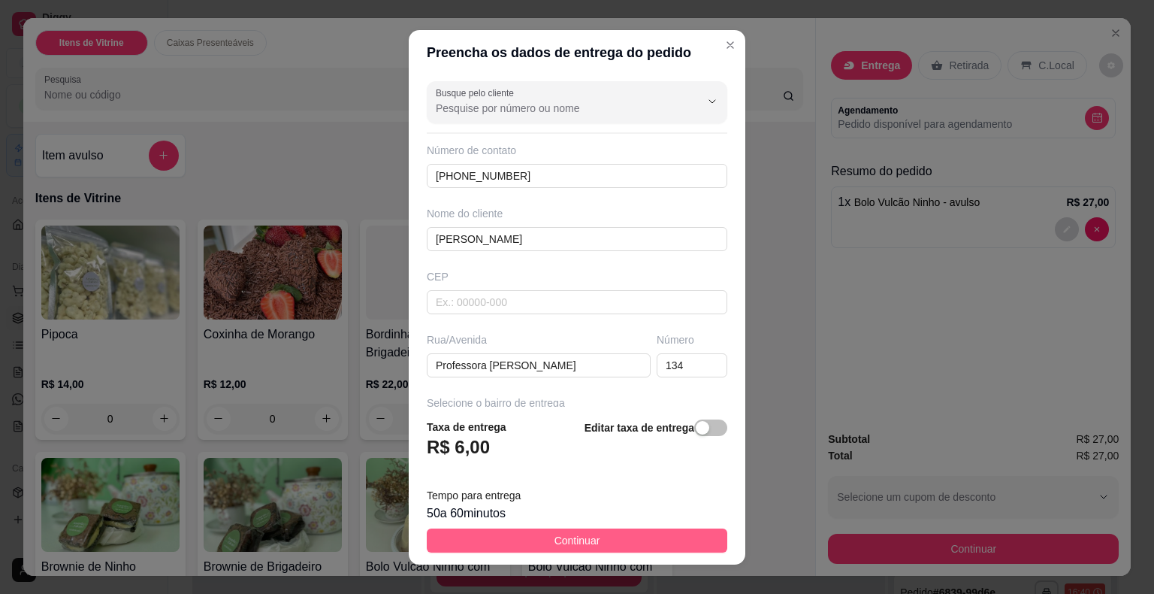
click at [555, 538] on span "Continuar" at bounding box center [578, 540] width 46 height 17
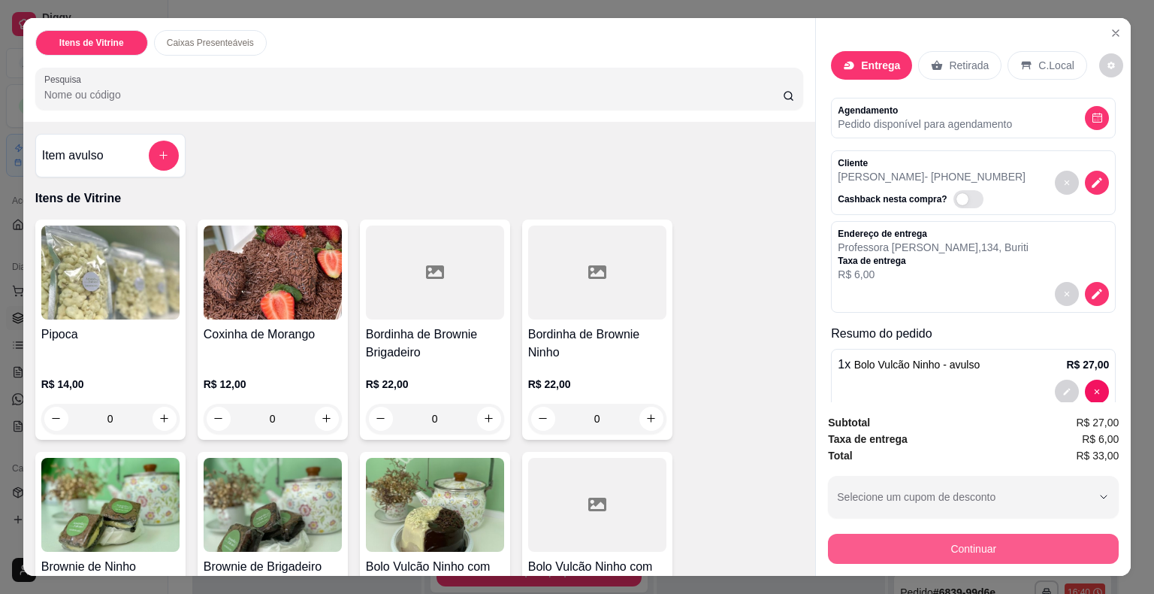
click at [851, 534] on button "Continuar" at bounding box center [973, 549] width 291 height 30
click at [845, 540] on button "Continuar" at bounding box center [973, 549] width 291 height 30
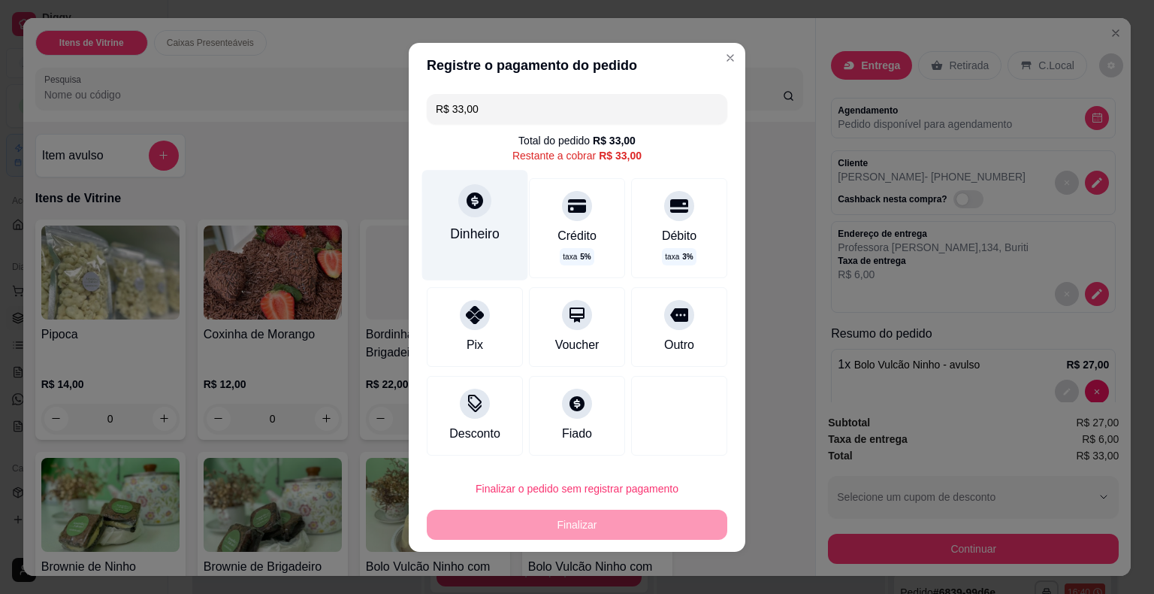
click at [479, 257] on div "Dinheiro" at bounding box center [475, 225] width 106 height 110
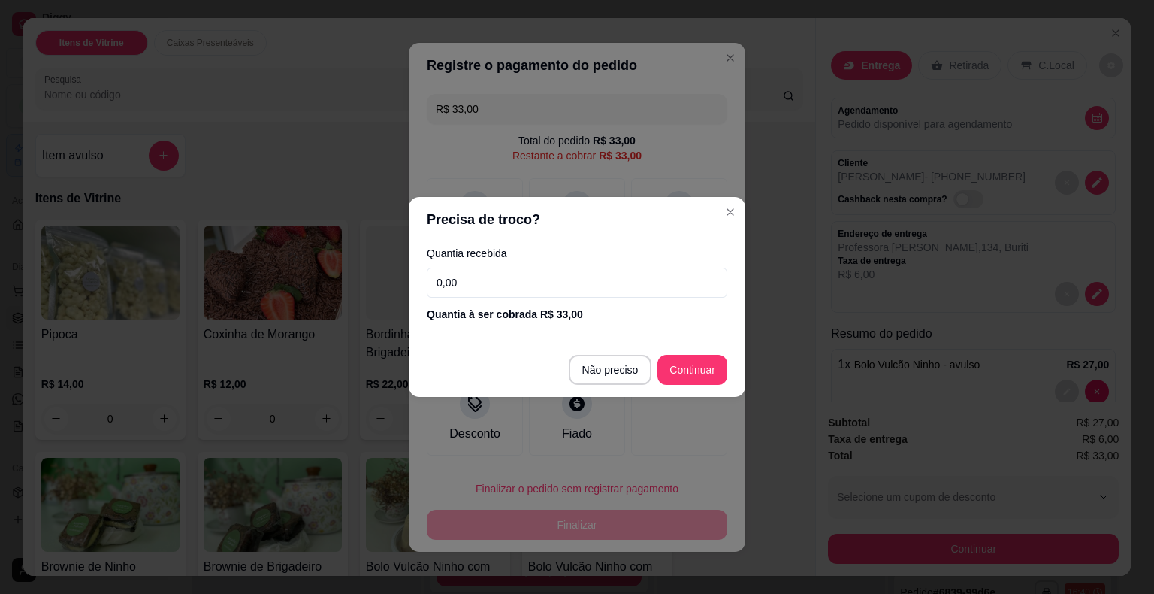
click at [481, 290] on input "0,00" at bounding box center [577, 283] width 301 height 30
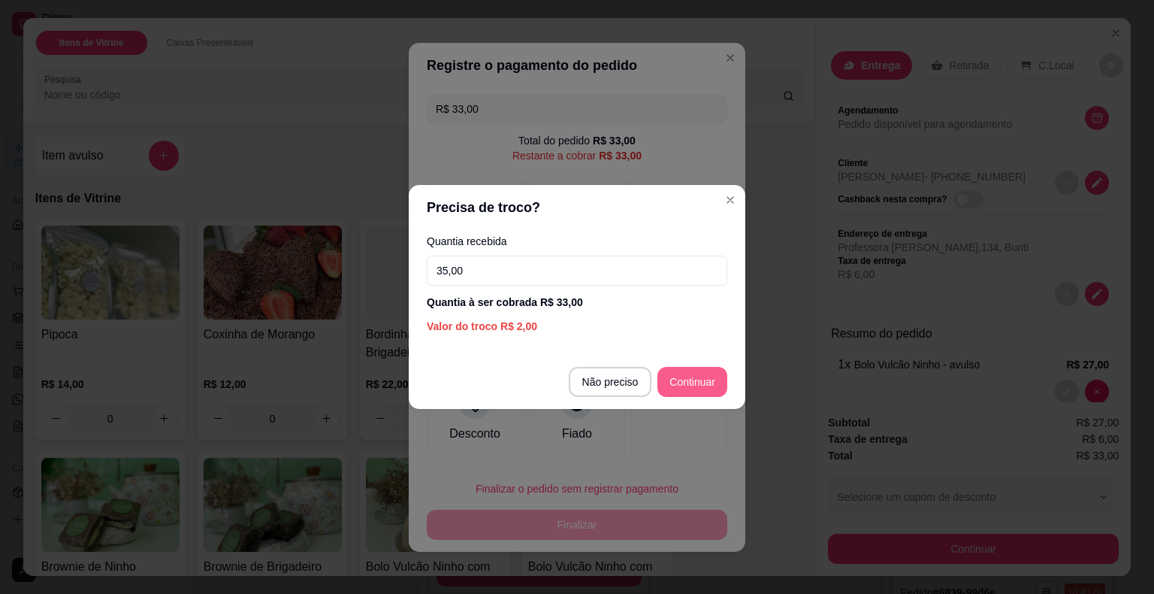
type input "35,00"
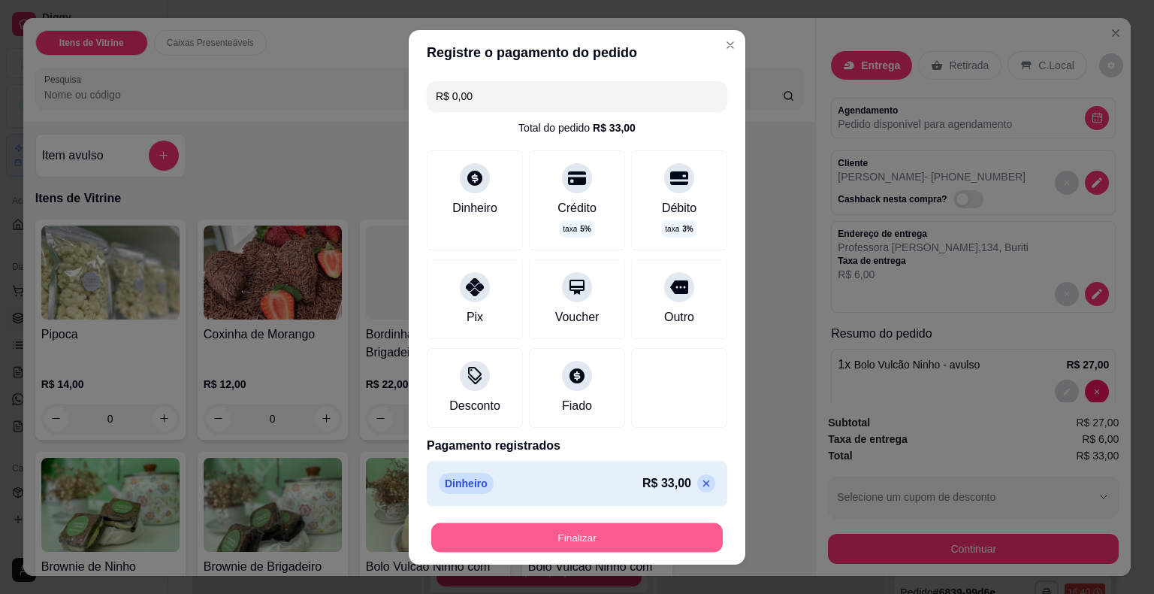
click at [593, 537] on button "Finalizar" at bounding box center [577, 536] width 292 height 29
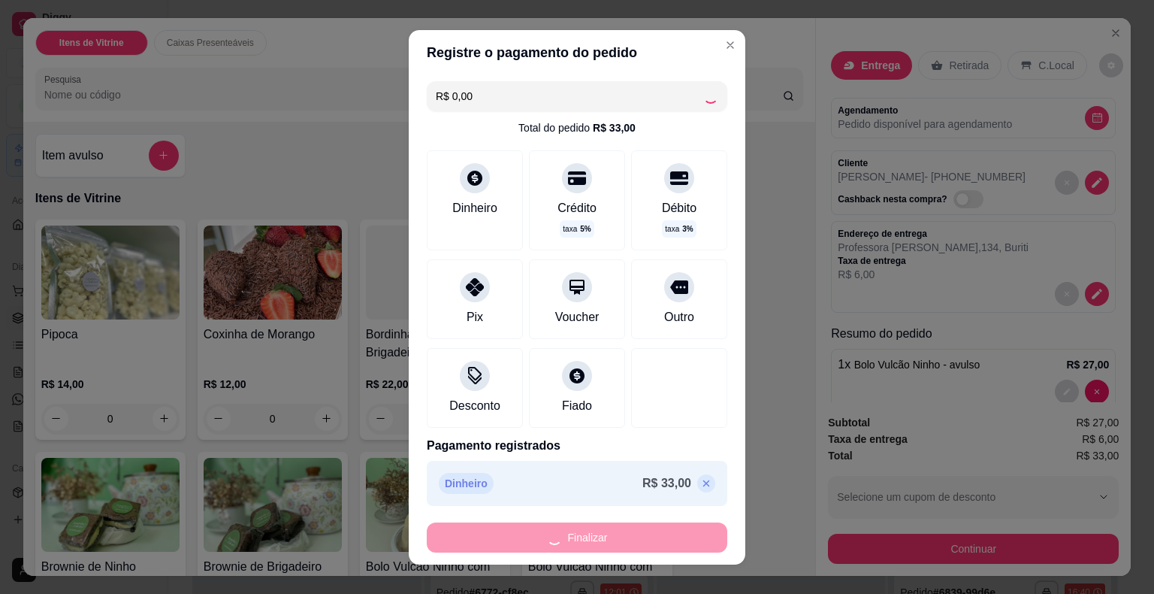
type input "-R$ 33,00"
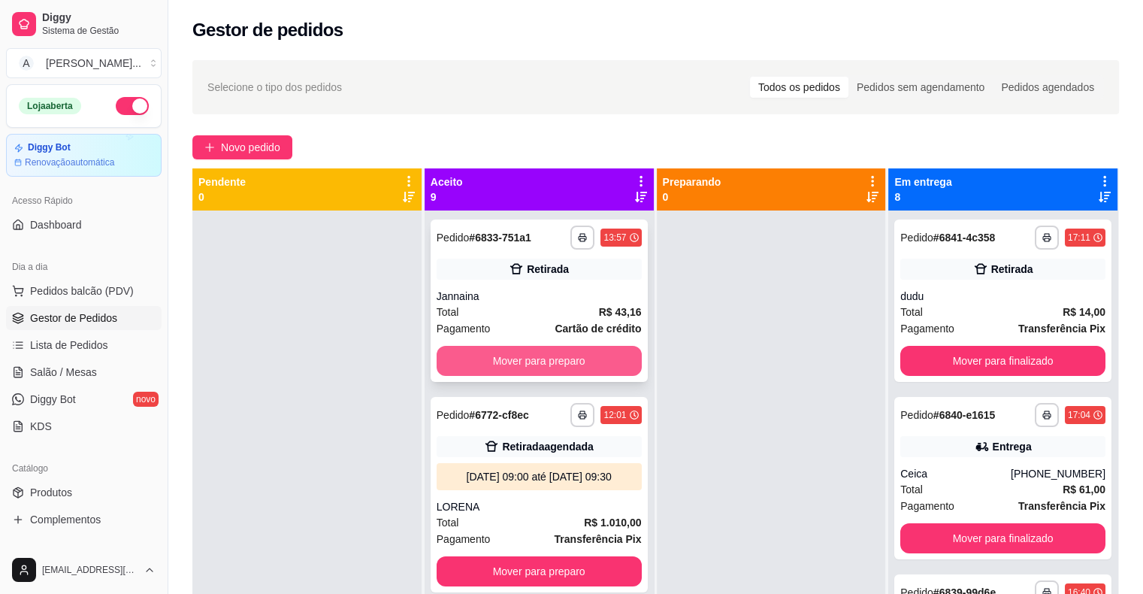
click at [514, 356] on button "Mover para preparo" at bounding box center [539, 361] width 205 height 30
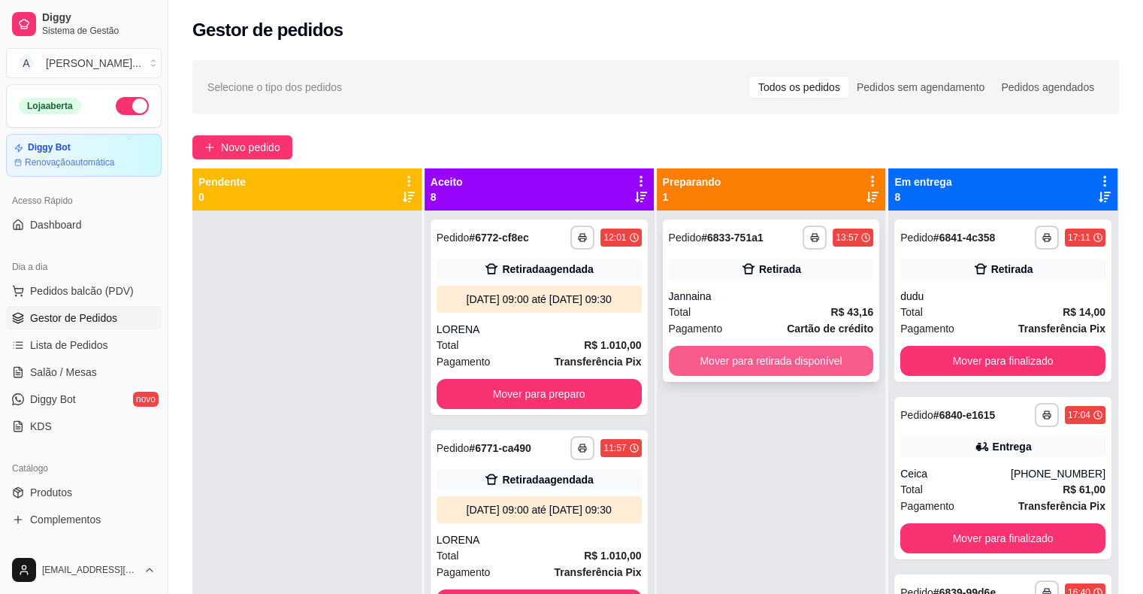
click at [700, 361] on button "Mover para retirada disponível" at bounding box center [771, 361] width 205 height 30
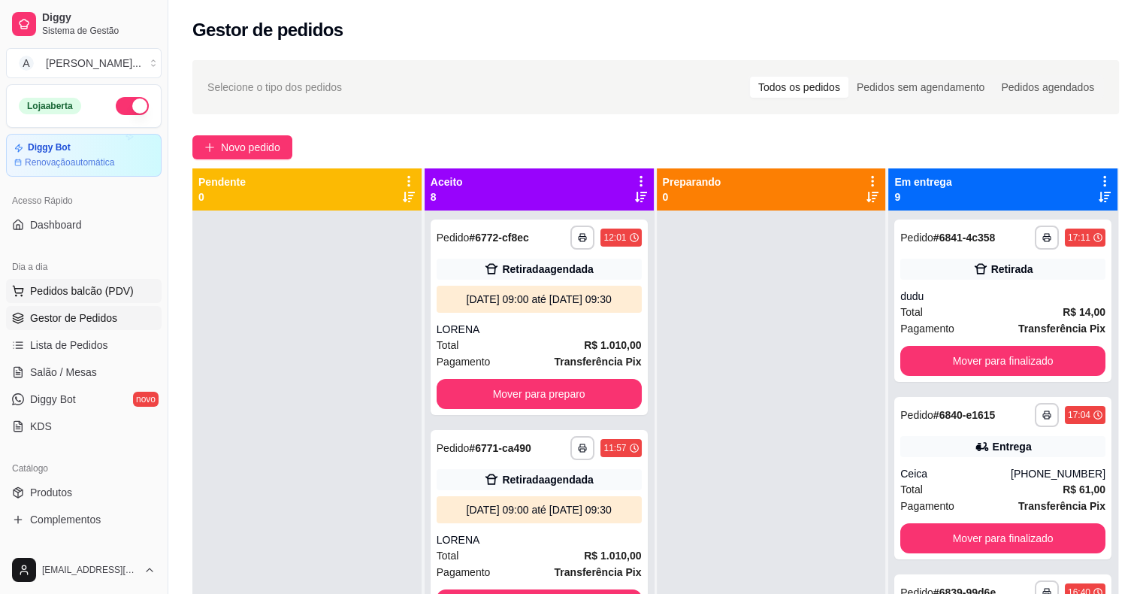
click at [119, 287] on span "Pedidos balcão (PDV)" at bounding box center [82, 290] width 104 height 15
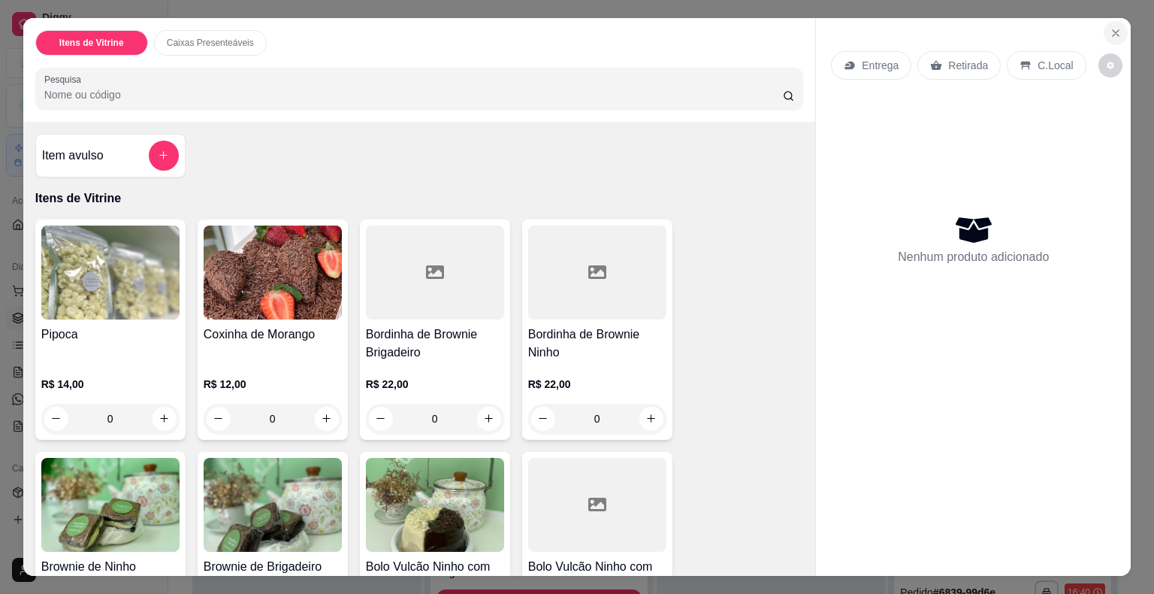
click at [1110, 27] on icon "Close" at bounding box center [1116, 33] width 12 height 12
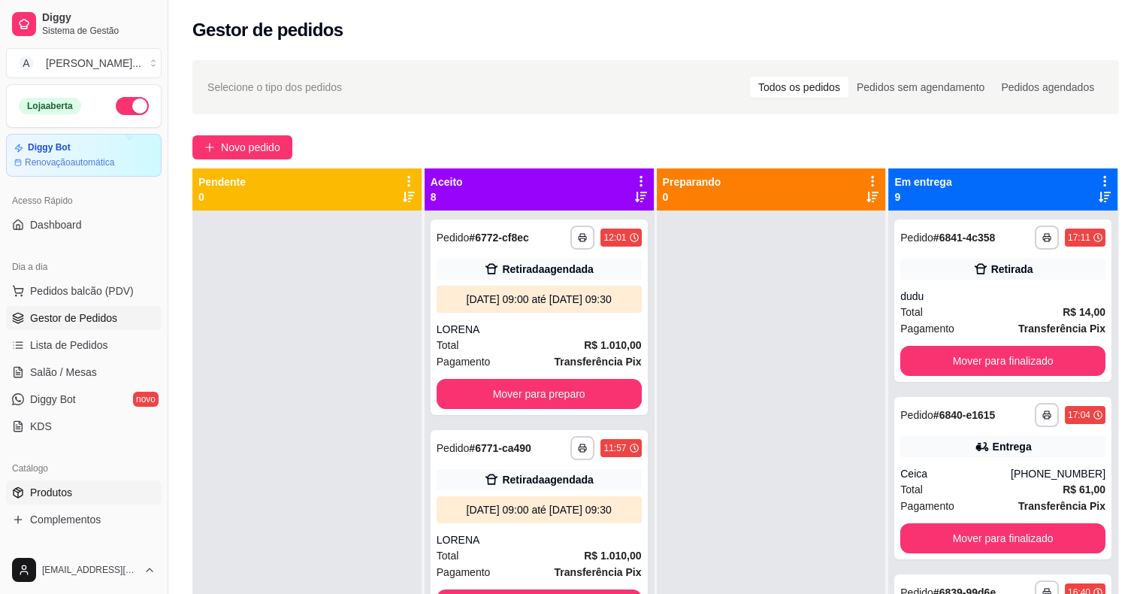
click at [82, 491] on link "Produtos" at bounding box center [84, 492] width 156 height 24
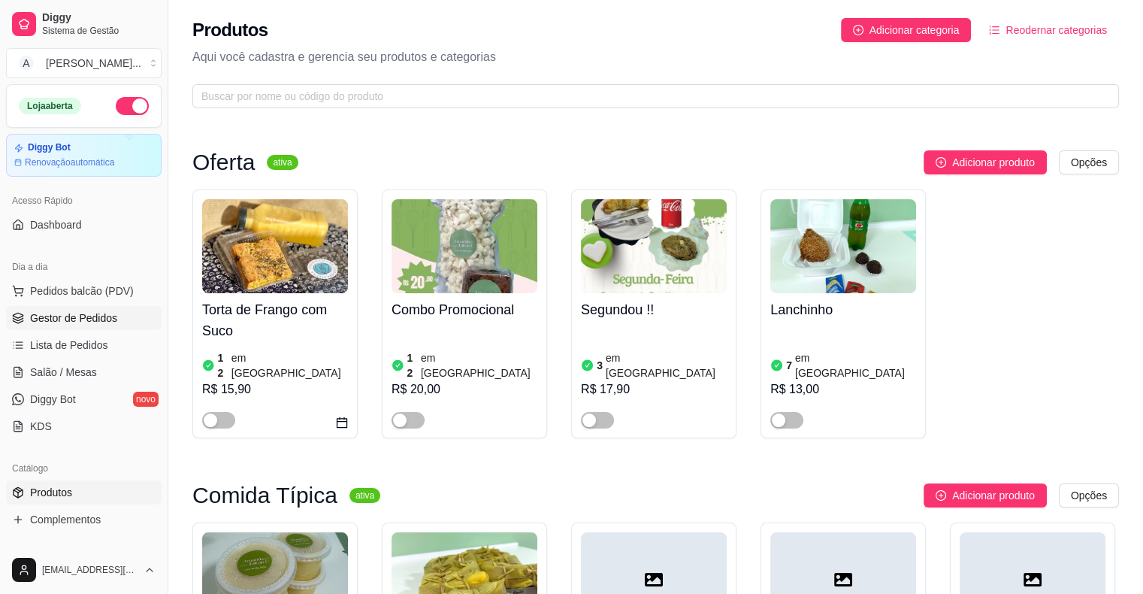
click at [105, 319] on span "Gestor de Pedidos" at bounding box center [73, 317] width 87 height 15
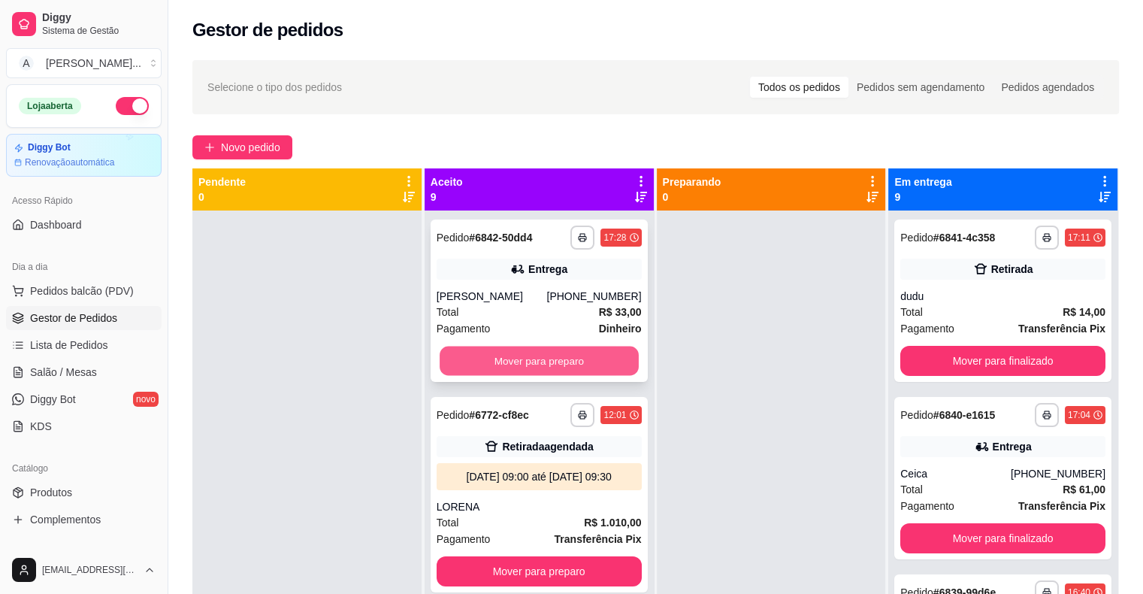
click at [462, 347] on button "Mover para preparo" at bounding box center [539, 360] width 199 height 29
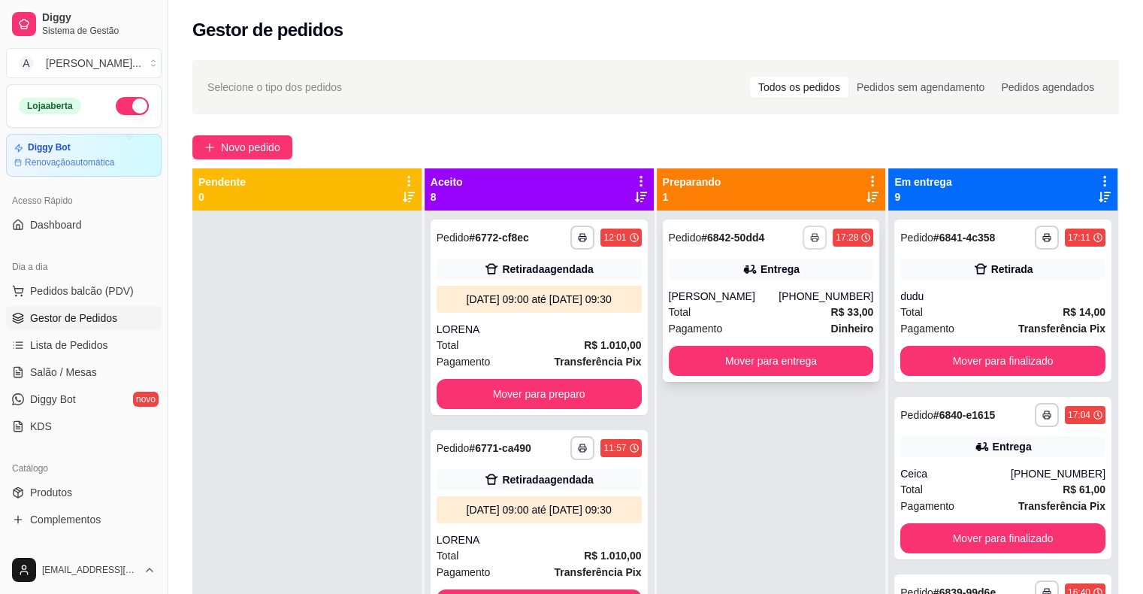
click at [803, 237] on button "button" at bounding box center [815, 237] width 24 height 24
click at [779, 287] on button "IMPRESSORA" at bounding box center [766, 289] width 105 height 23
click at [216, 155] on button "Novo pedido" at bounding box center [242, 147] width 100 height 24
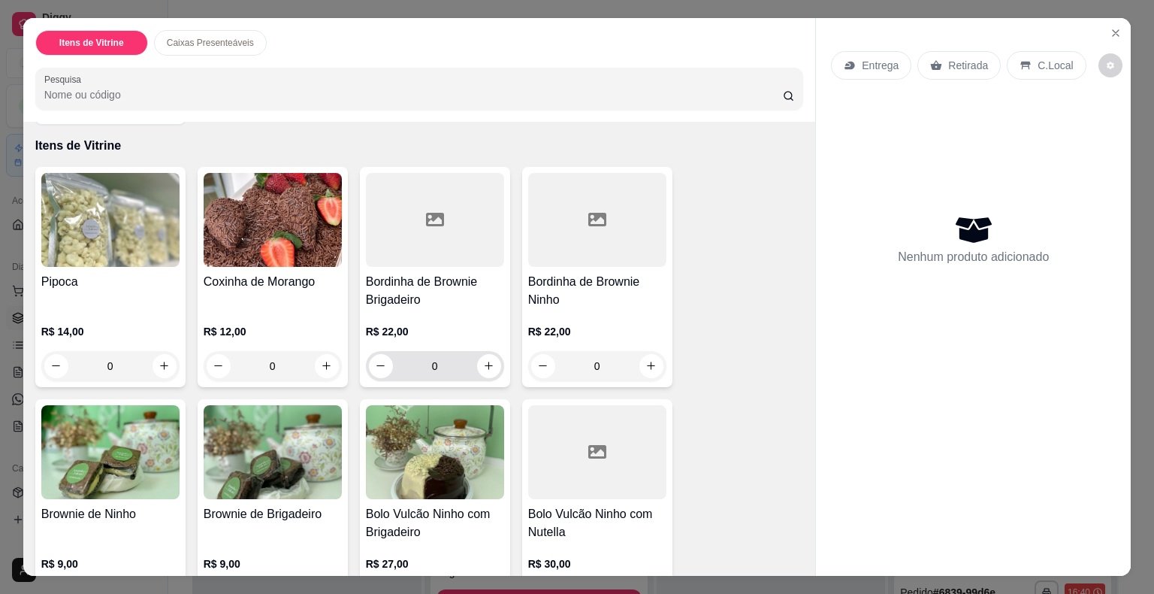
scroll to position [150, 0]
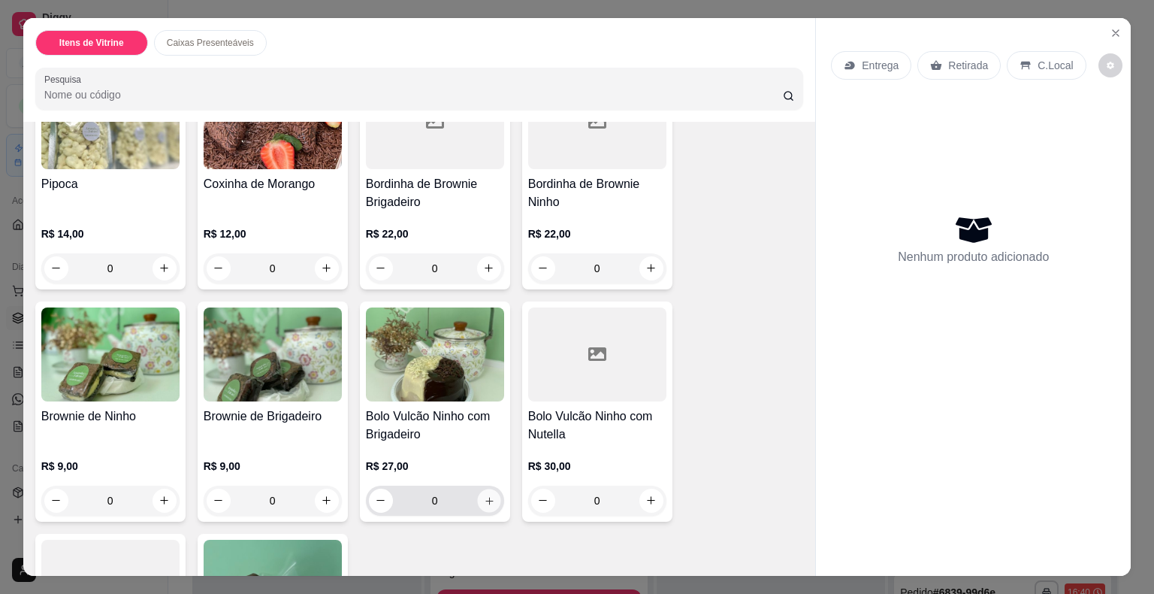
click at [488, 502] on button "increase-product-quantity" at bounding box center [488, 499] width 23 height 23
type input "1"
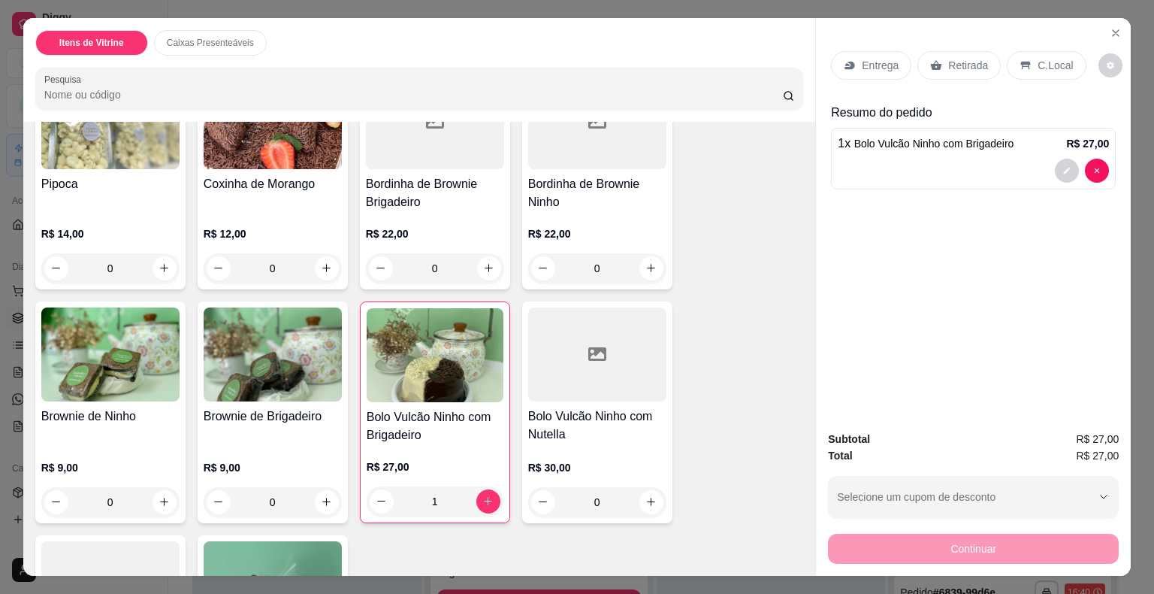
click at [955, 62] on p "Retirada" at bounding box center [968, 65] width 40 height 15
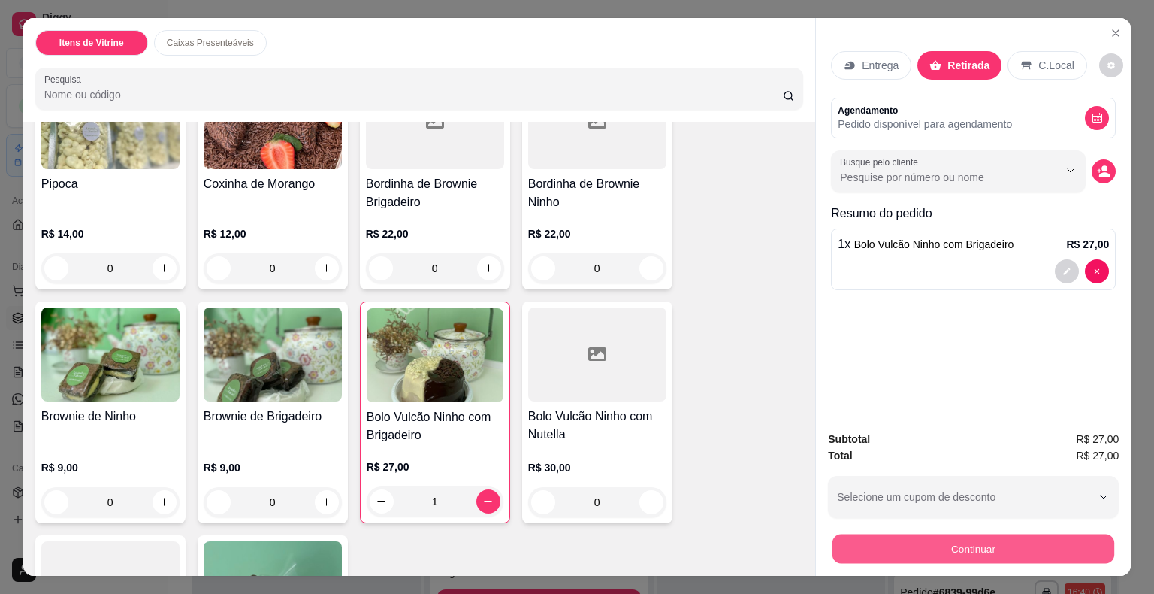
click at [954, 535] on button "Continuar" at bounding box center [974, 548] width 282 height 29
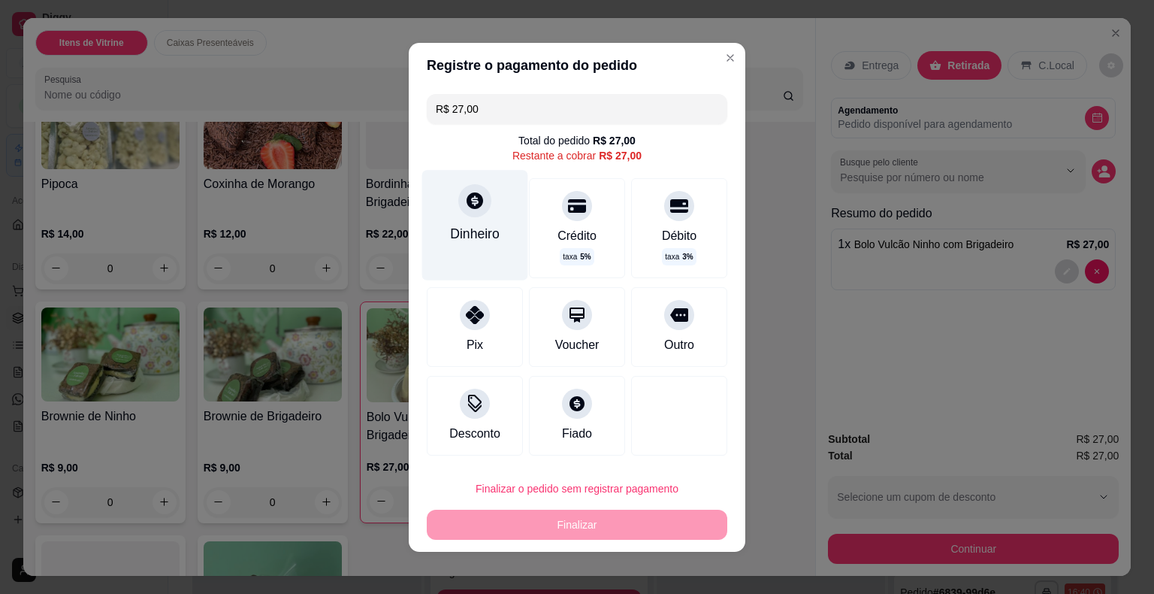
click at [498, 218] on div "Dinheiro" at bounding box center [475, 225] width 106 height 110
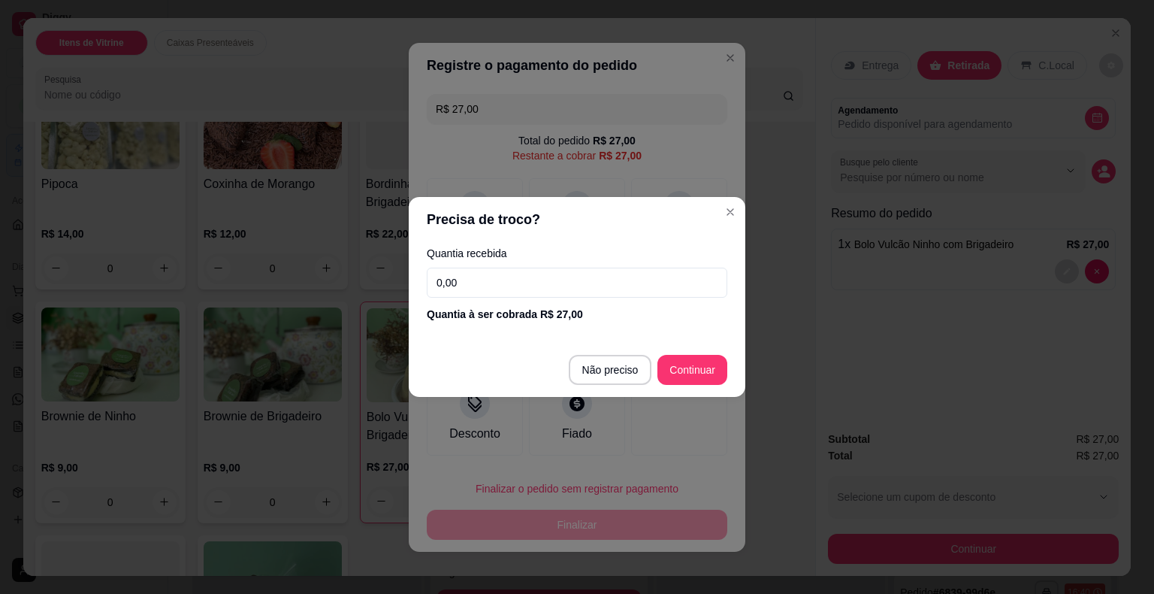
drag, startPoint x: 533, startPoint y: 282, endPoint x: 367, endPoint y: 283, distance: 165.3
click at [367, 283] on div "Precisa de troco? Quantia recebida 0,00 Quantia à ser cobrada R$ 27,00 Não prec…" at bounding box center [577, 297] width 1154 height 594
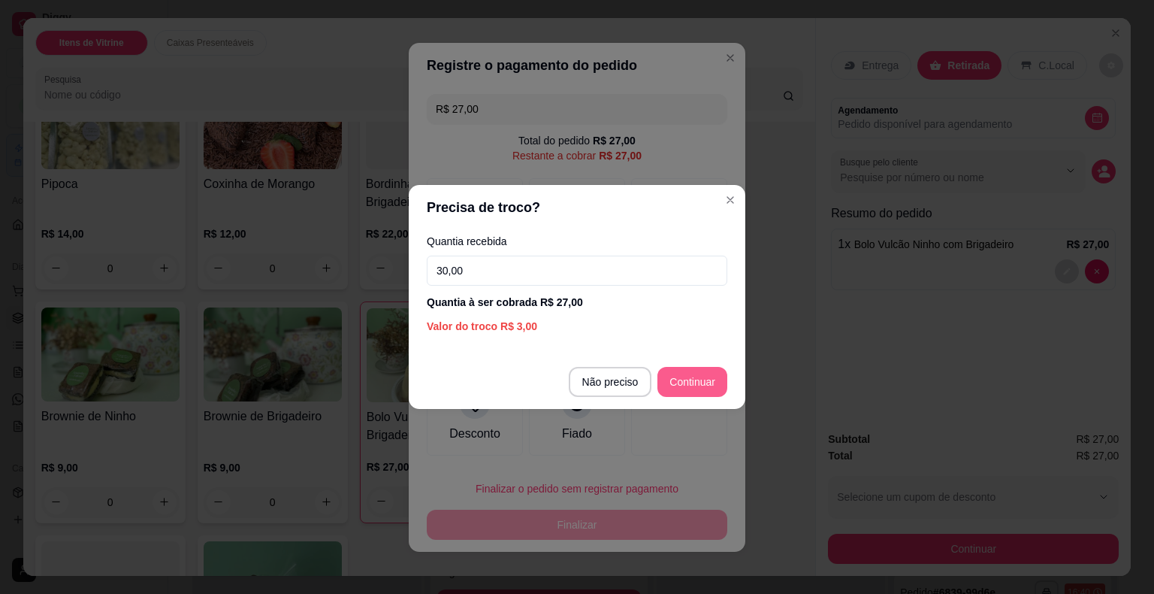
type input "30,00"
type input "R$ 0,00"
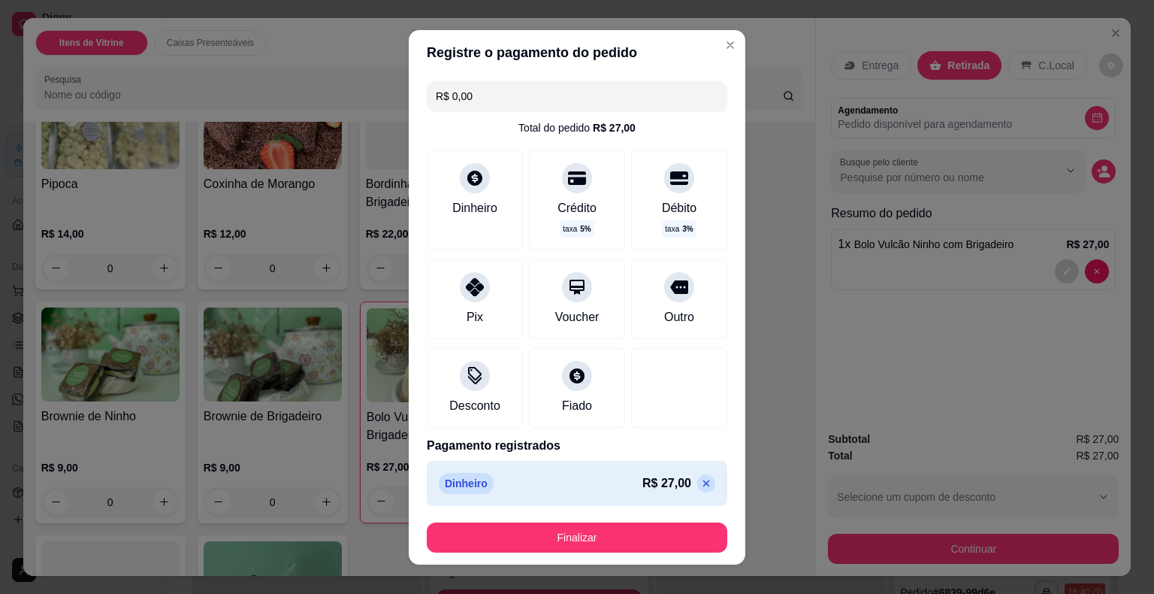
click at [649, 555] on footer "Finalizar" at bounding box center [577, 537] width 337 height 54
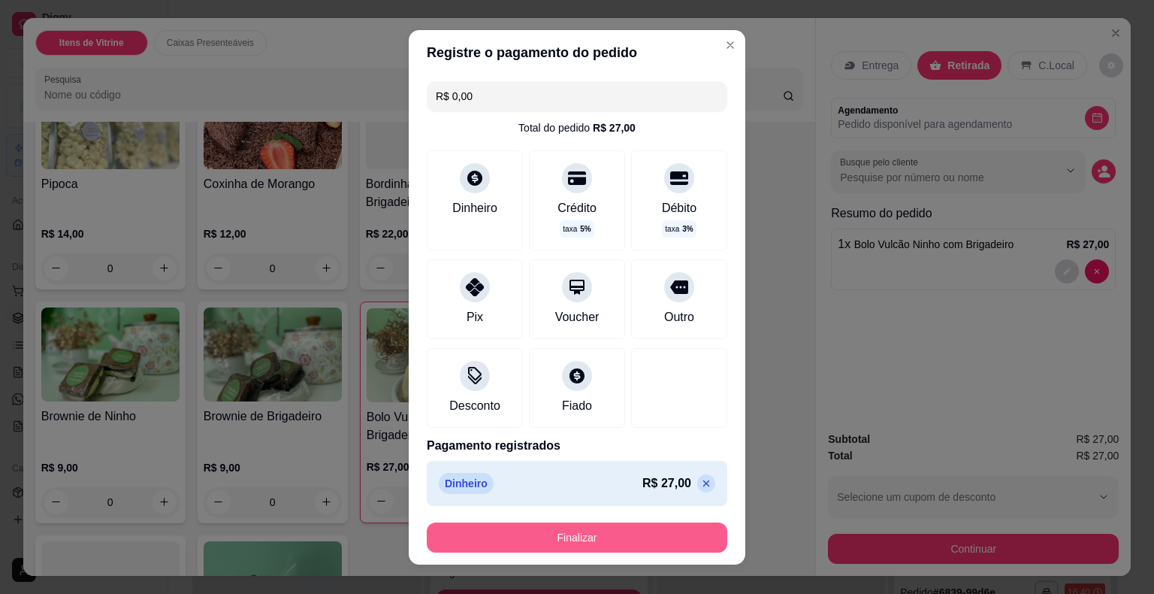
click at [656, 544] on button "Finalizar" at bounding box center [577, 537] width 301 height 30
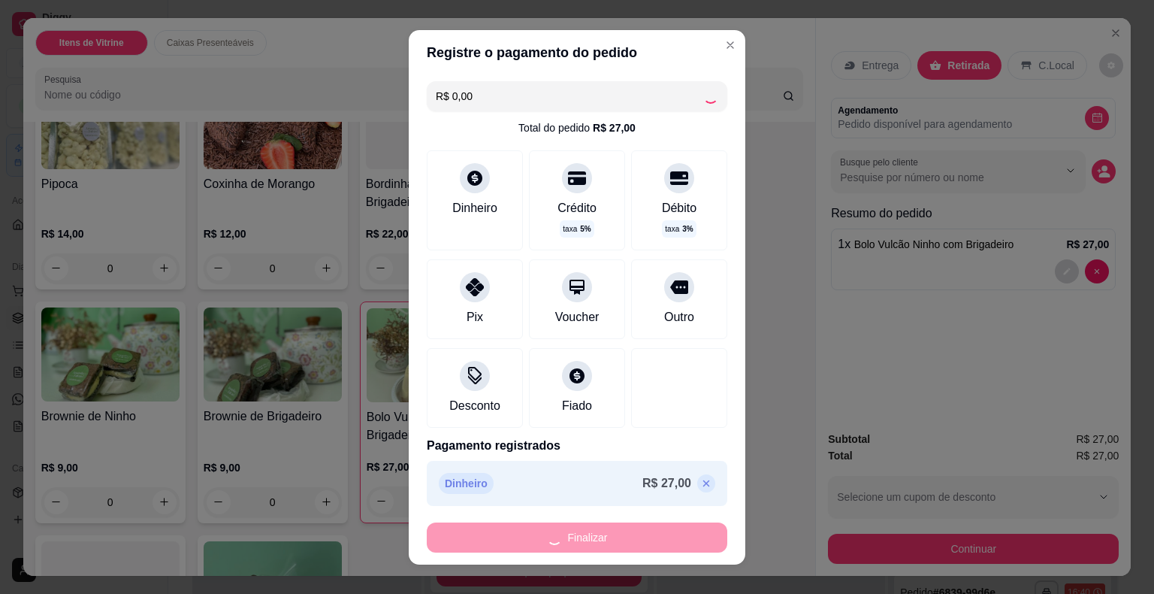
type input "0"
type input "-R$ 27,00"
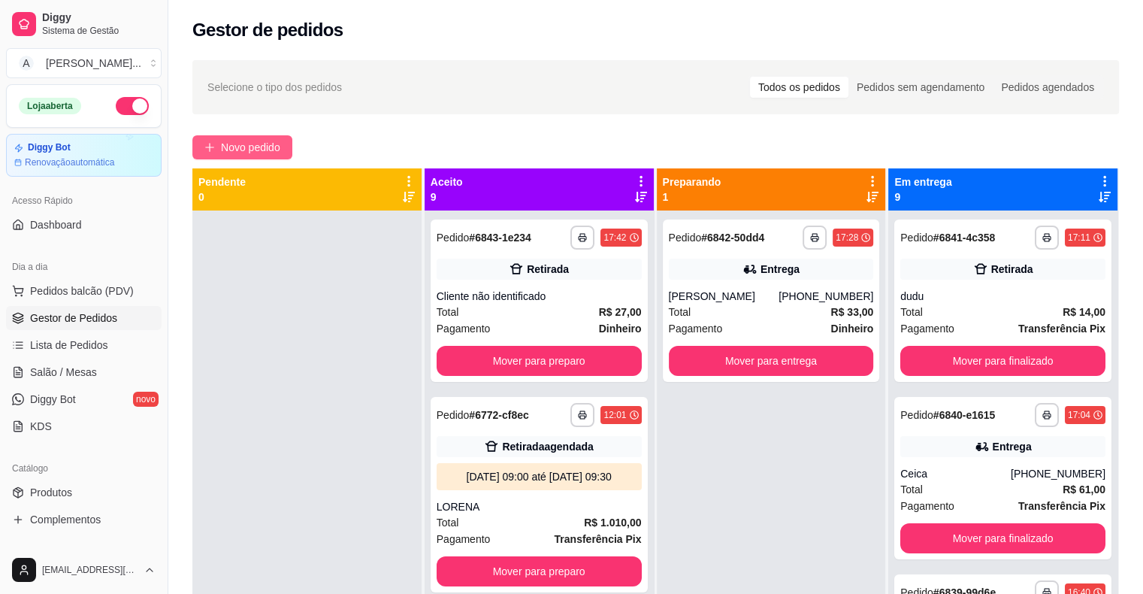
click at [265, 150] on span "Novo pedido" at bounding box center [250, 147] width 59 height 17
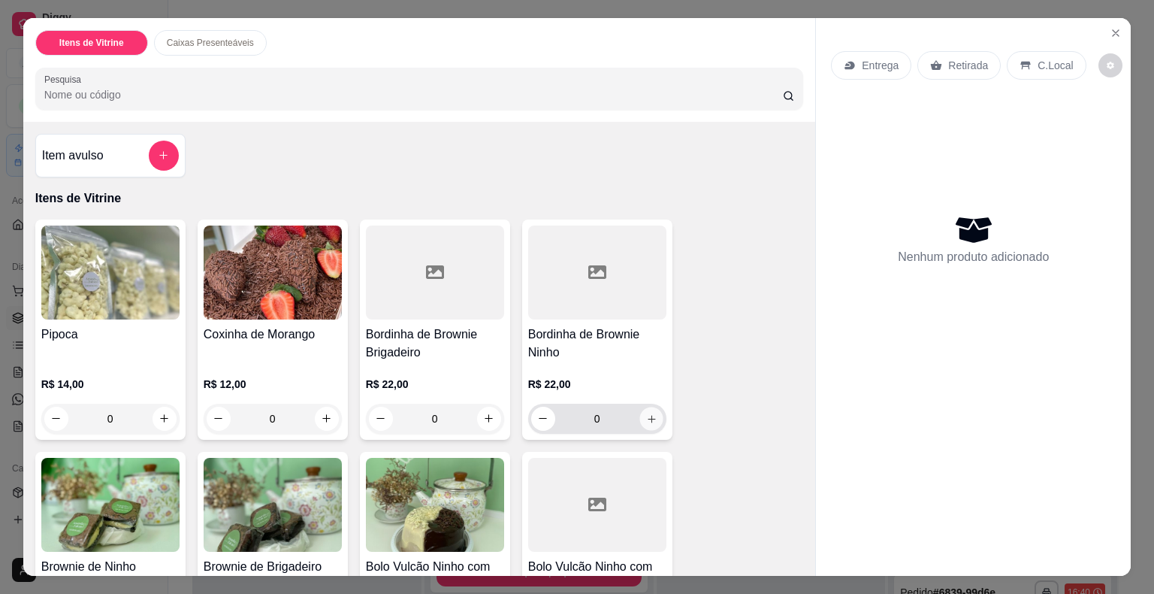
click at [640, 413] on button "increase-product-quantity" at bounding box center [651, 418] width 23 height 23
type input "1"
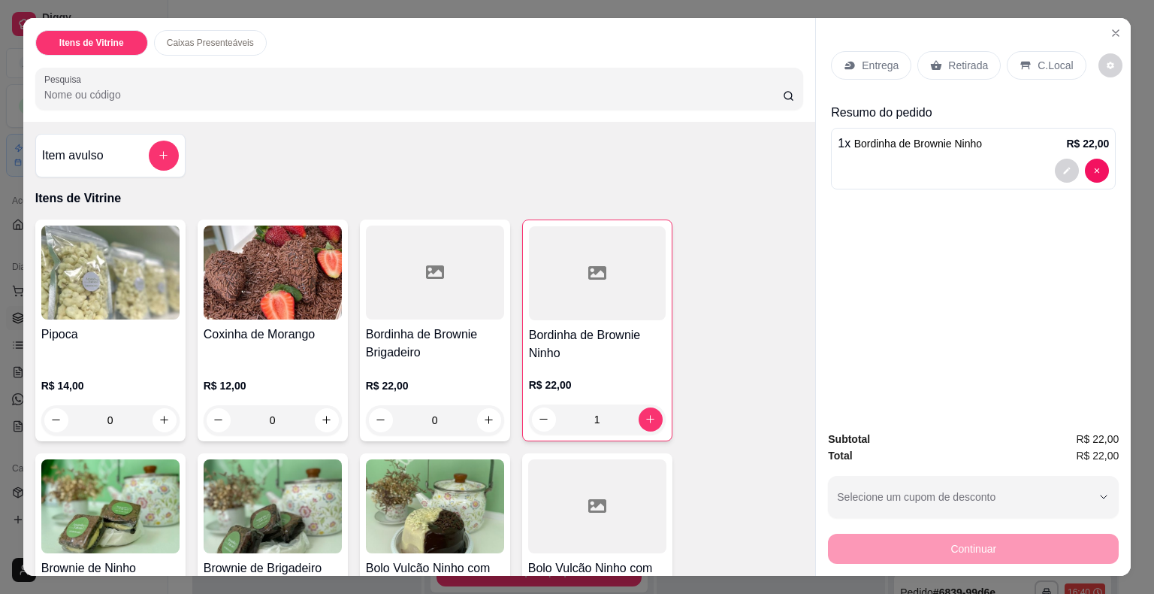
click at [948, 58] on p "Retirada" at bounding box center [968, 65] width 40 height 15
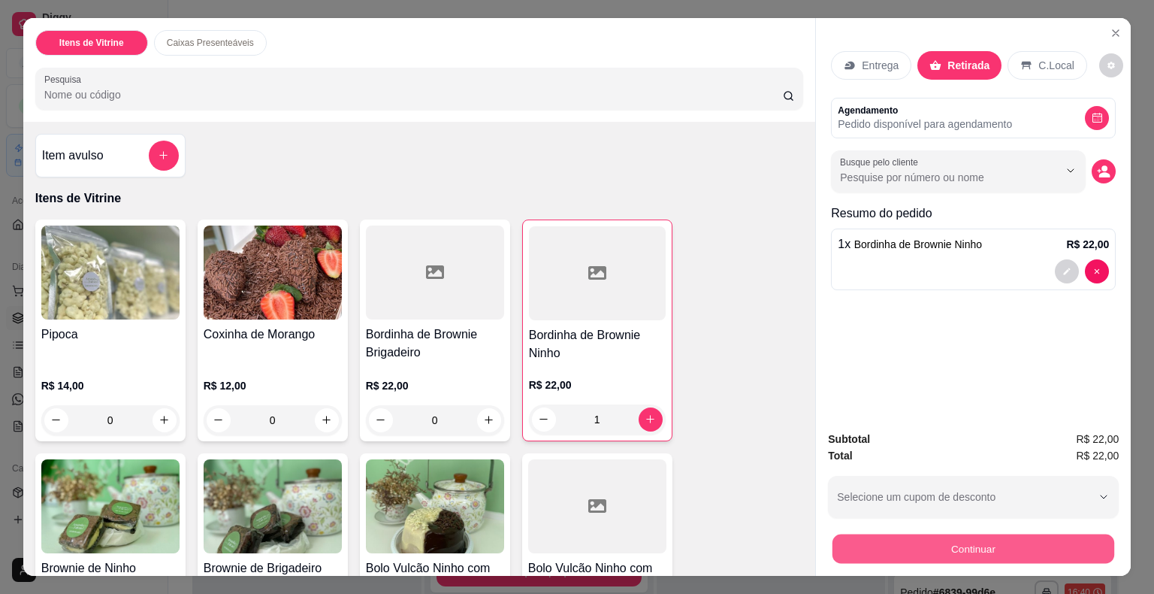
click at [1010, 554] on button "Continuar" at bounding box center [974, 548] width 282 height 29
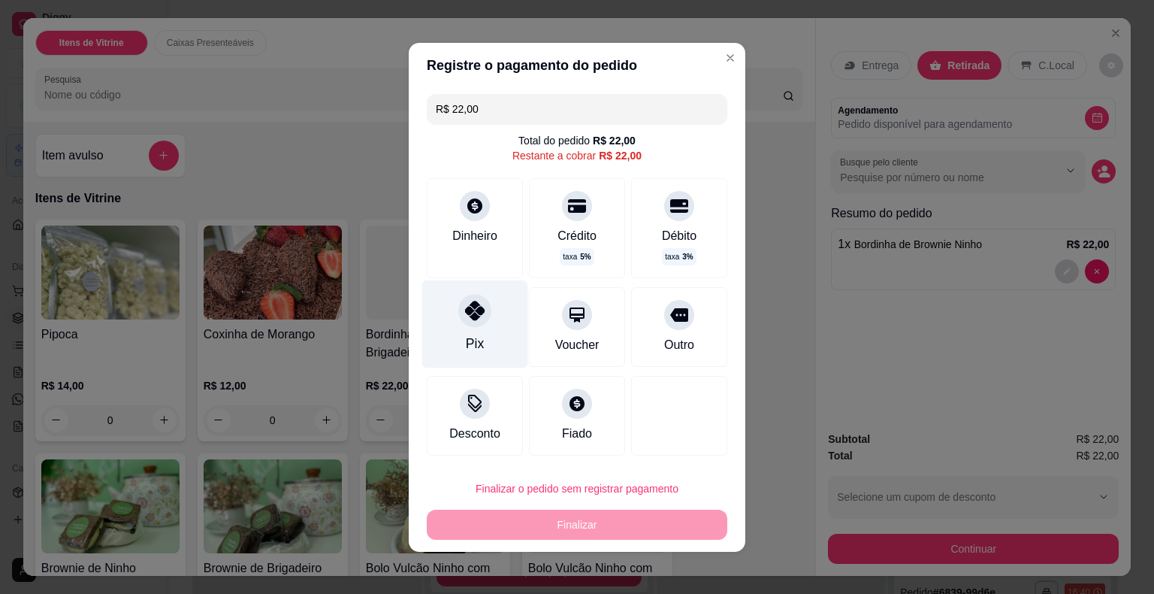
click at [479, 314] on div at bounding box center [474, 310] width 33 height 33
type input "R$ 0,00"
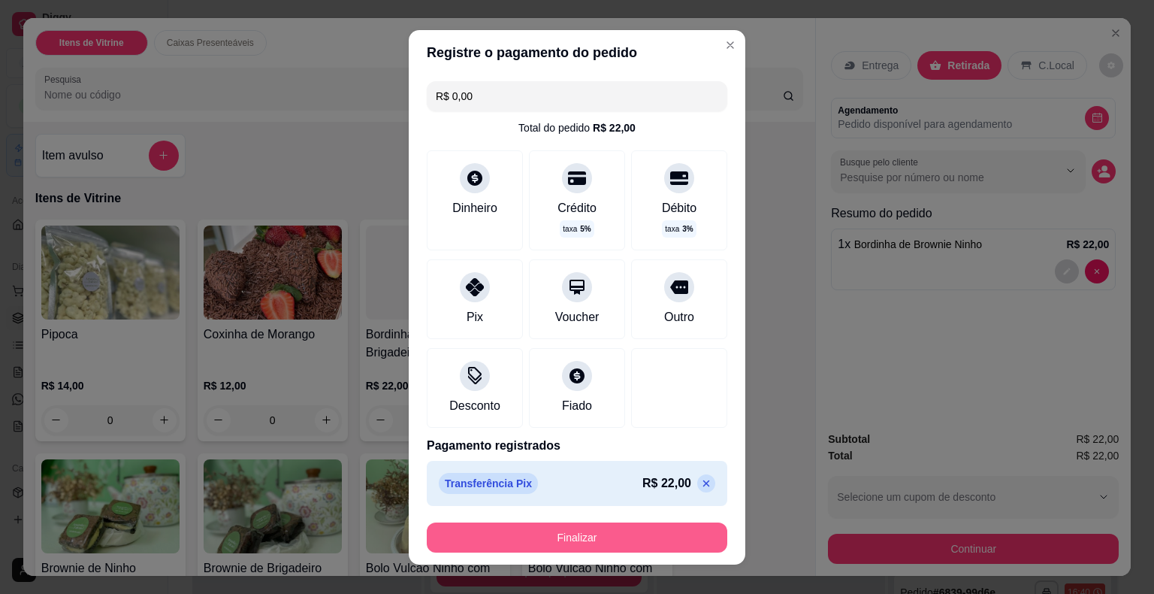
click at [657, 543] on button "Finalizar" at bounding box center [577, 537] width 301 height 30
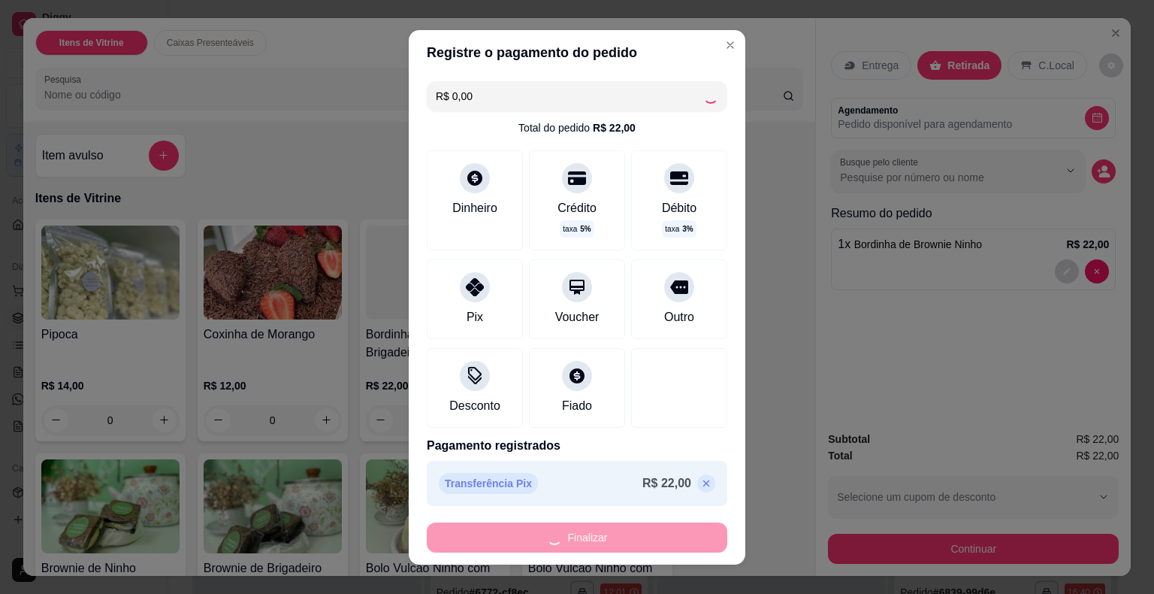
type input "0"
type input "-R$ 22,00"
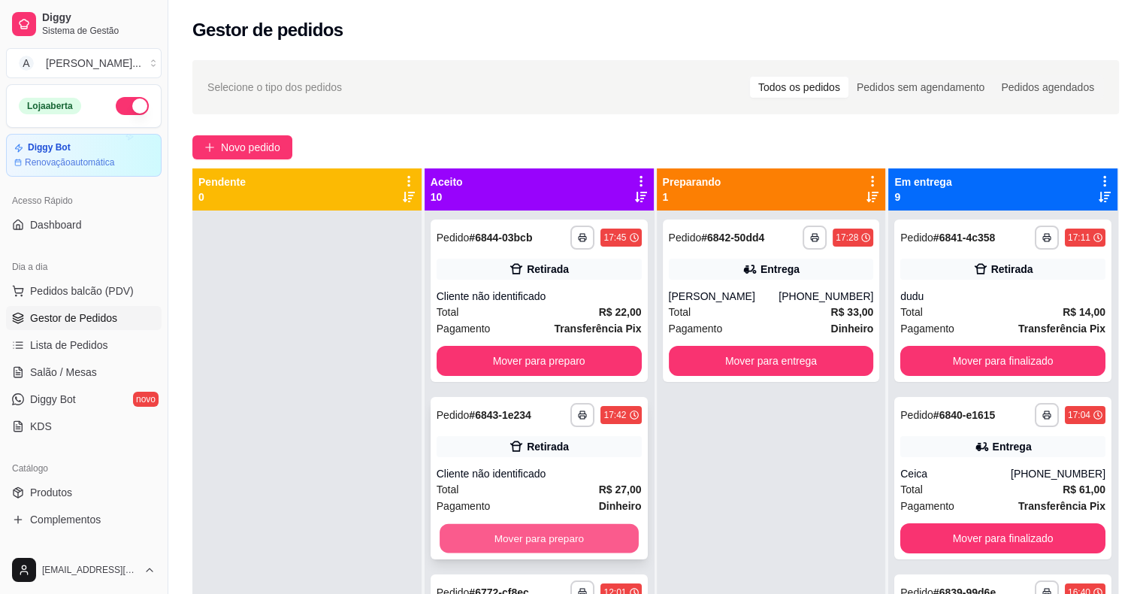
click at [564, 528] on button "Mover para preparo" at bounding box center [539, 538] width 199 height 29
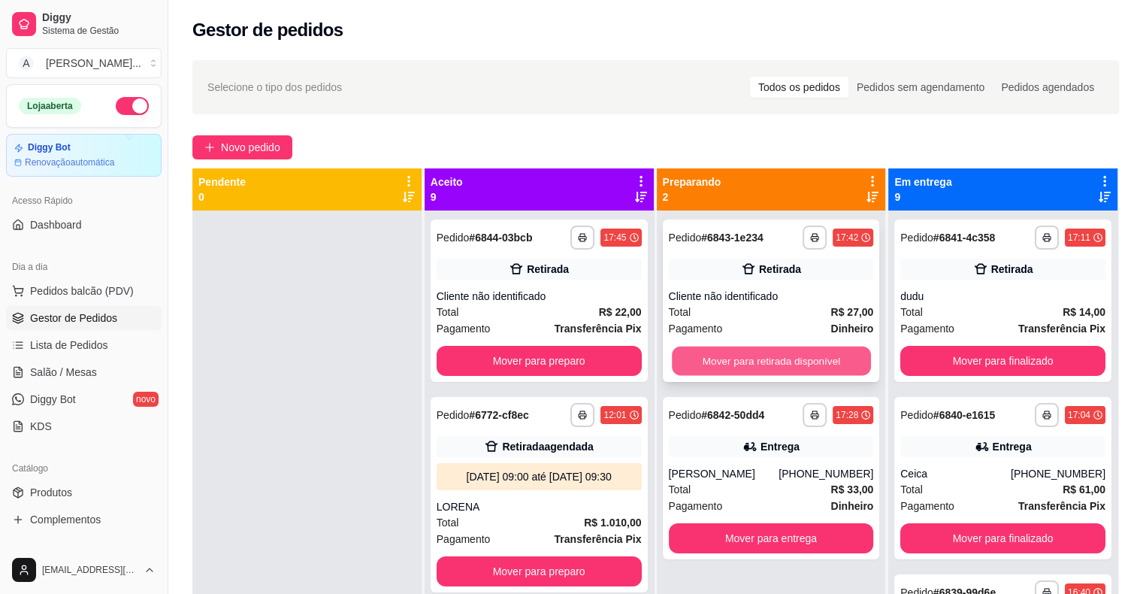
click at [690, 367] on button "Mover para retirada disponível" at bounding box center [771, 360] width 199 height 29
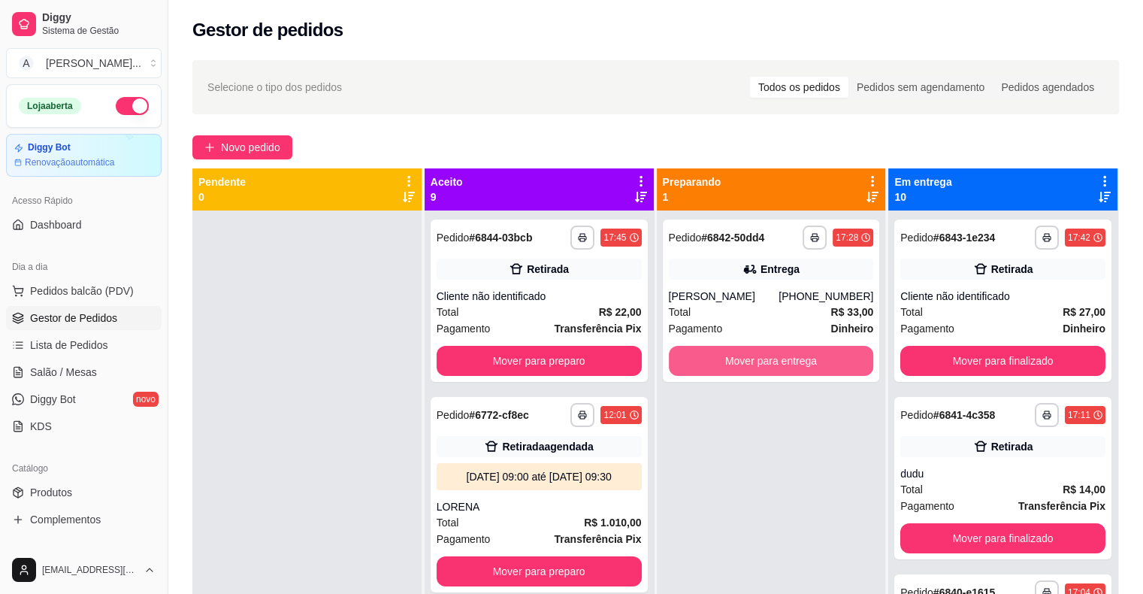
click at [690, 367] on button "Mover para entrega" at bounding box center [771, 361] width 205 height 30
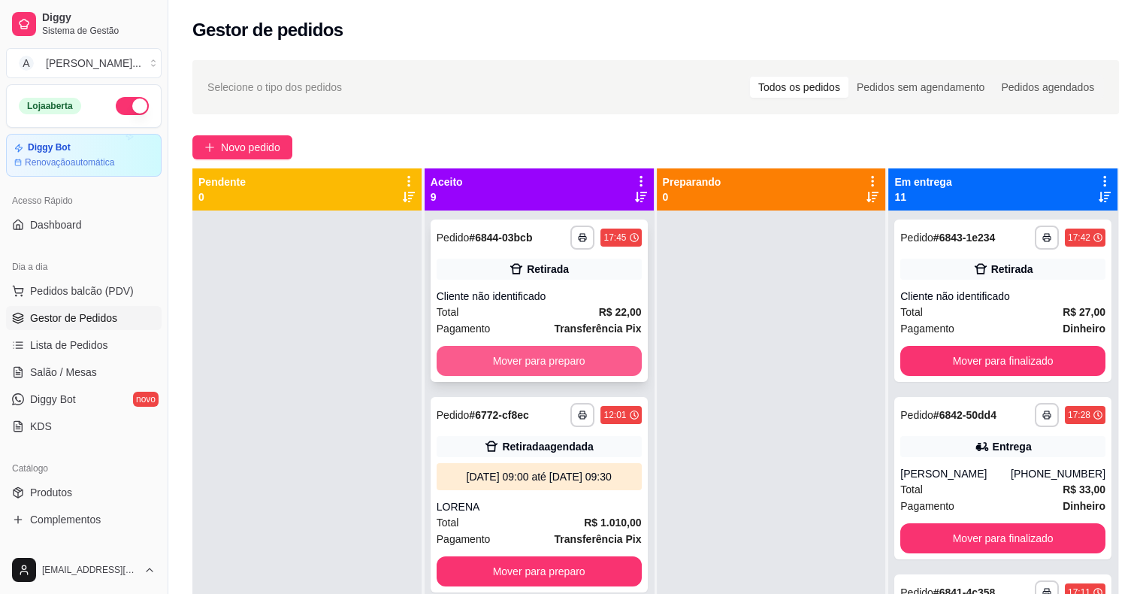
click at [580, 362] on button "Mover para preparo" at bounding box center [539, 361] width 205 height 30
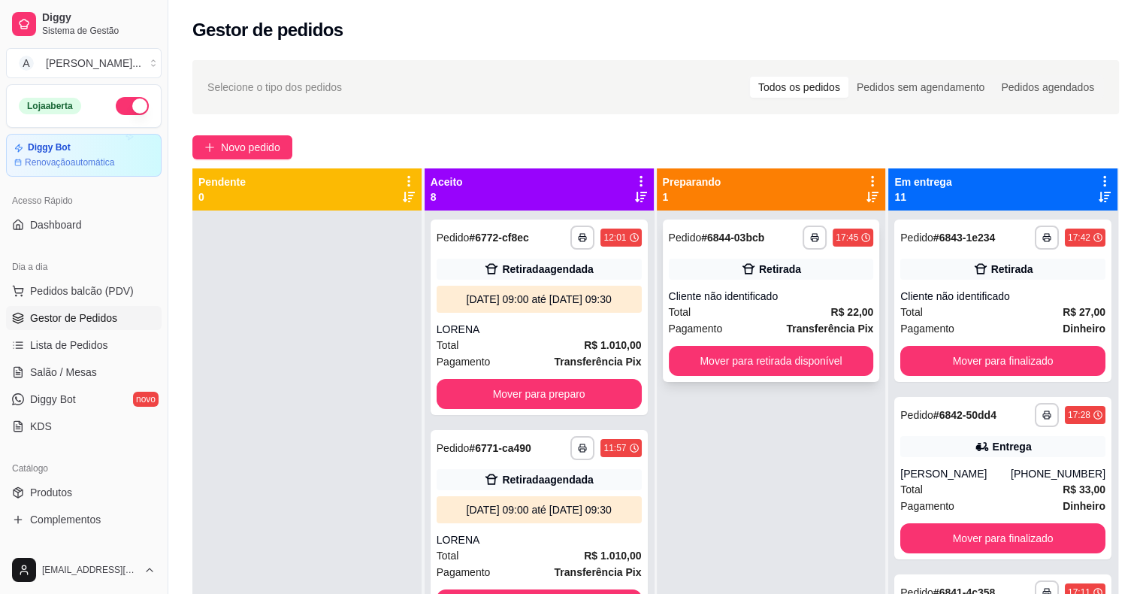
click at [703, 279] on div "Retirada" at bounding box center [771, 269] width 205 height 21
click at [135, 503] on link "Produtos" at bounding box center [84, 492] width 156 height 24
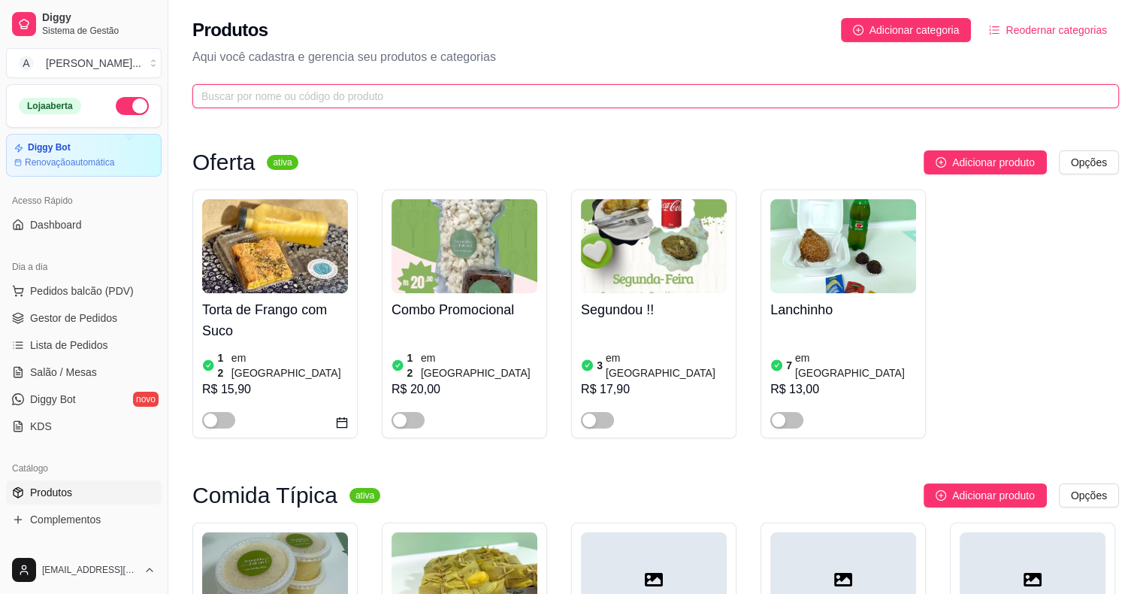
click at [324, 96] on input "text" at bounding box center [649, 96] width 897 height 17
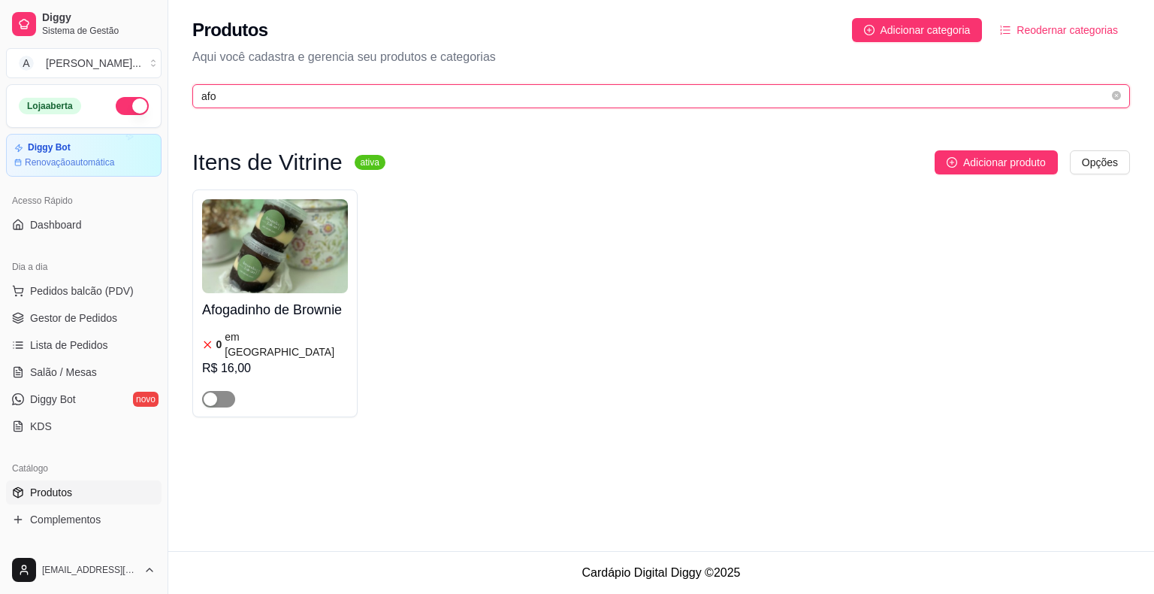
type input "afo"
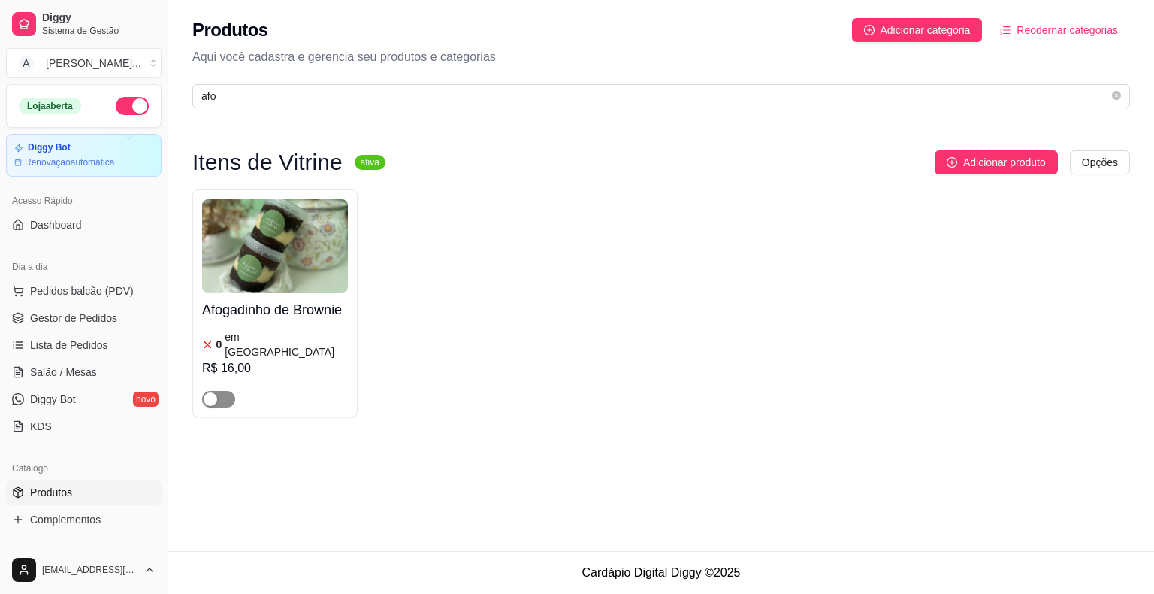
click at [208, 392] on div "button" at bounding box center [211, 399] width 14 height 14
click at [238, 359] on div "R$ 16,00" at bounding box center [275, 368] width 146 height 18
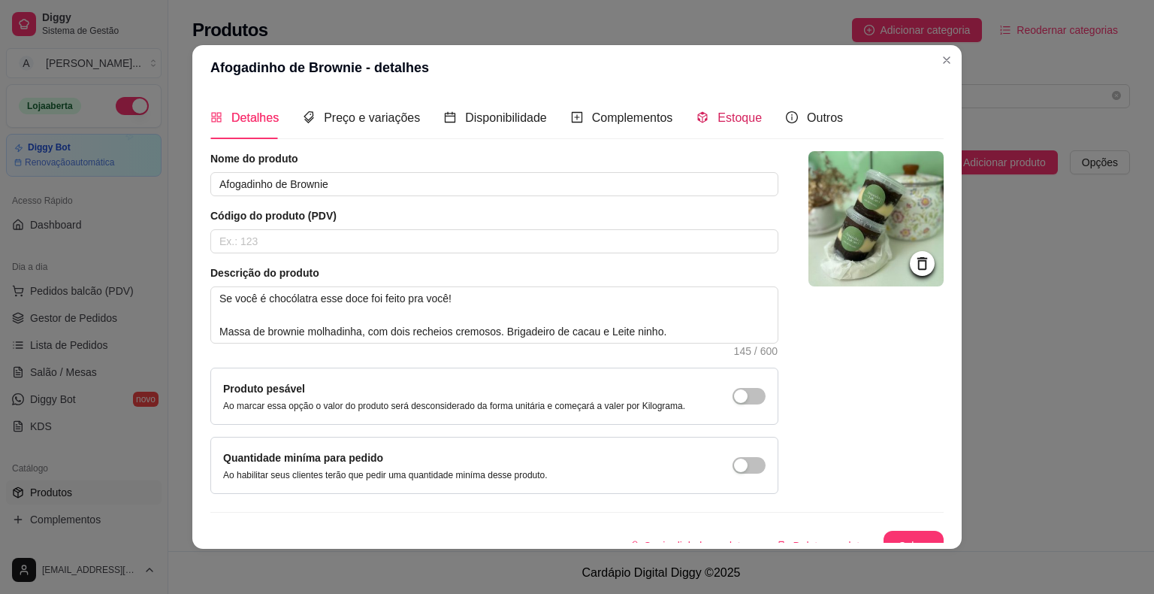
click at [718, 113] on span "Estoque" at bounding box center [740, 117] width 44 height 13
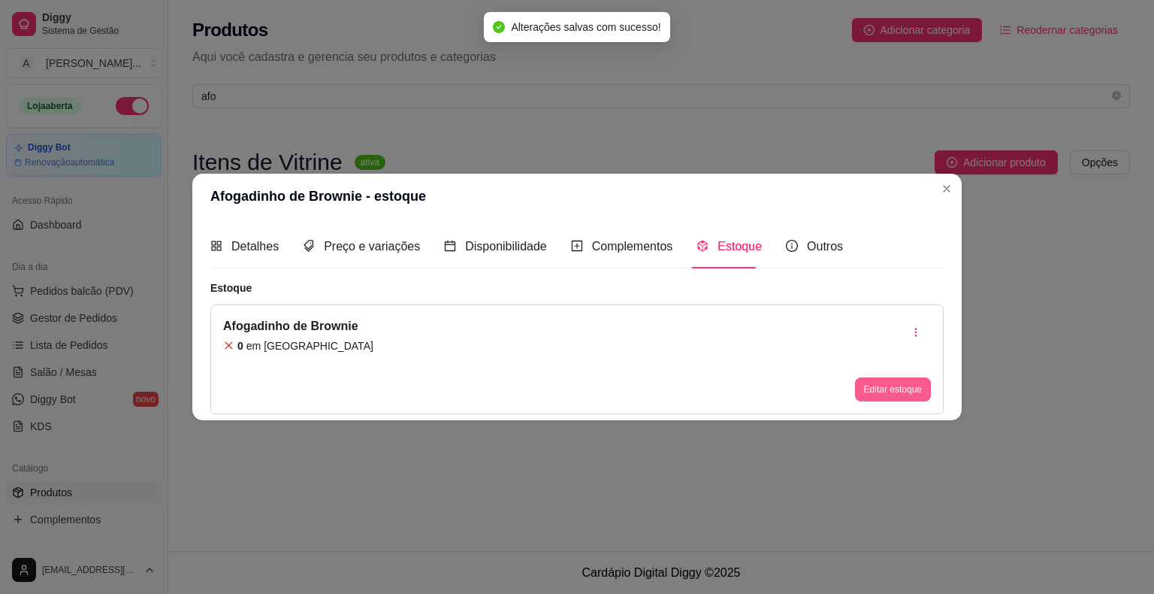
click at [875, 380] on button "Editar estoque" at bounding box center [893, 389] width 76 height 24
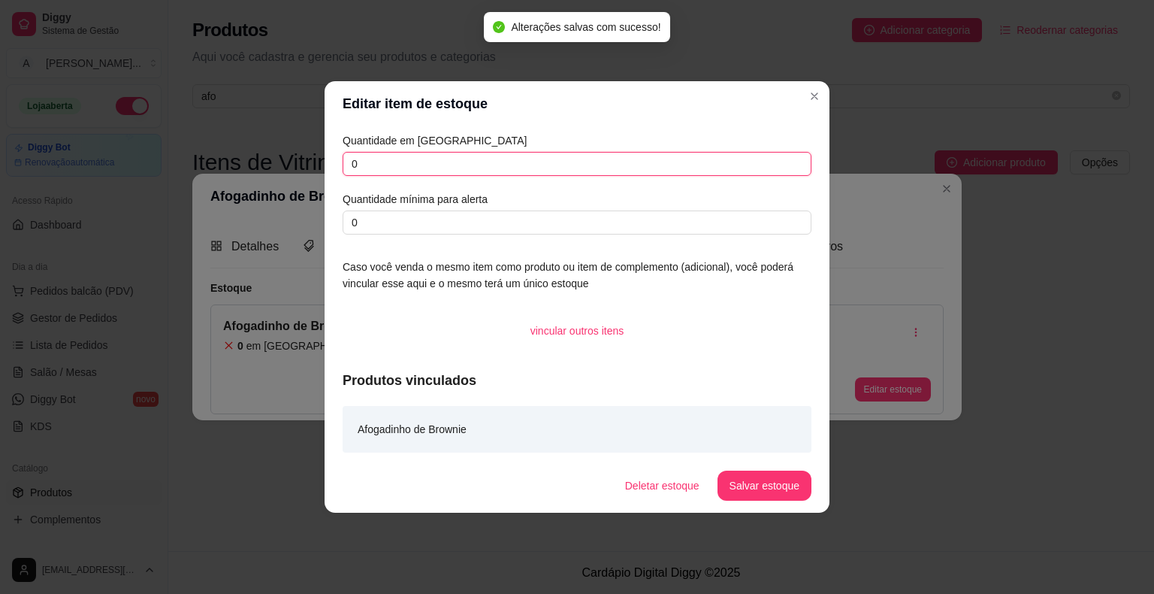
click at [446, 158] on input "0" at bounding box center [577, 164] width 469 height 24
type input "10"
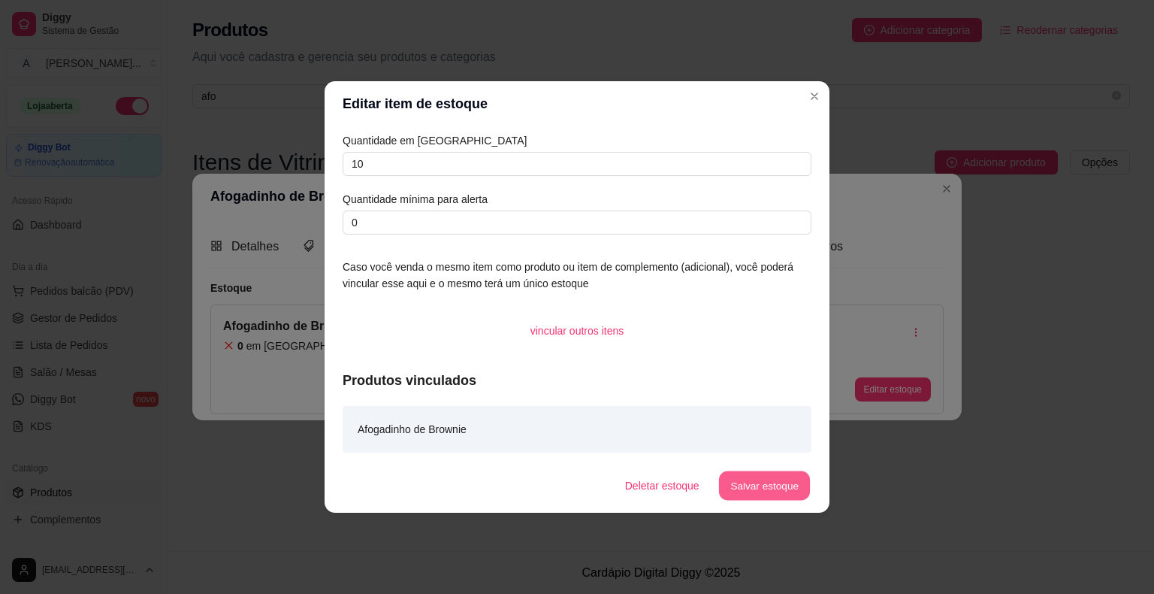
click at [770, 482] on button "Salvar estoque" at bounding box center [764, 485] width 92 height 29
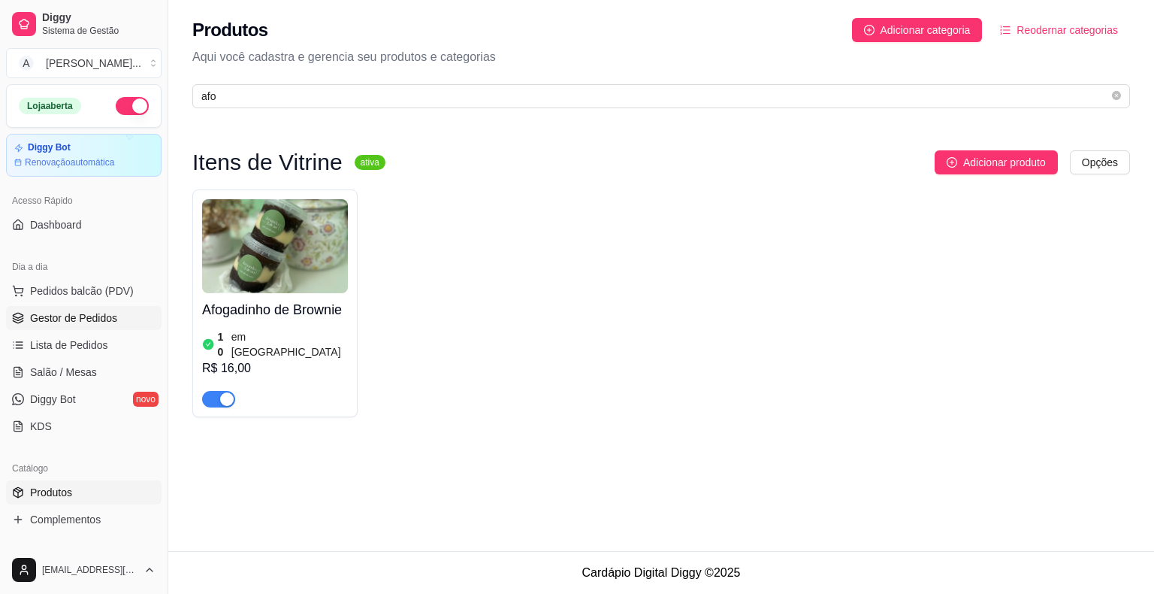
click at [86, 320] on span "Gestor de Pedidos" at bounding box center [73, 317] width 87 height 15
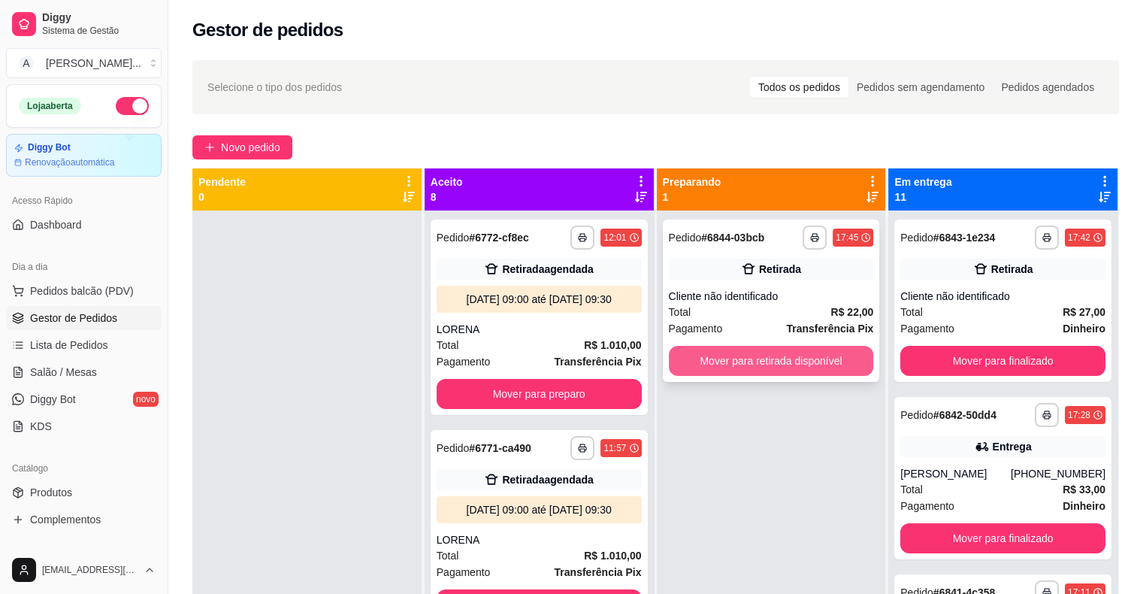
click at [793, 365] on button "Mover para retirada disponível" at bounding box center [771, 361] width 205 height 30
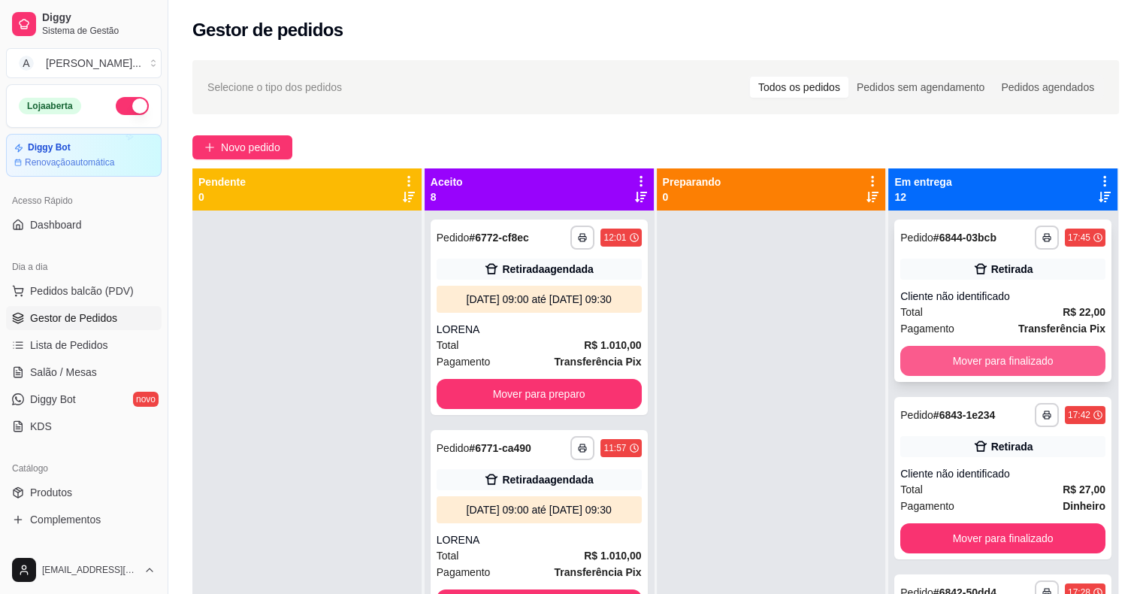
click at [944, 359] on button "Mover para finalizado" at bounding box center [1002, 361] width 205 height 30
click at [943, 359] on button "Mover para finalizado" at bounding box center [1002, 361] width 205 height 30
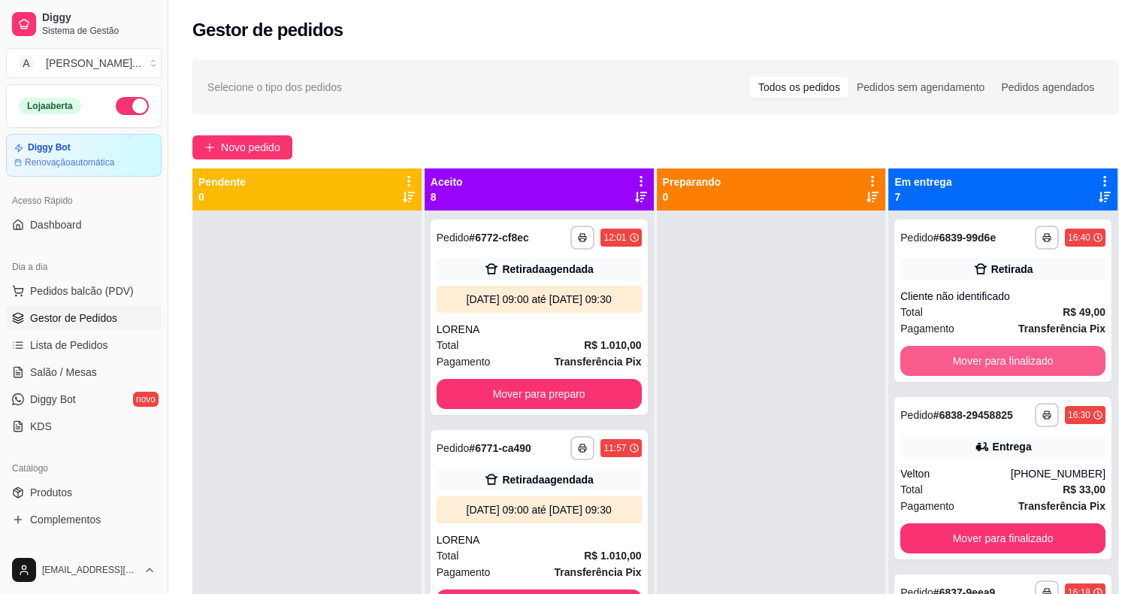
click at [943, 359] on button "Mover para finalizado" at bounding box center [1002, 361] width 205 height 30
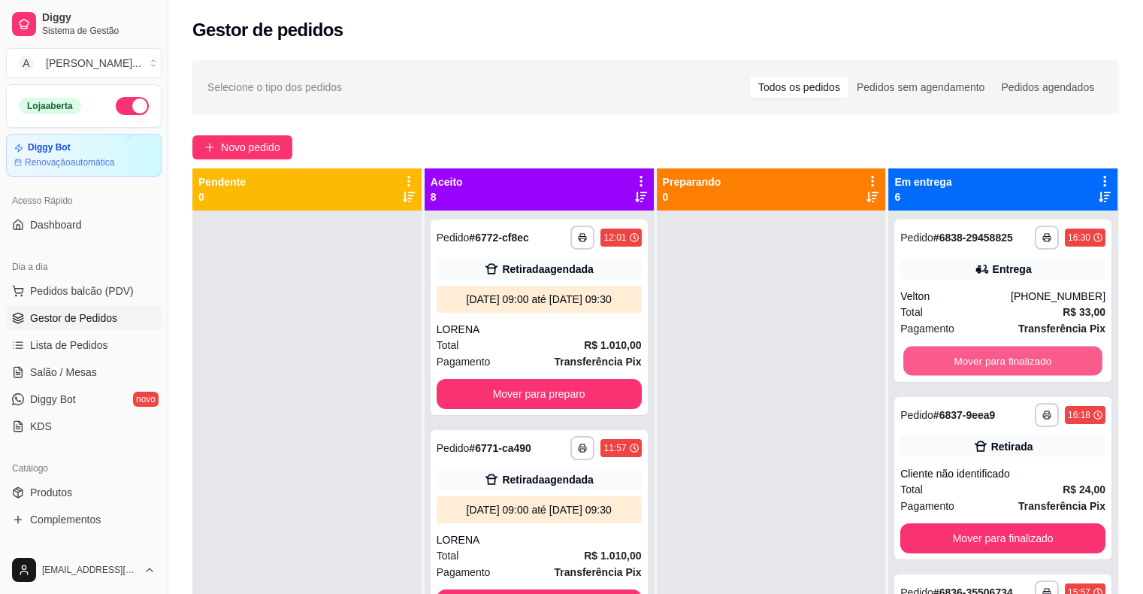
click at [943, 359] on button "Mover para finalizado" at bounding box center [1002, 360] width 199 height 29
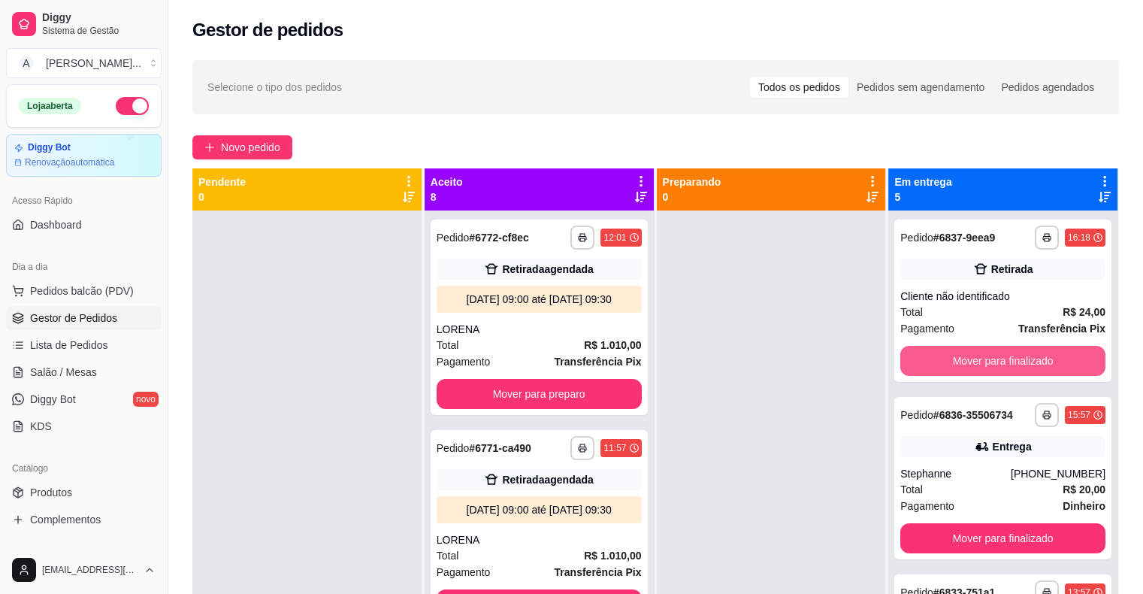
click at [943, 359] on button "Mover para finalizado" at bounding box center [1002, 361] width 205 height 30
click at [943, 359] on button "Mover para finalizado" at bounding box center [1002, 360] width 199 height 29
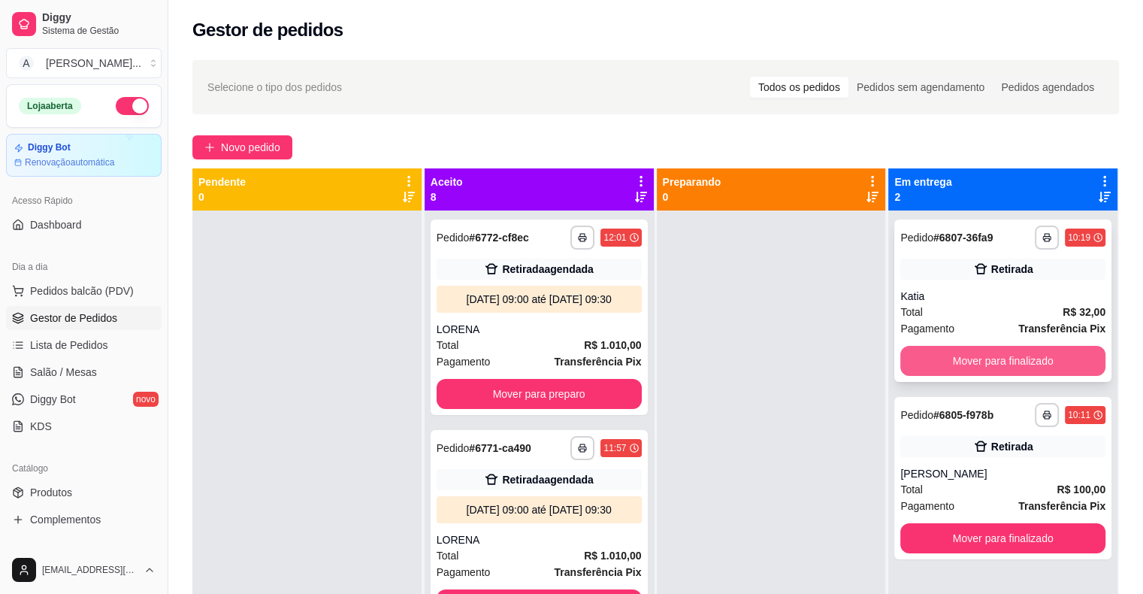
click at [943, 360] on button "Mover para finalizado" at bounding box center [1002, 361] width 205 height 30
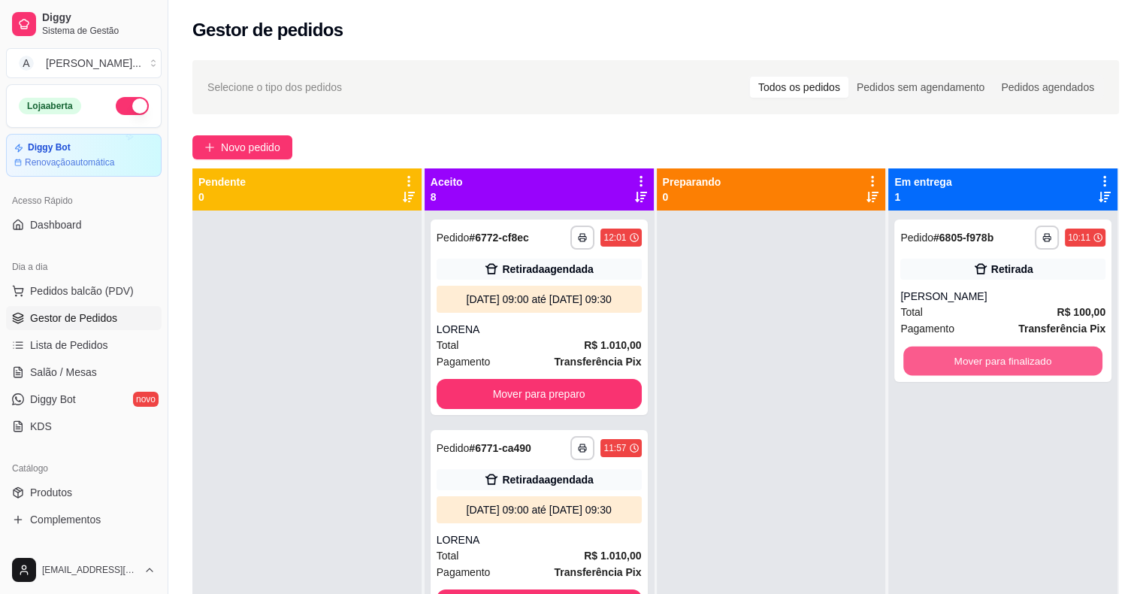
click at [943, 360] on button "Mover para finalizado" at bounding box center [1002, 360] width 199 height 29
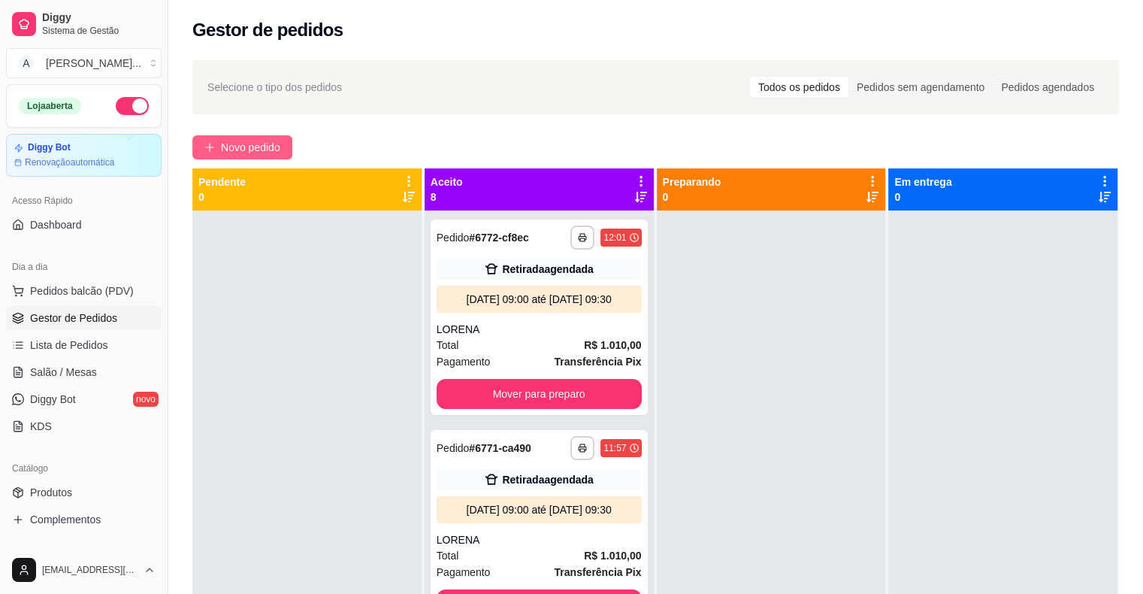
click at [259, 146] on span "Novo pedido" at bounding box center [250, 147] width 59 height 17
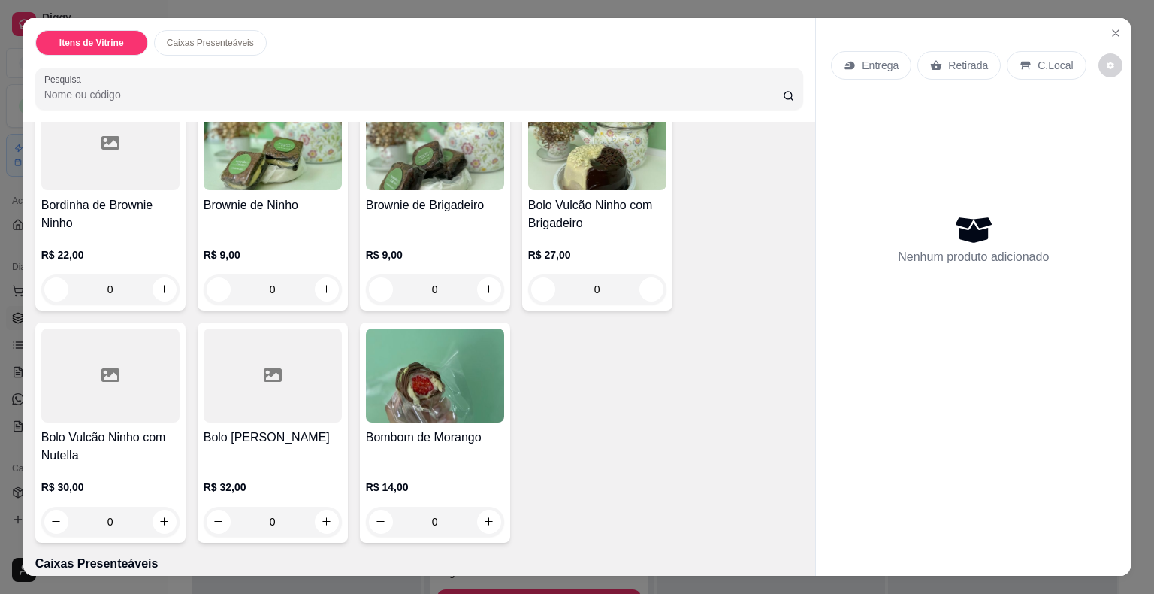
scroll to position [376, 0]
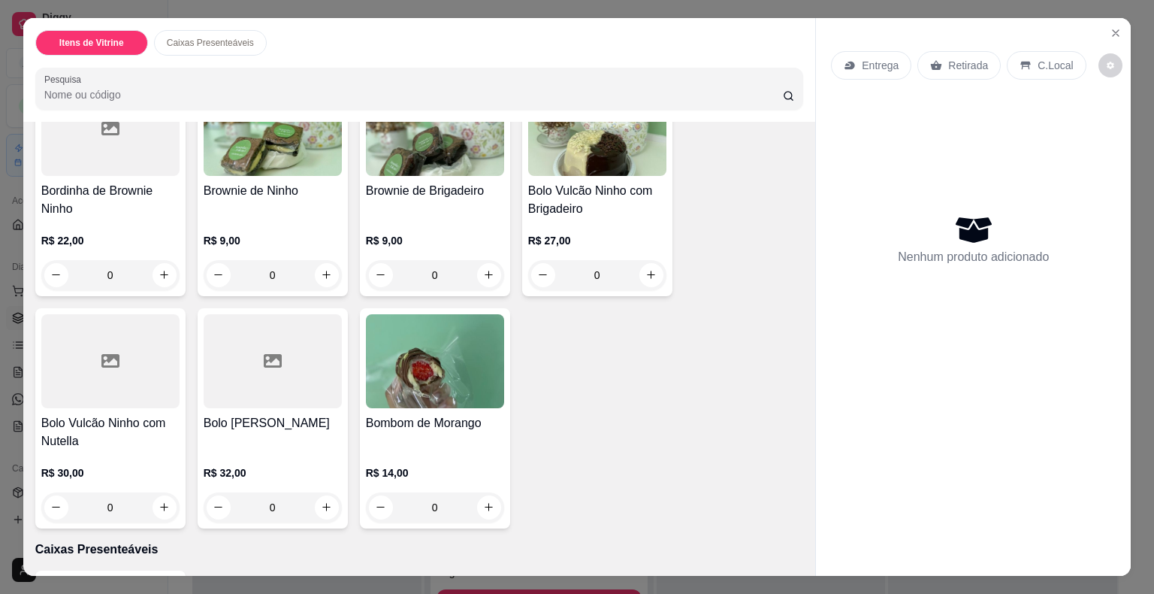
click at [127, 416] on h4 "Bolo Vulcão Ninho com Nutella" at bounding box center [110, 432] width 138 height 36
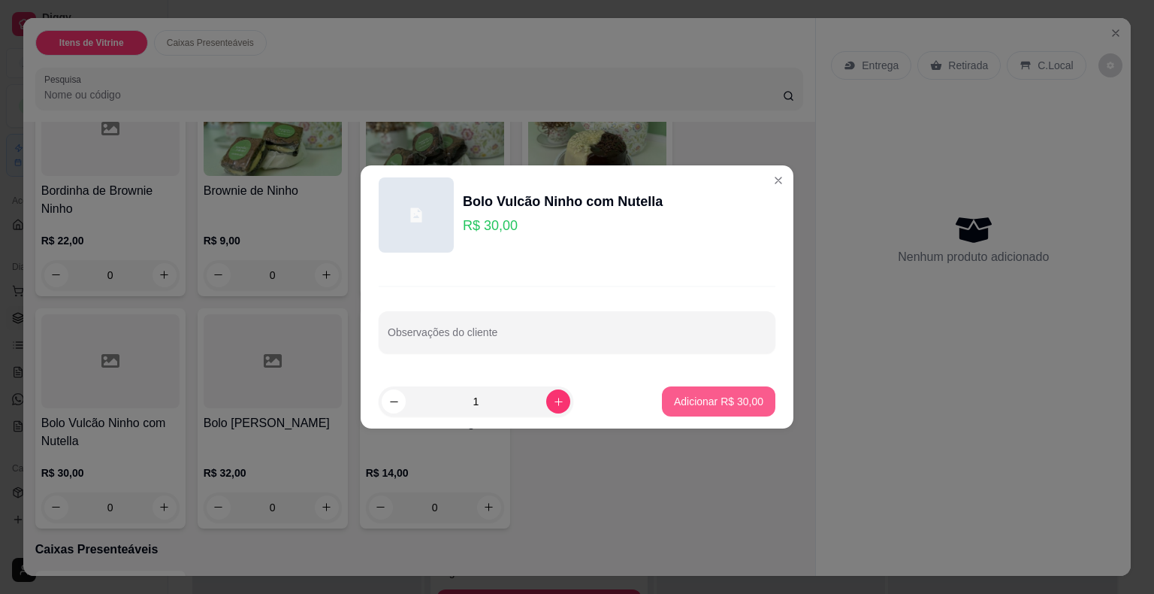
click at [687, 402] on p "Adicionar R$ 30,00" at bounding box center [718, 401] width 89 height 15
type input "1"
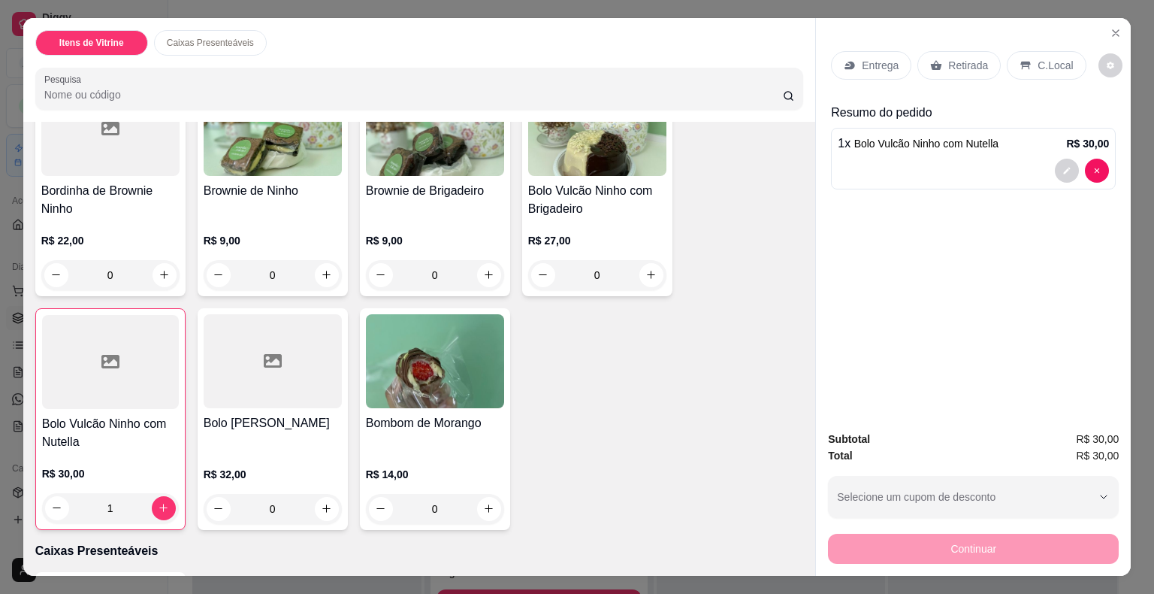
click at [954, 58] on p "Retirada" at bounding box center [968, 65] width 40 height 15
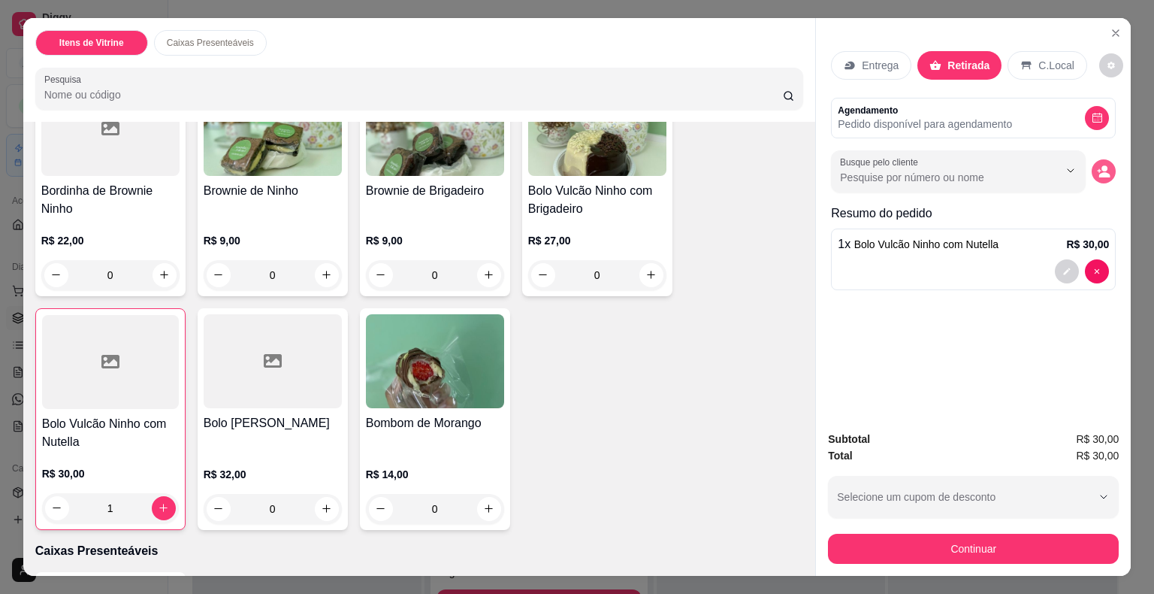
click at [1092, 159] on button "decrease-product-quantity" at bounding box center [1104, 171] width 24 height 24
click at [589, 364] on div at bounding box center [577, 367] width 283 height 30
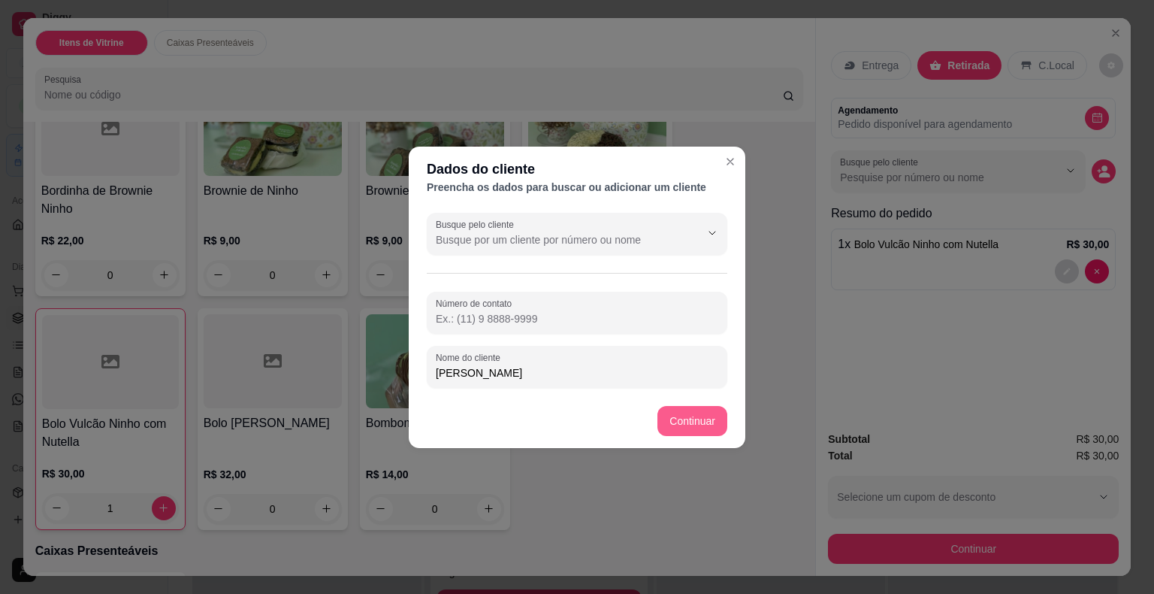
type input "[PERSON_NAME]"
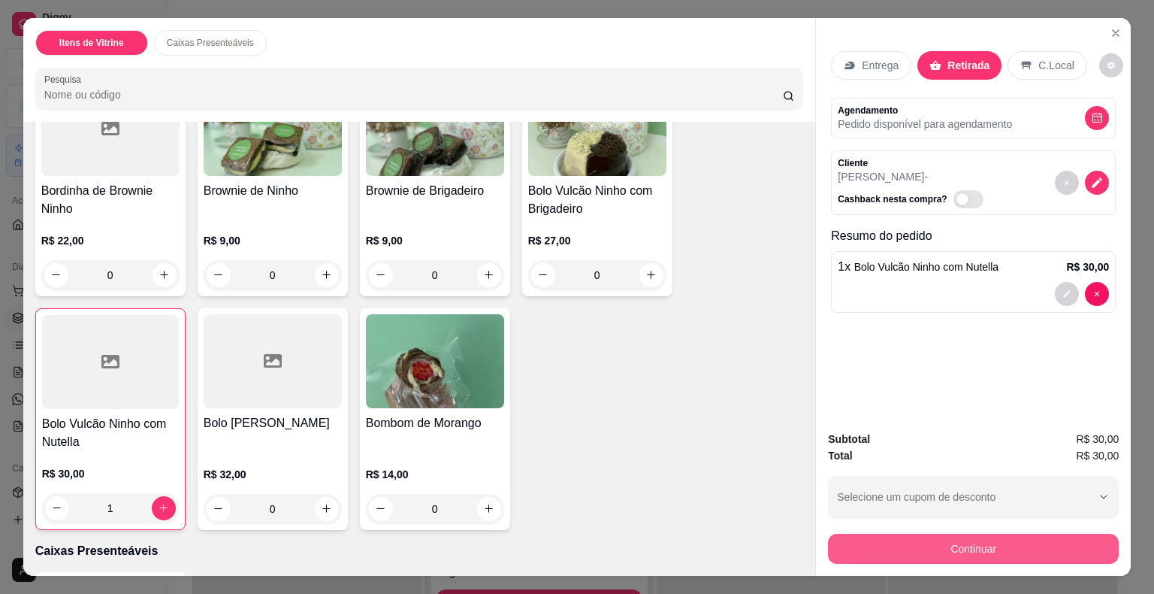
click at [857, 537] on button "Continuar" at bounding box center [973, 549] width 291 height 30
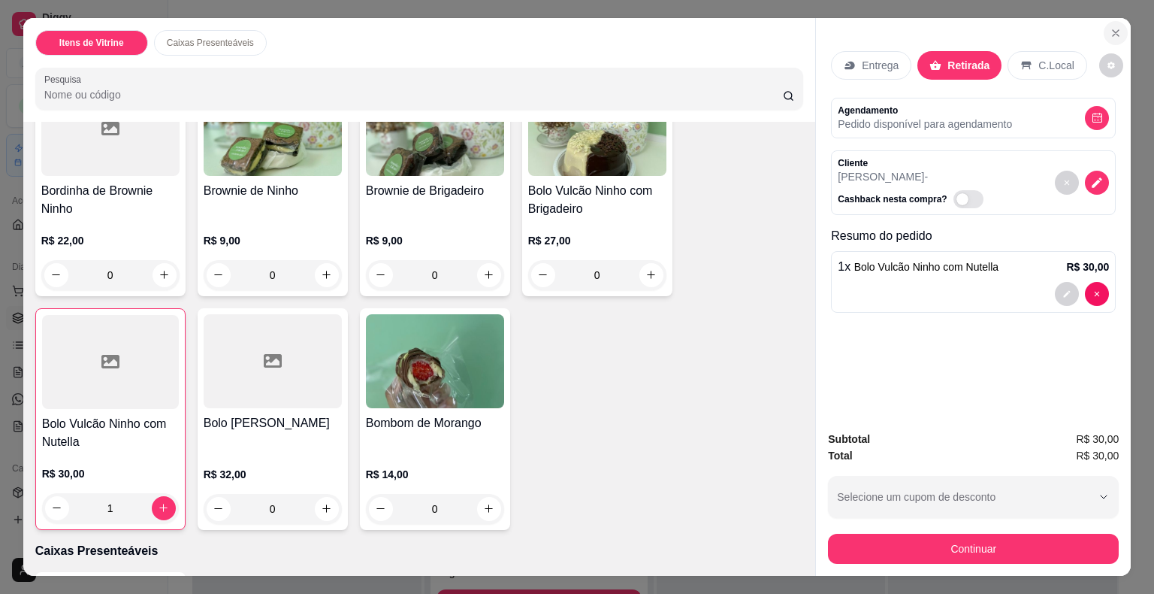
click at [1112, 27] on icon "Close" at bounding box center [1116, 33] width 12 height 12
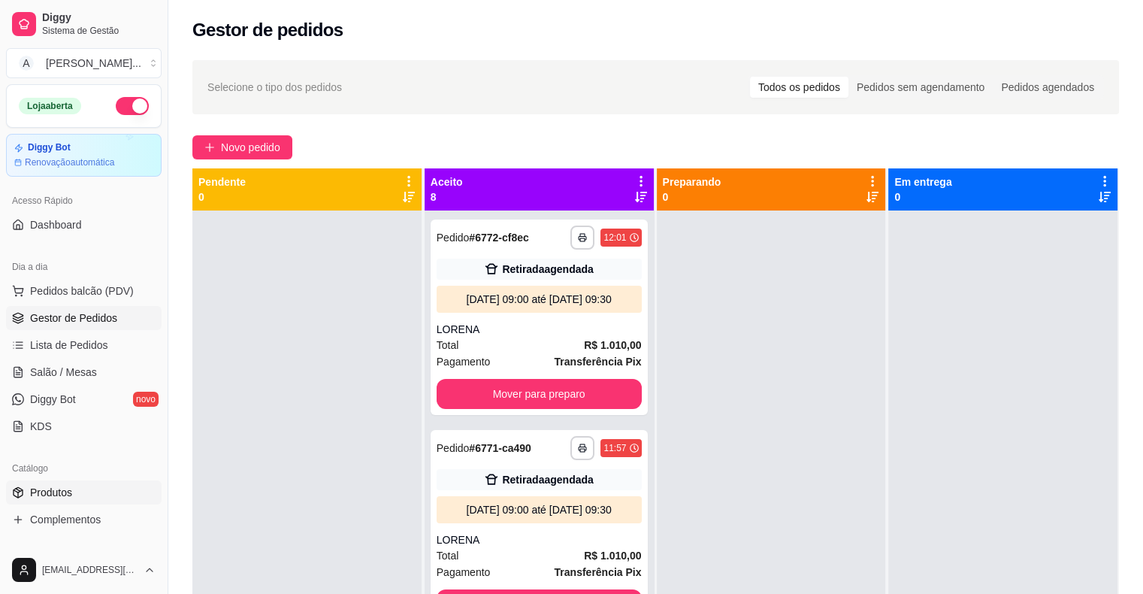
click at [90, 491] on link "Produtos" at bounding box center [84, 492] width 156 height 24
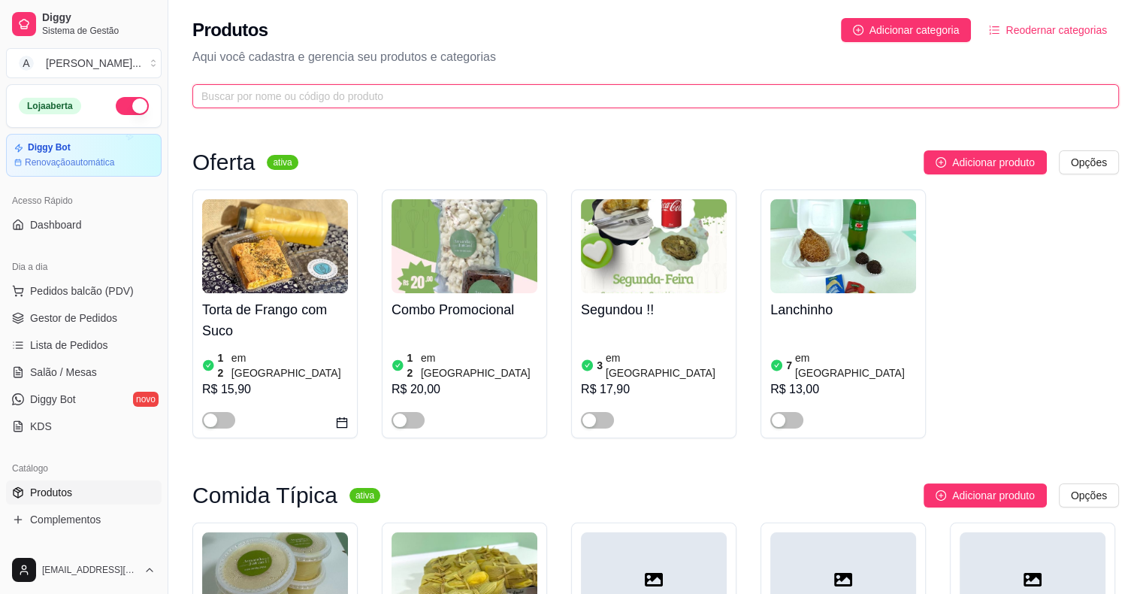
click at [325, 101] on input "text" at bounding box center [649, 96] width 897 height 17
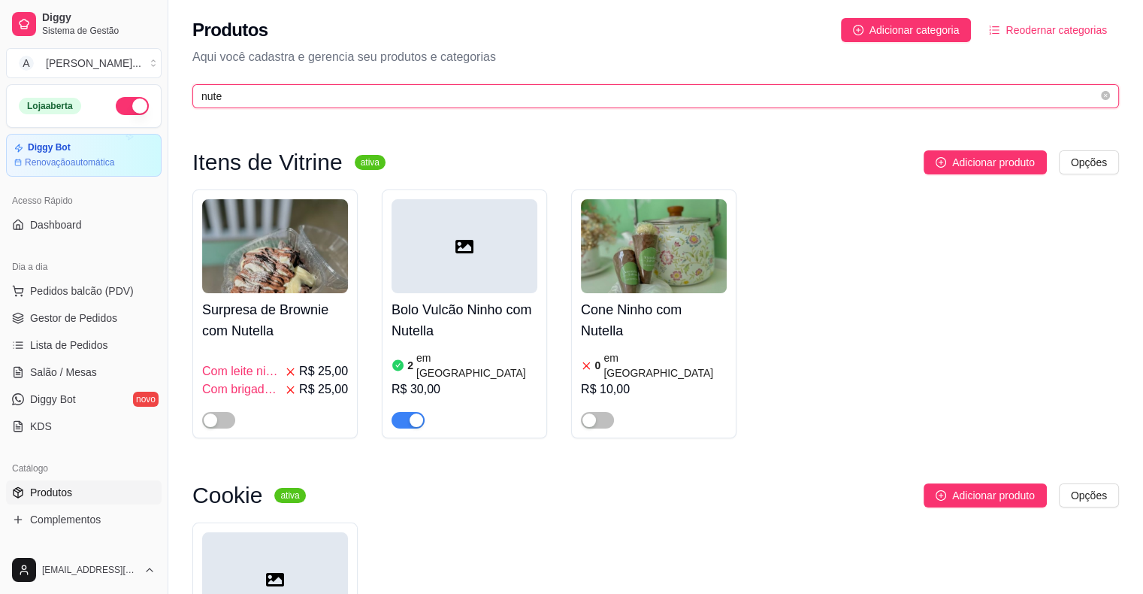
type input "nute"
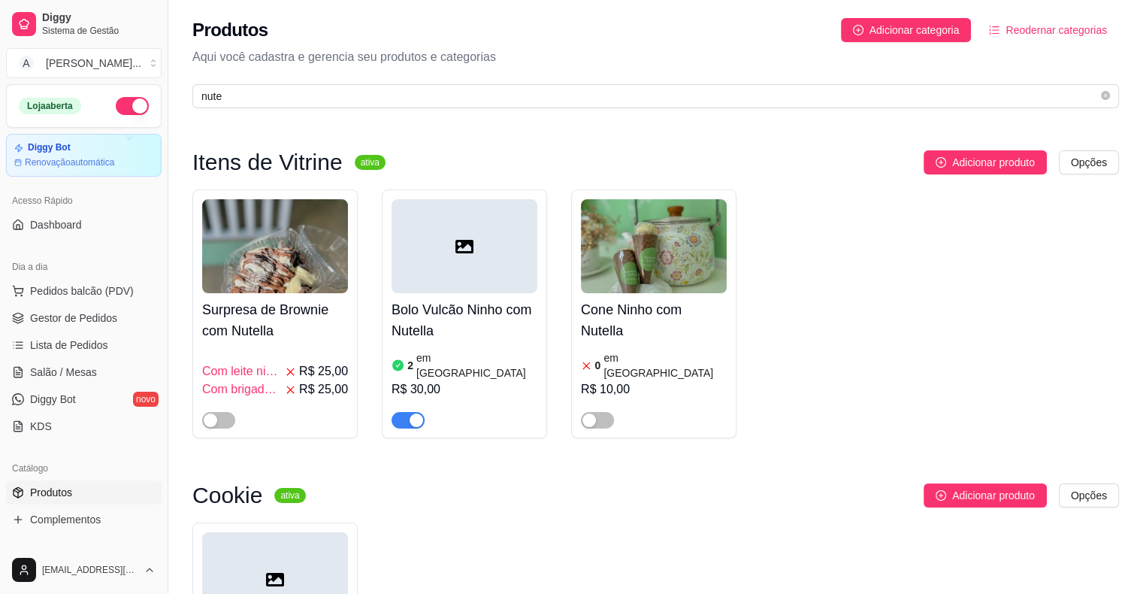
click at [478, 324] on h4 "Bolo Vulcão Ninho com Nutella" at bounding box center [465, 320] width 146 height 42
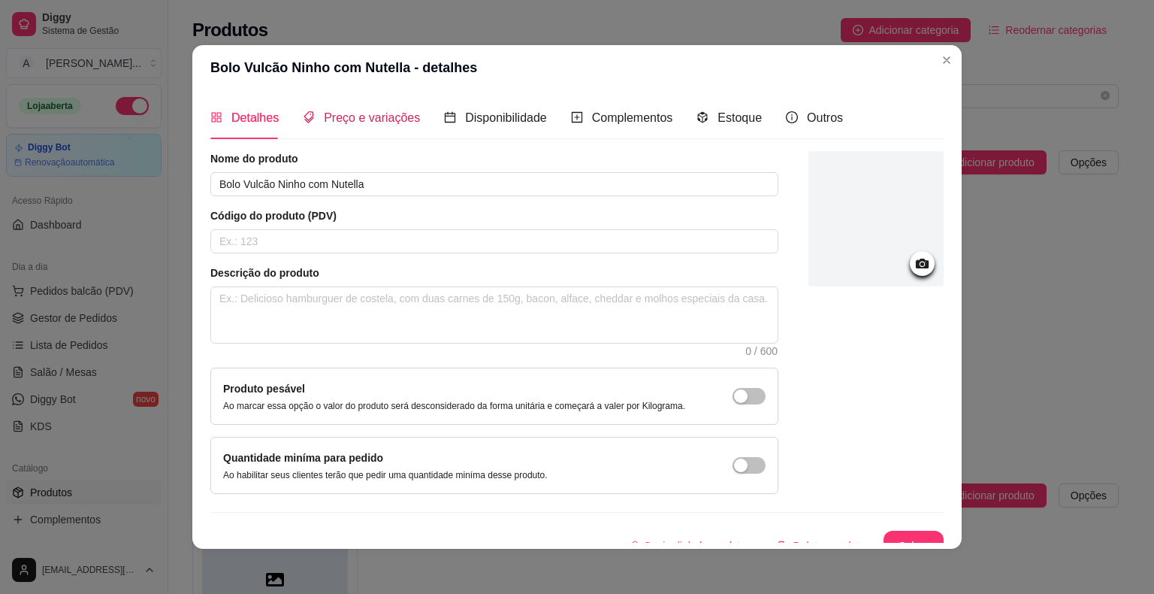
click at [329, 113] on span "Preço e variações" at bounding box center [372, 117] width 96 height 13
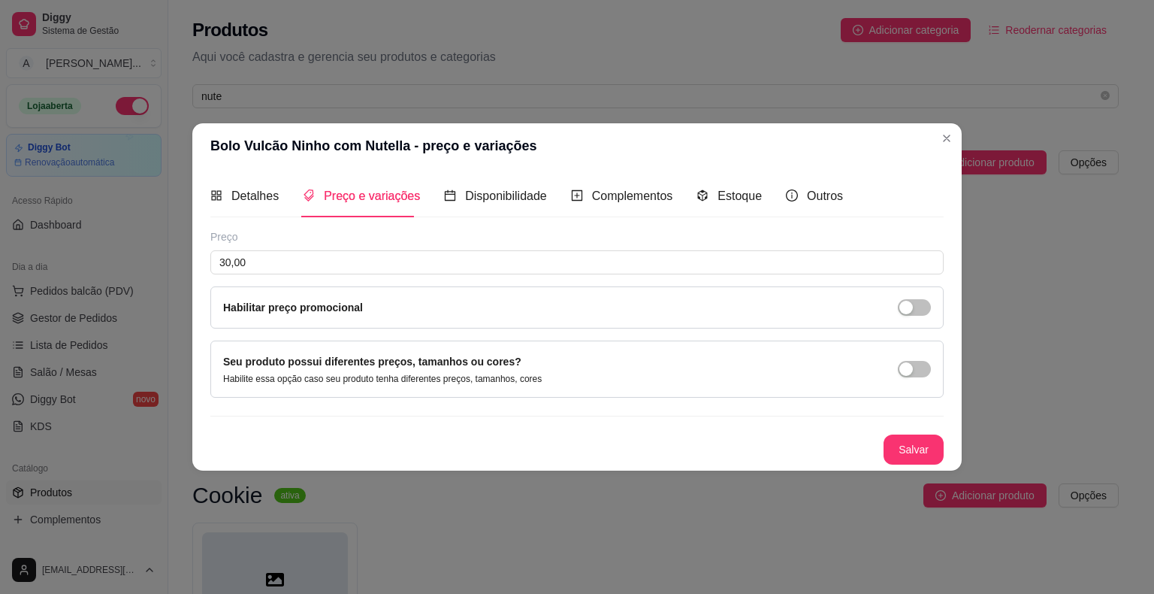
click at [340, 245] on div "Preço 30,00 Habilitar preço promocional" at bounding box center [576, 278] width 733 height 99
click at [310, 262] on input "30,00" at bounding box center [576, 262] width 733 height 24
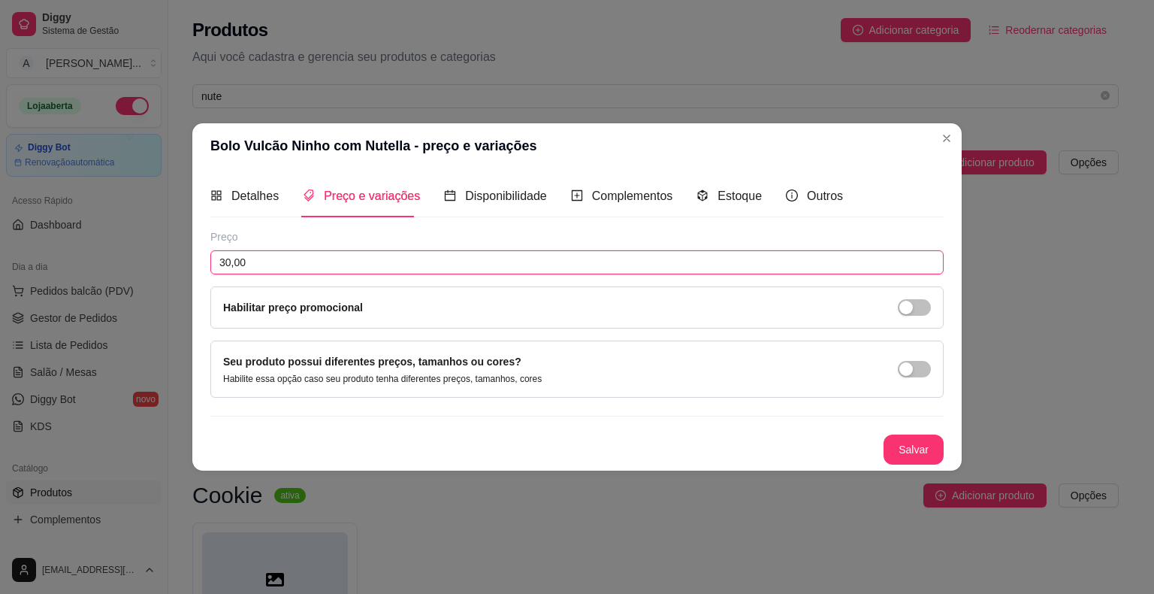
click at [310, 262] on input "30,00" at bounding box center [576, 262] width 733 height 24
type input "32,00"
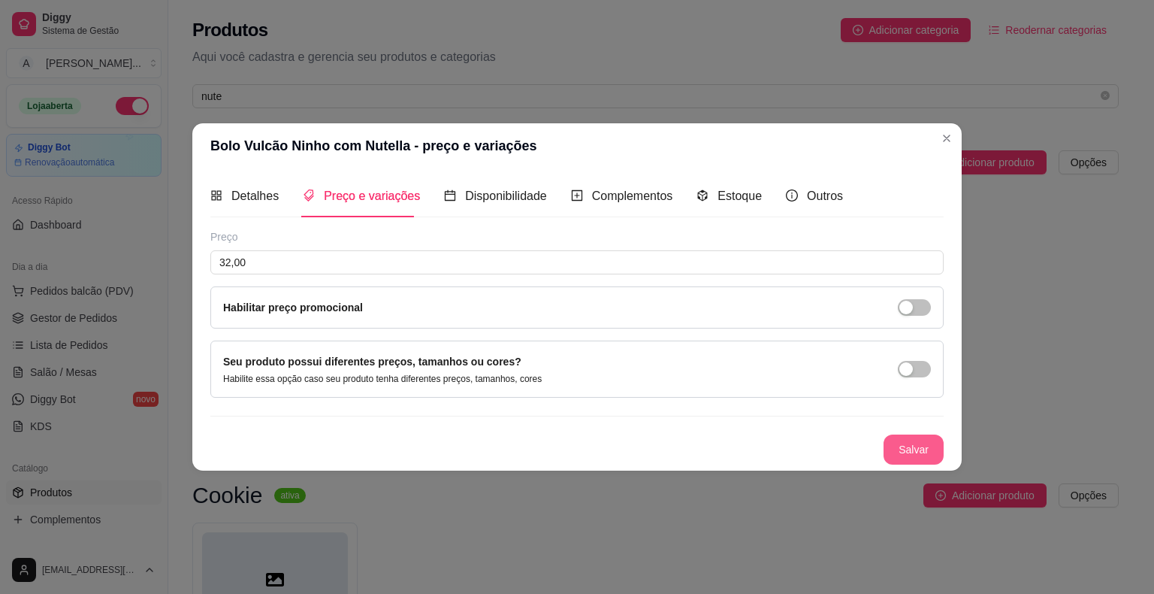
click at [923, 456] on button "Salvar" at bounding box center [914, 449] width 60 height 30
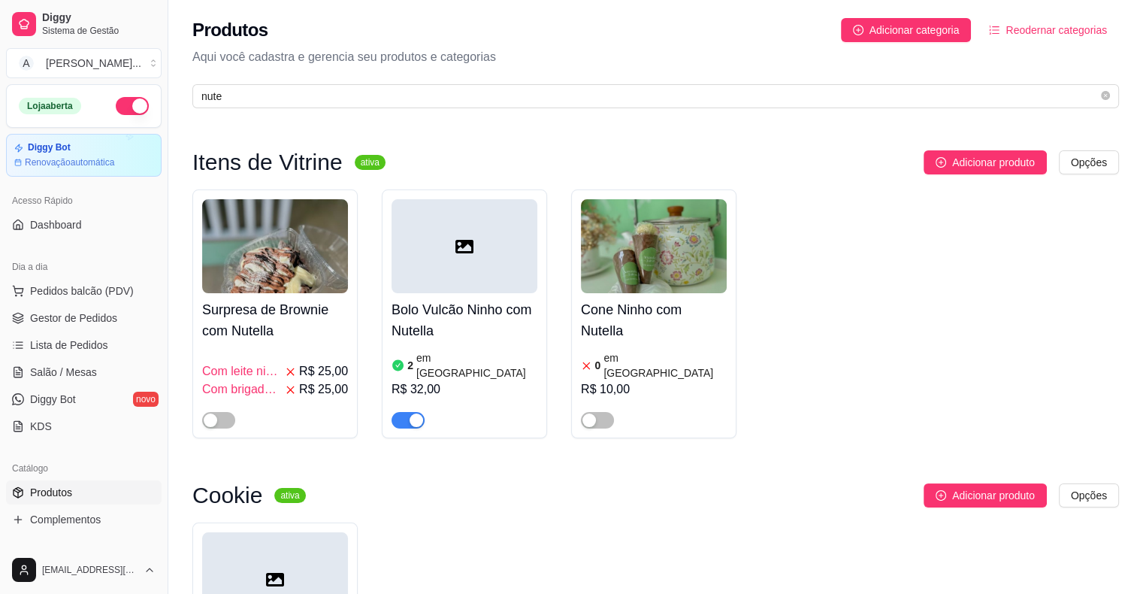
click at [132, 319] on link "Gestor de Pedidos" at bounding box center [84, 318] width 156 height 24
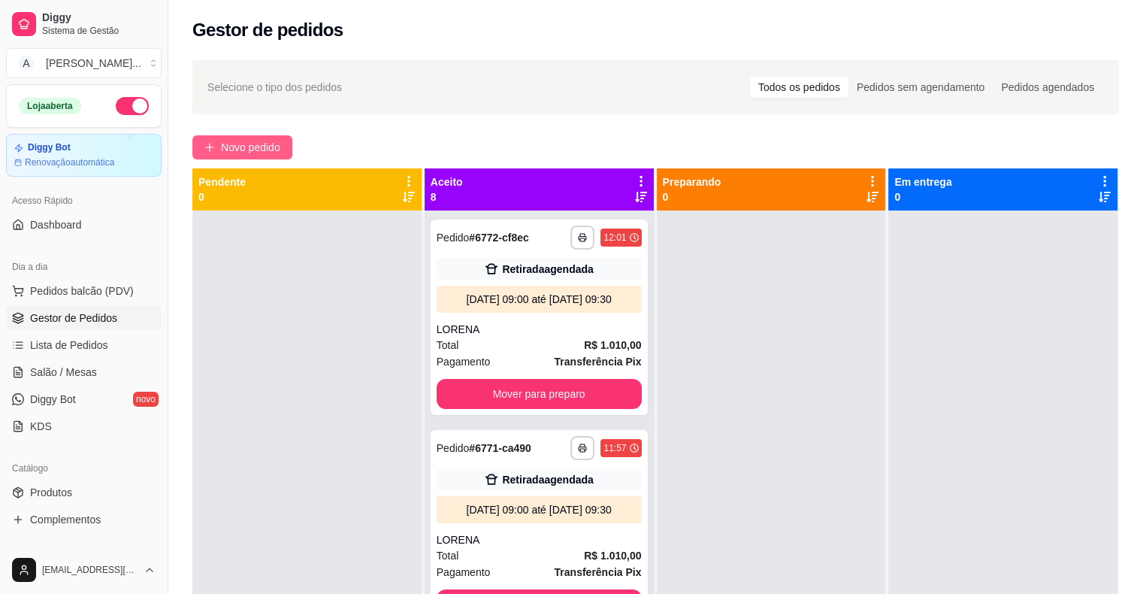
click at [238, 147] on span "Novo pedido" at bounding box center [250, 147] width 59 height 17
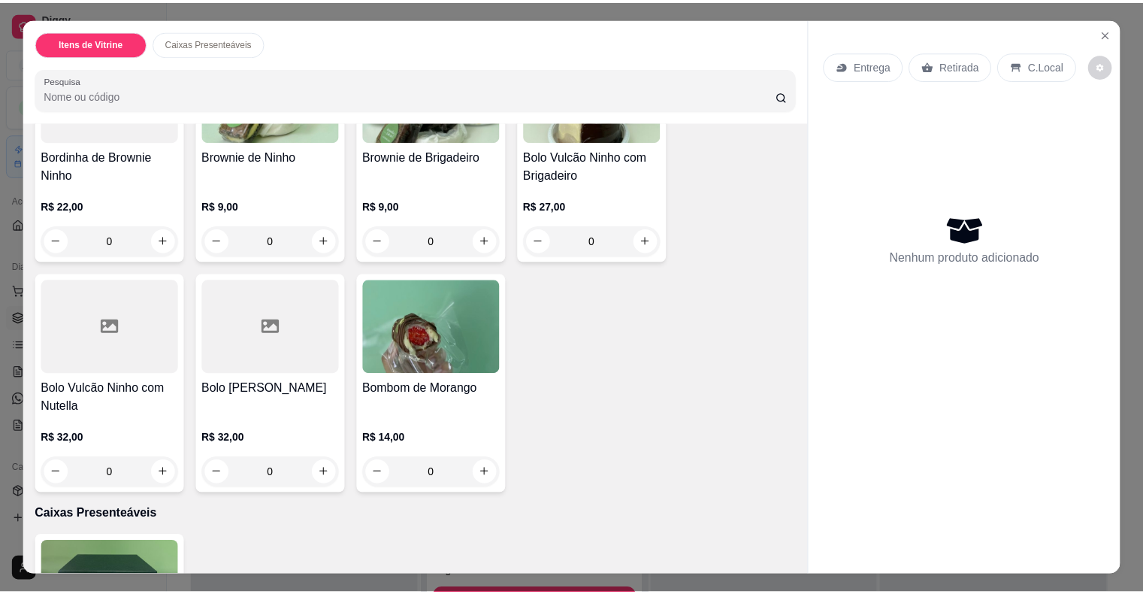
scroll to position [451, 0]
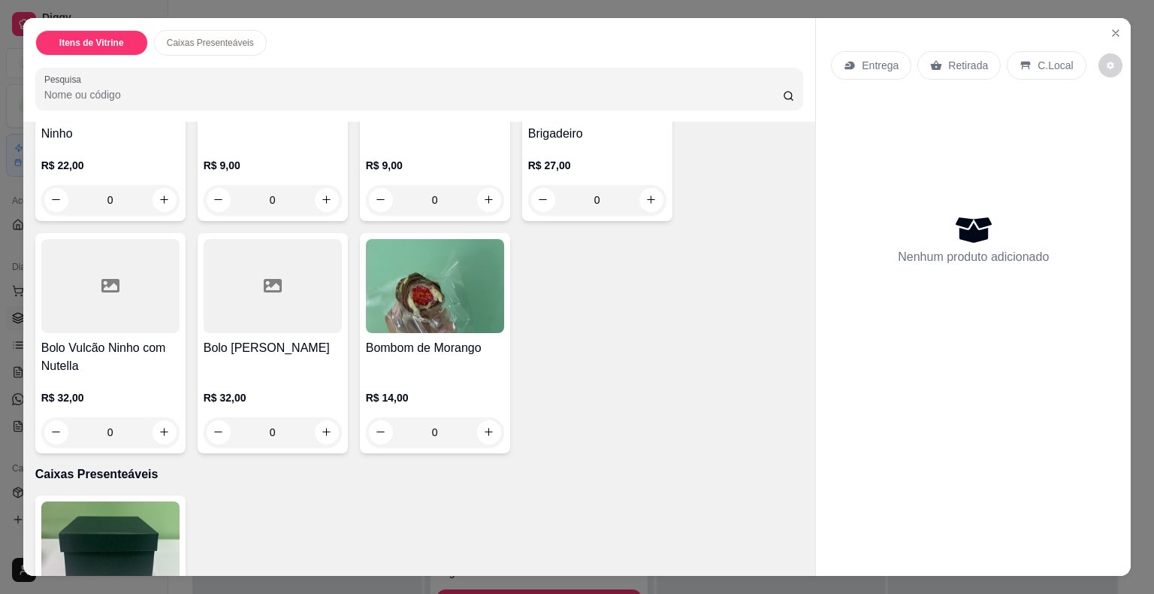
click at [132, 367] on h4 "Bolo Vulcão Ninho com Nutella" at bounding box center [110, 357] width 138 height 36
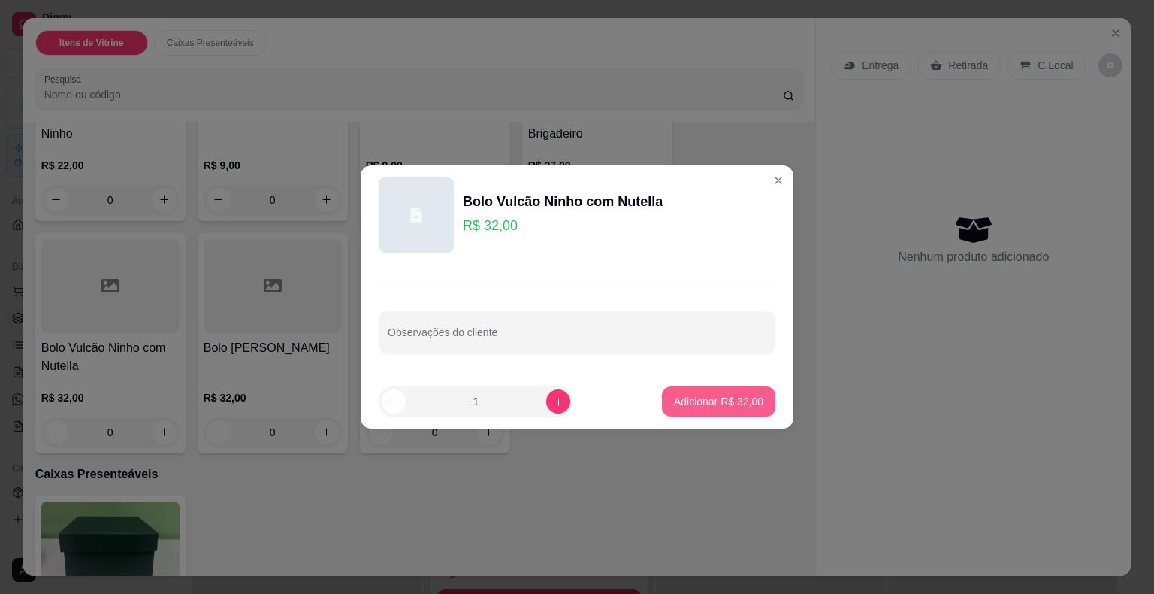
click at [736, 407] on p "Adicionar R$ 32,00" at bounding box center [718, 401] width 89 height 15
type input "1"
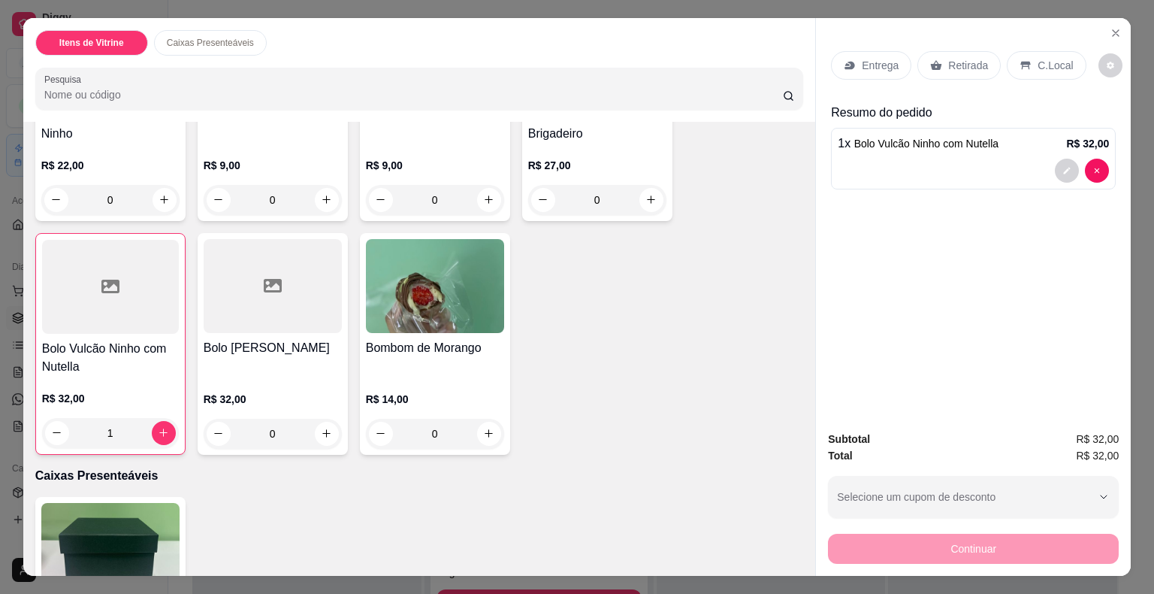
click at [960, 59] on p "Retirada" at bounding box center [968, 65] width 40 height 15
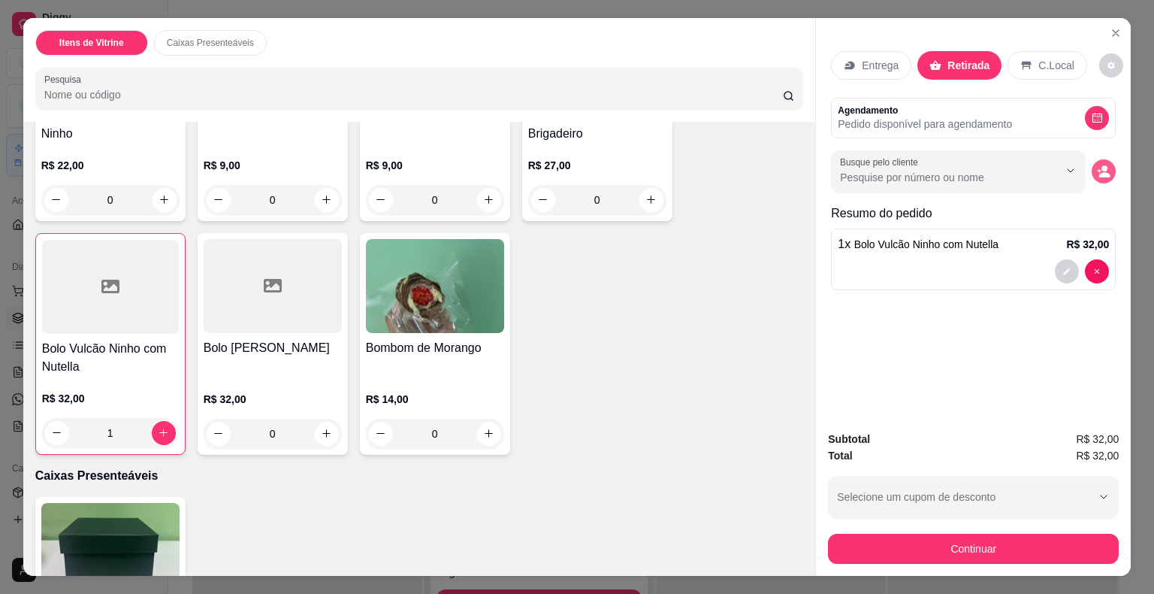
click at [1109, 168] on button "decrease-product-quantity" at bounding box center [1104, 171] width 24 height 24
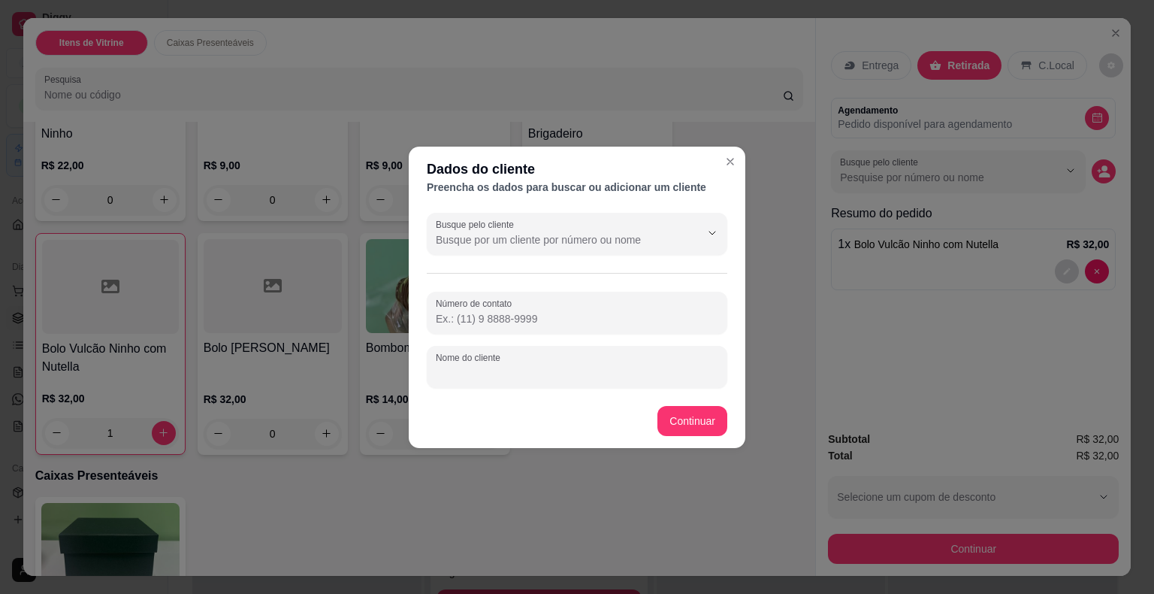
click at [658, 371] on input "Nome do cliente" at bounding box center [577, 372] width 283 height 15
type input "[PERSON_NAME]"
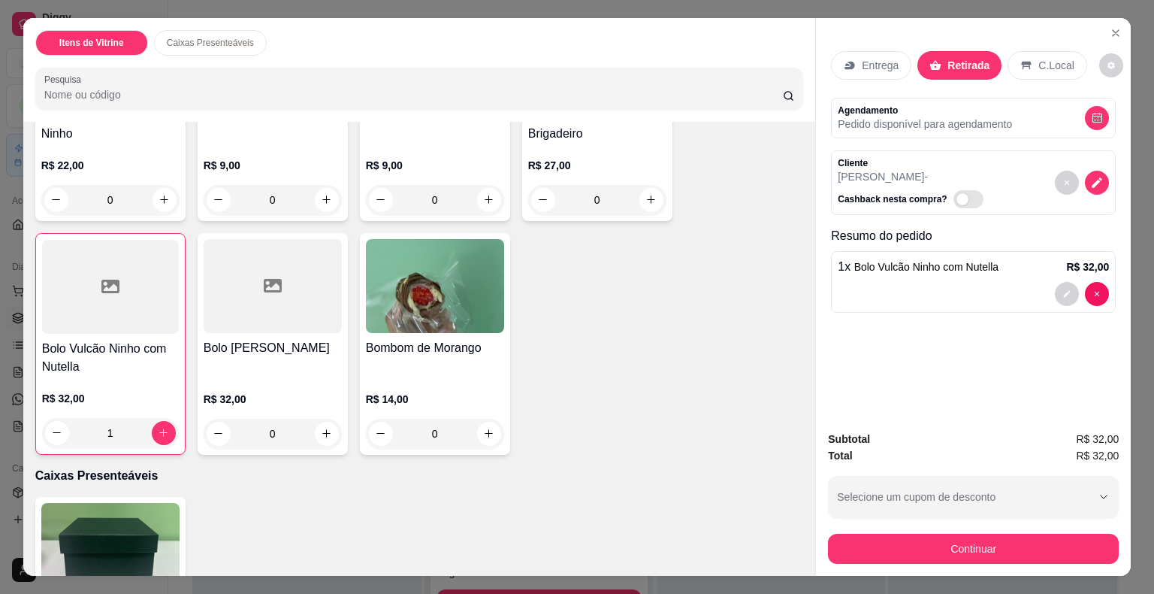
click at [884, 537] on button "Continuar" at bounding box center [973, 549] width 291 height 30
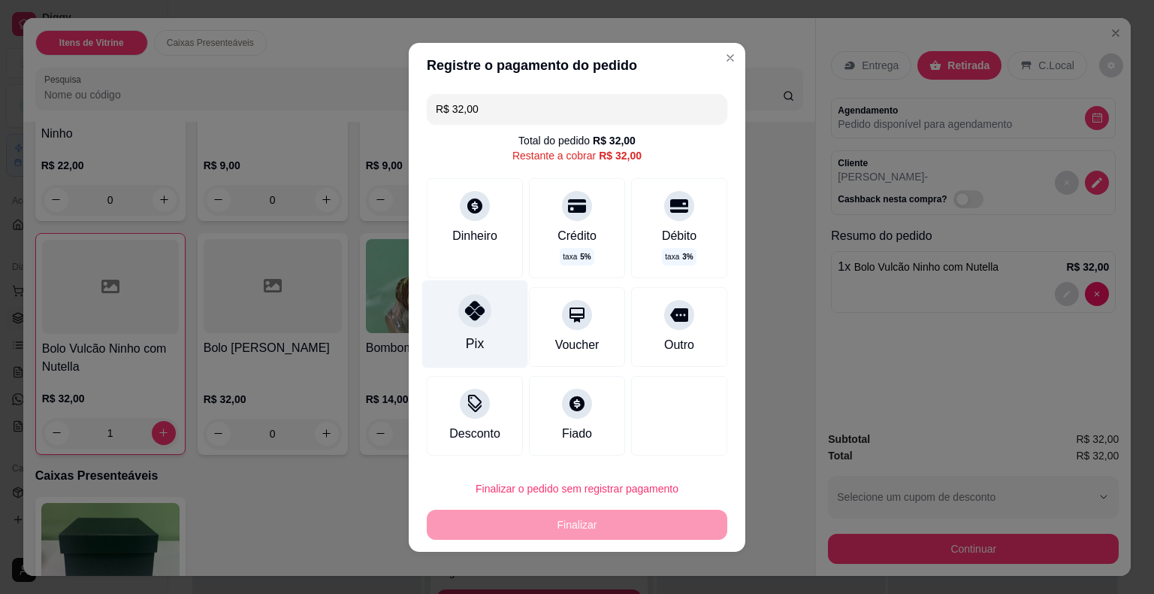
click at [445, 316] on div "Pix" at bounding box center [475, 324] width 106 height 88
type input "R$ 0,00"
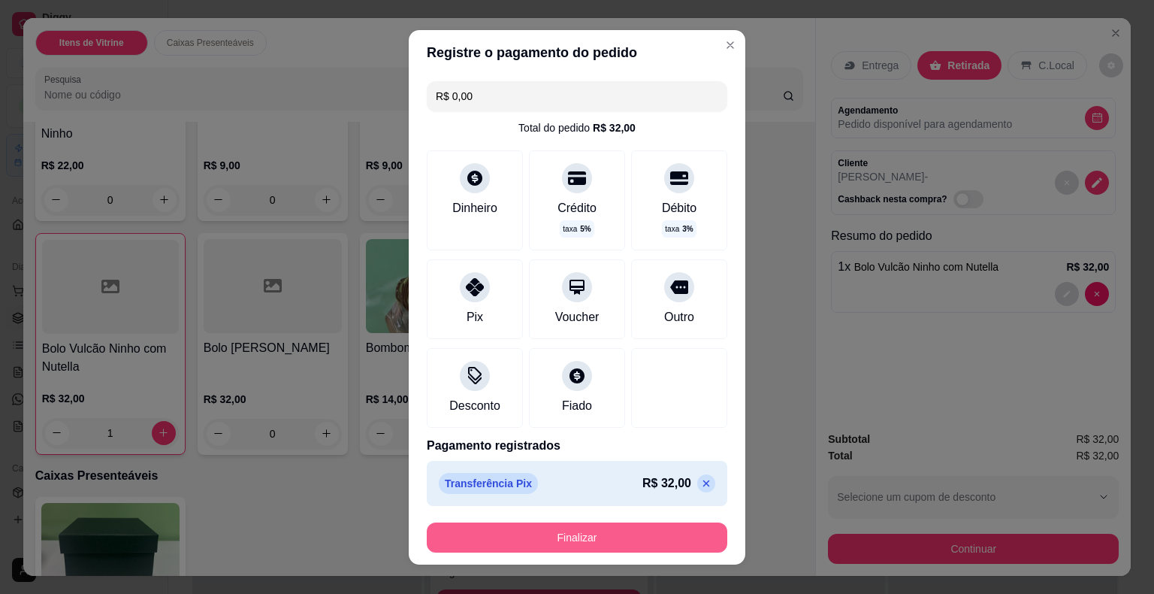
click at [531, 541] on button "Finalizar" at bounding box center [577, 537] width 301 height 30
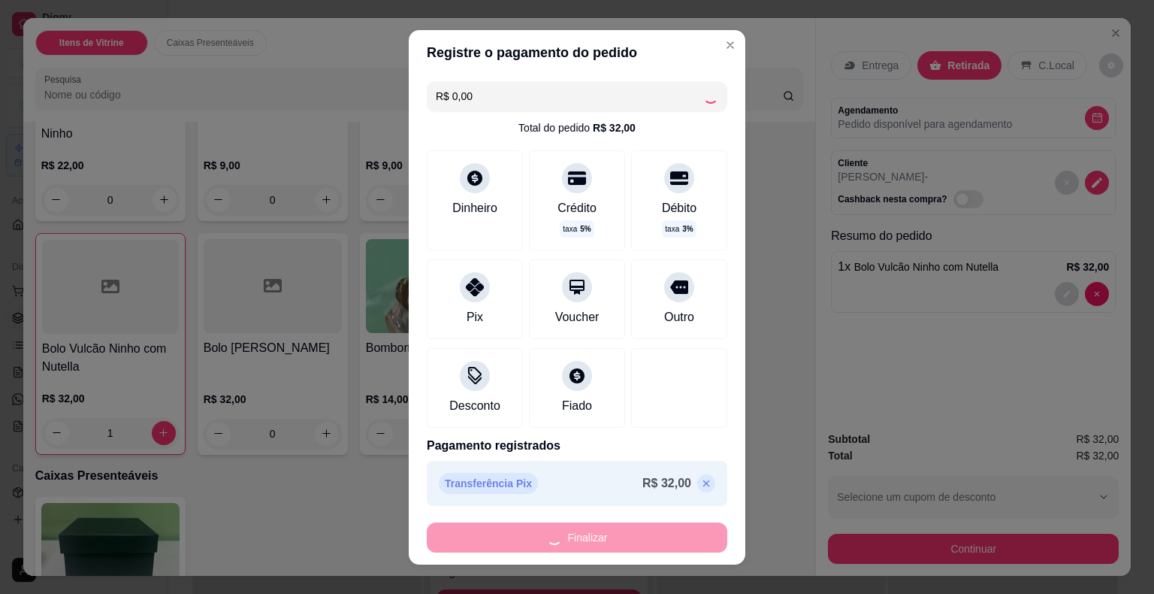
type input "0"
type input "-R$ 32,00"
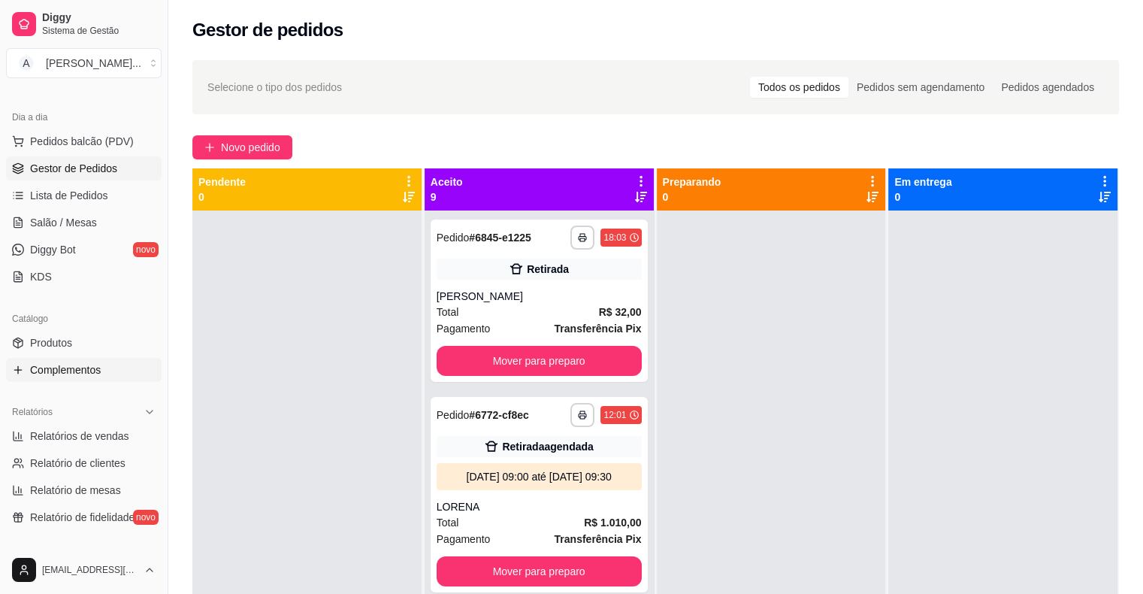
scroll to position [150, 0]
click at [131, 437] on link "Relatórios de vendas" at bounding box center [84, 435] width 156 height 24
select select "ALL"
select select "0"
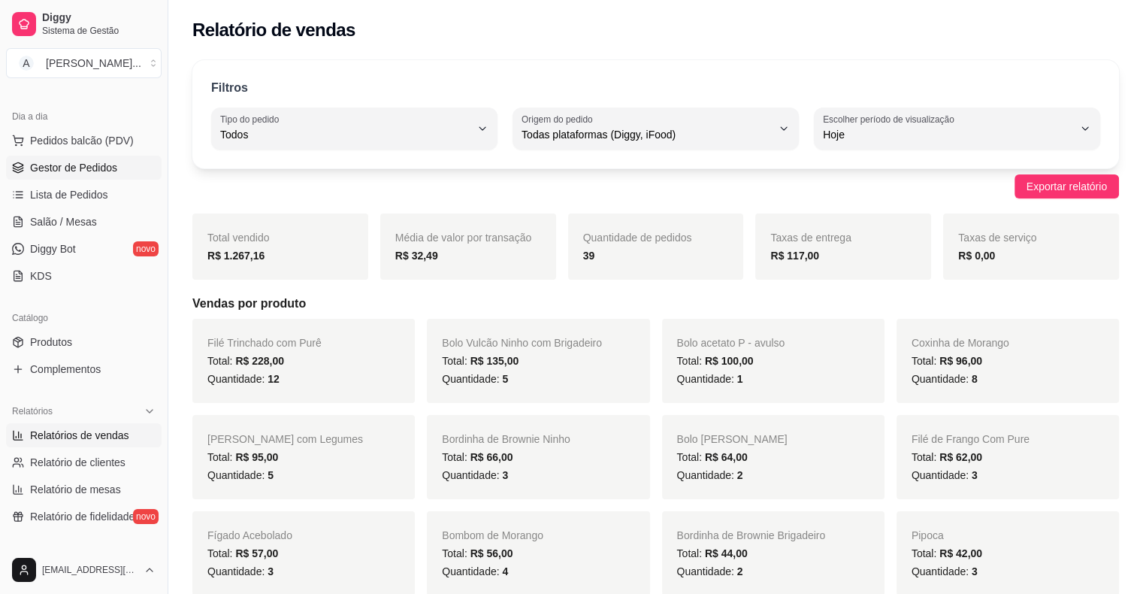
click at [49, 169] on span "Gestor de Pedidos" at bounding box center [73, 167] width 87 height 15
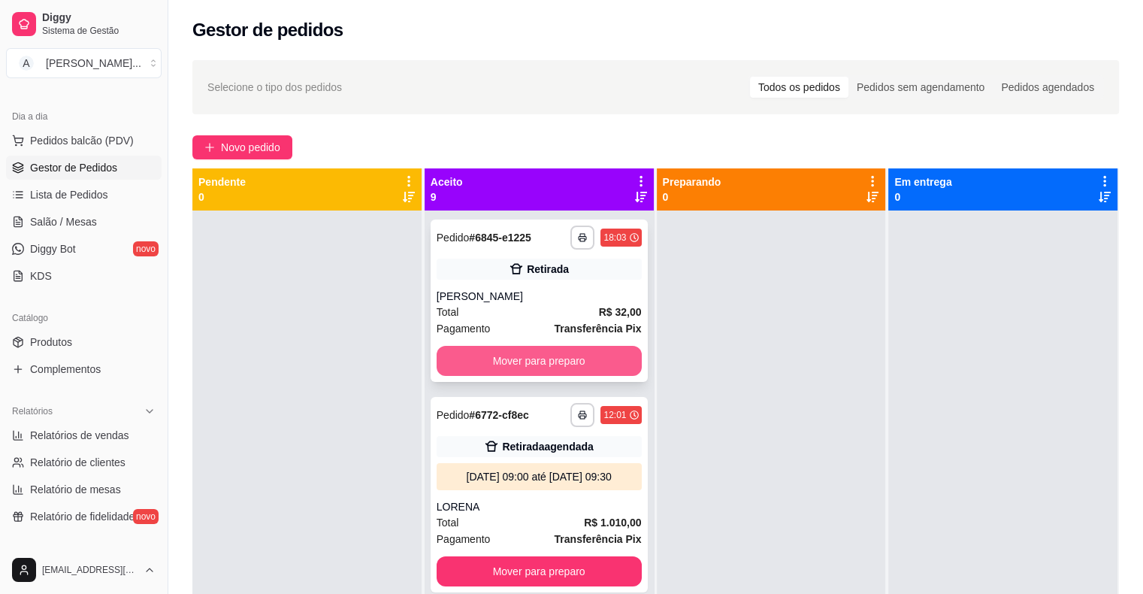
click at [475, 358] on button "Mover para preparo" at bounding box center [539, 361] width 205 height 30
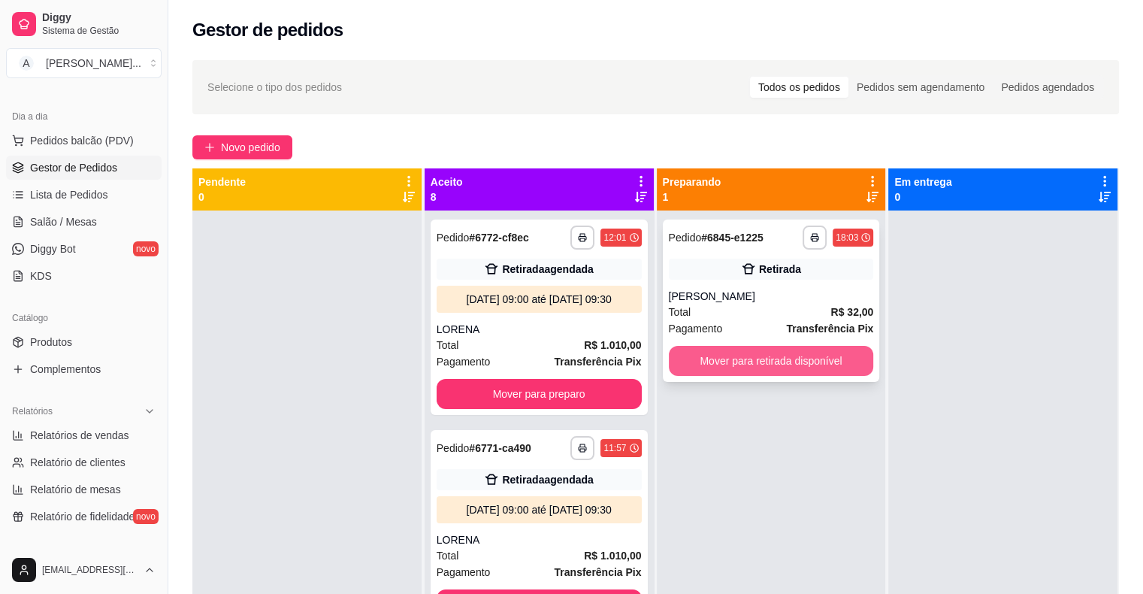
click at [703, 364] on button "Mover para retirada disponível" at bounding box center [771, 361] width 205 height 30
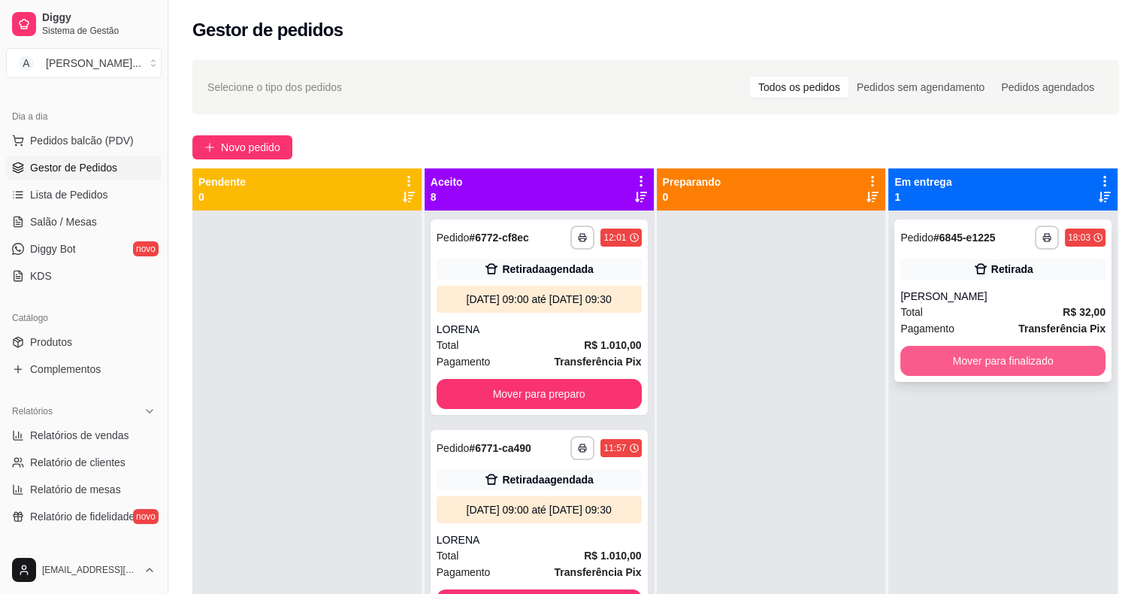
click at [917, 365] on button "Mover para finalizado" at bounding box center [1002, 361] width 205 height 30
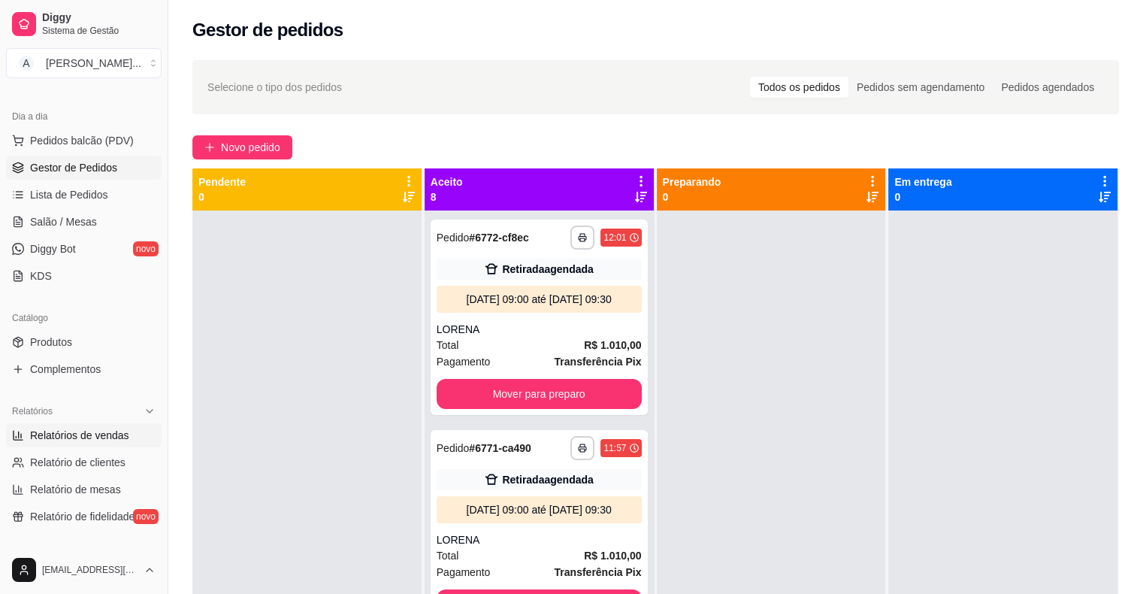
click at [78, 434] on span "Relatórios de vendas" at bounding box center [79, 435] width 99 height 15
select select "ALL"
select select "0"
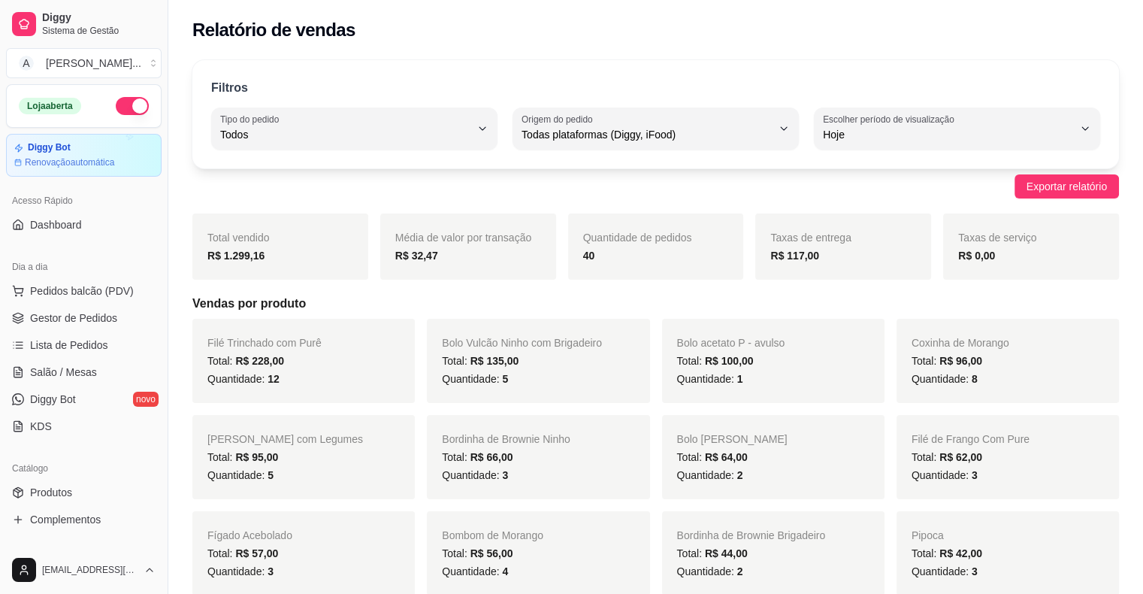
click at [361, 189] on div "Exportar relatório" at bounding box center [655, 186] width 927 height 24
click at [123, 101] on button "button" at bounding box center [132, 106] width 33 height 18
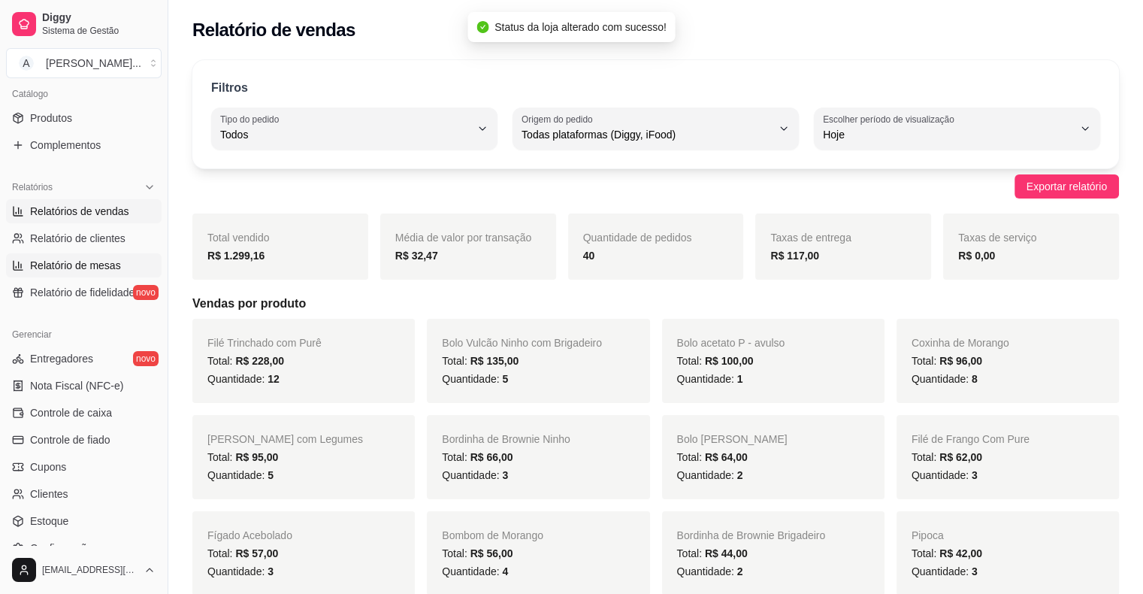
scroll to position [376, 0]
click at [101, 410] on span "Controle de caixa" at bounding box center [71, 411] width 82 height 15
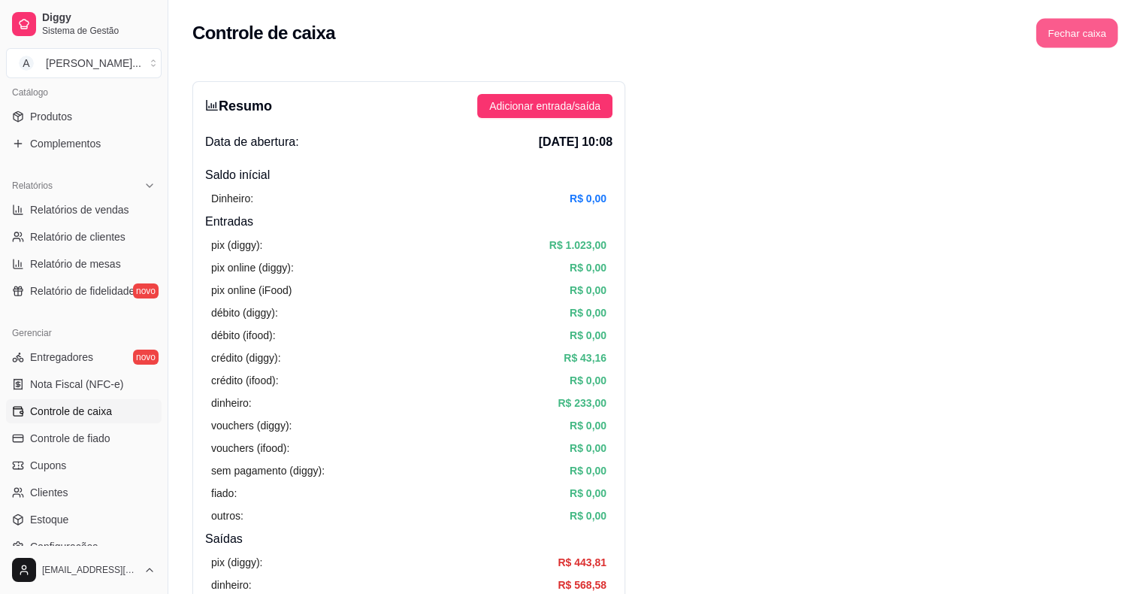
click at [1079, 33] on button "Fechar caixa" at bounding box center [1077, 33] width 82 height 29
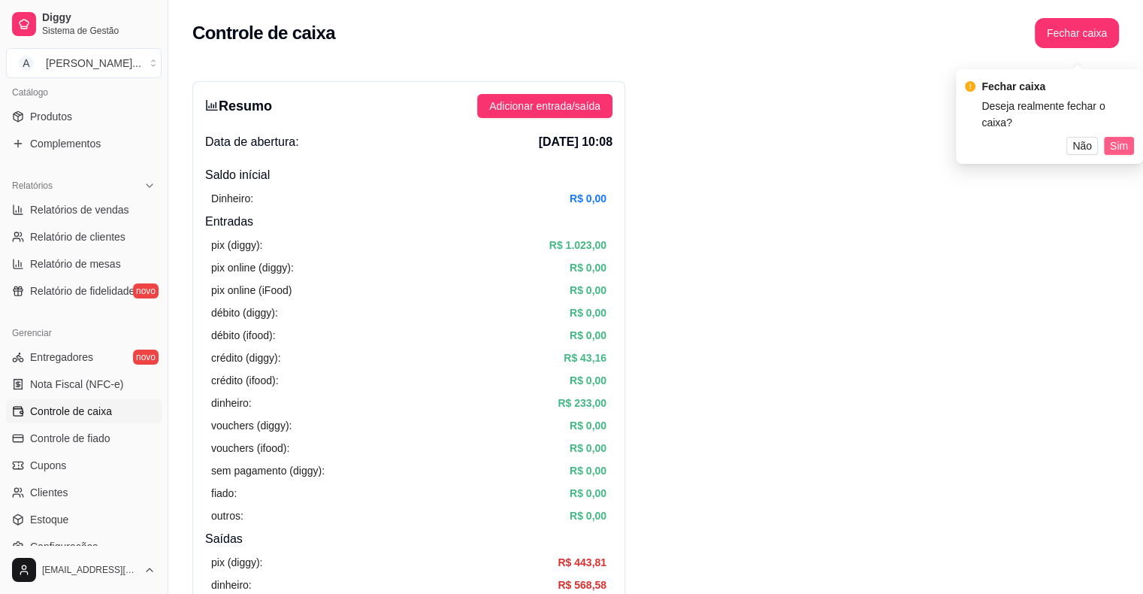
click at [1115, 138] on span "Sim" at bounding box center [1119, 146] width 18 height 17
